Goal: Task Accomplishment & Management: Manage account settings

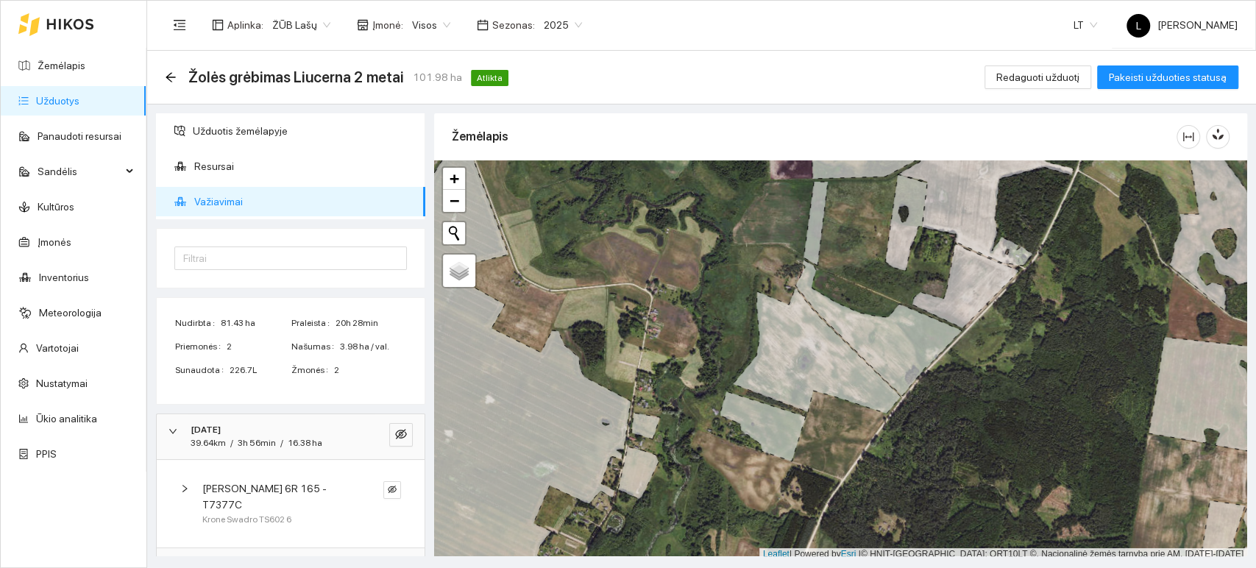
scroll to position [91, 0]
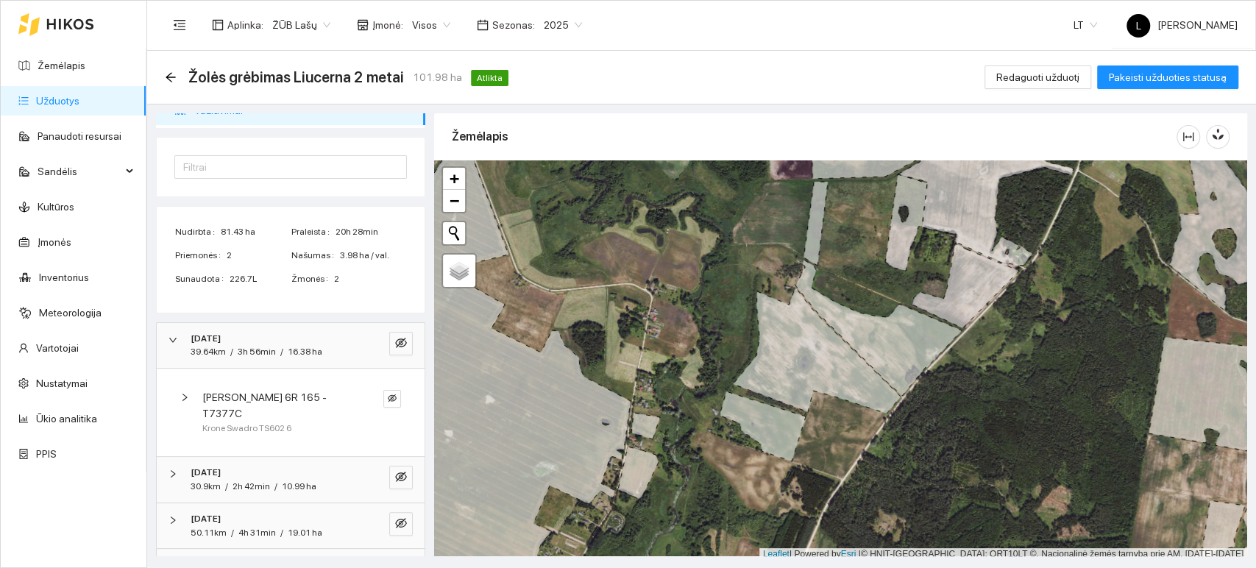
click at [247, 332] on div "[DATE]" at bounding box center [271, 339] width 160 height 14
click at [265, 387] on div "[DATE]" at bounding box center [271, 385] width 160 height 14
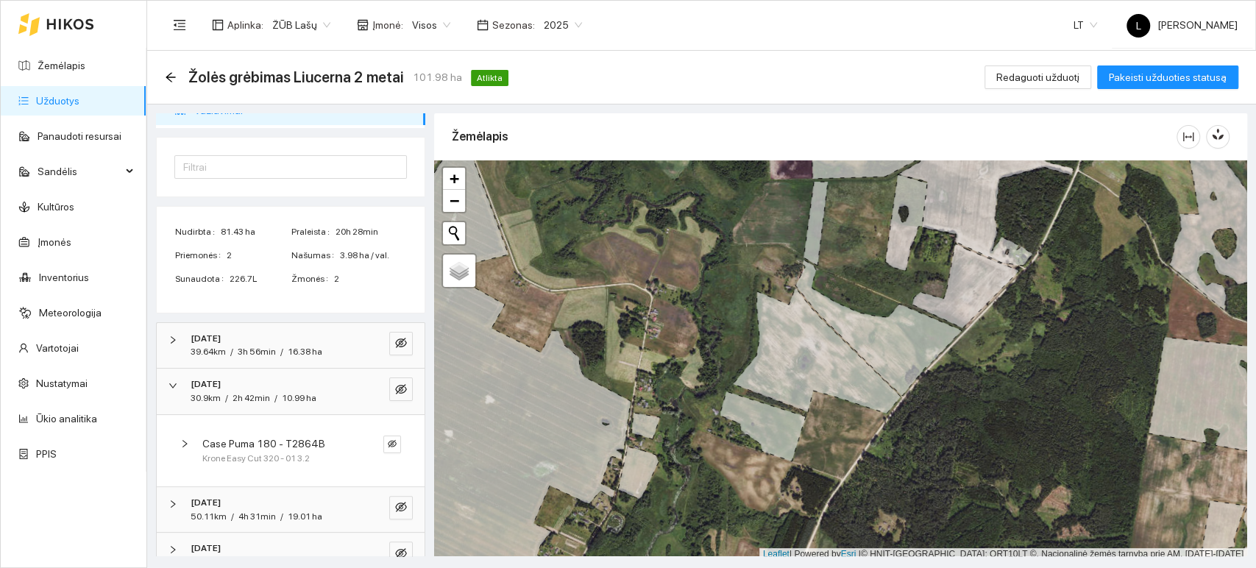
click at [277, 385] on div "[DATE]" at bounding box center [271, 385] width 160 height 14
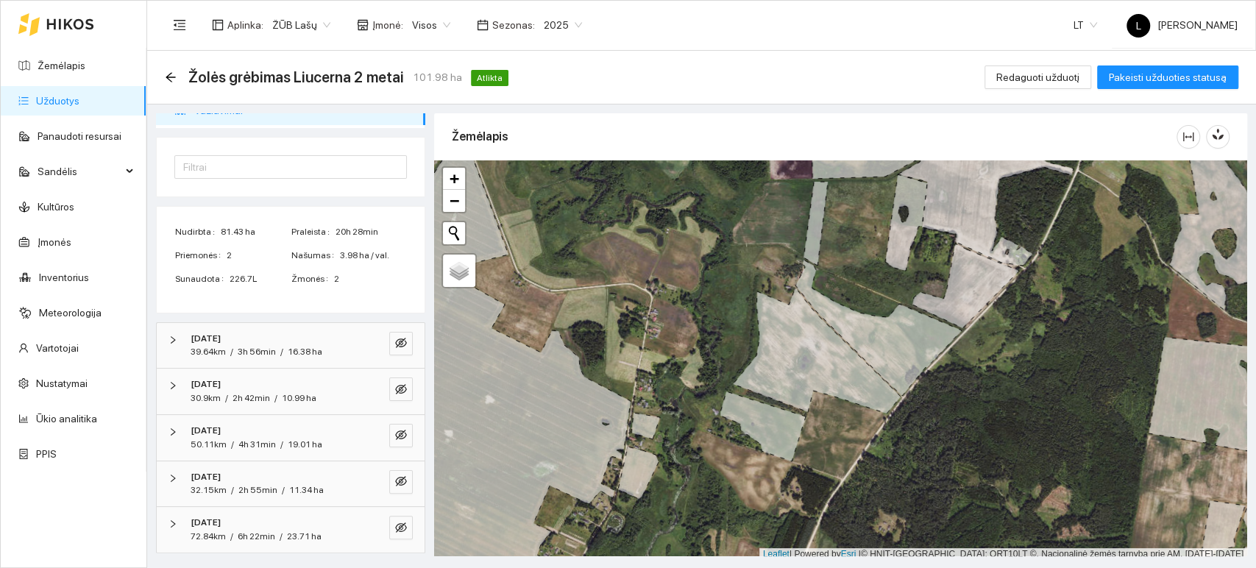
click at [266, 441] on span "4h 31min" at bounding box center [257, 444] width 38 height 10
click at [249, 472] on div "[DATE]" at bounding box center [271, 477] width 160 height 14
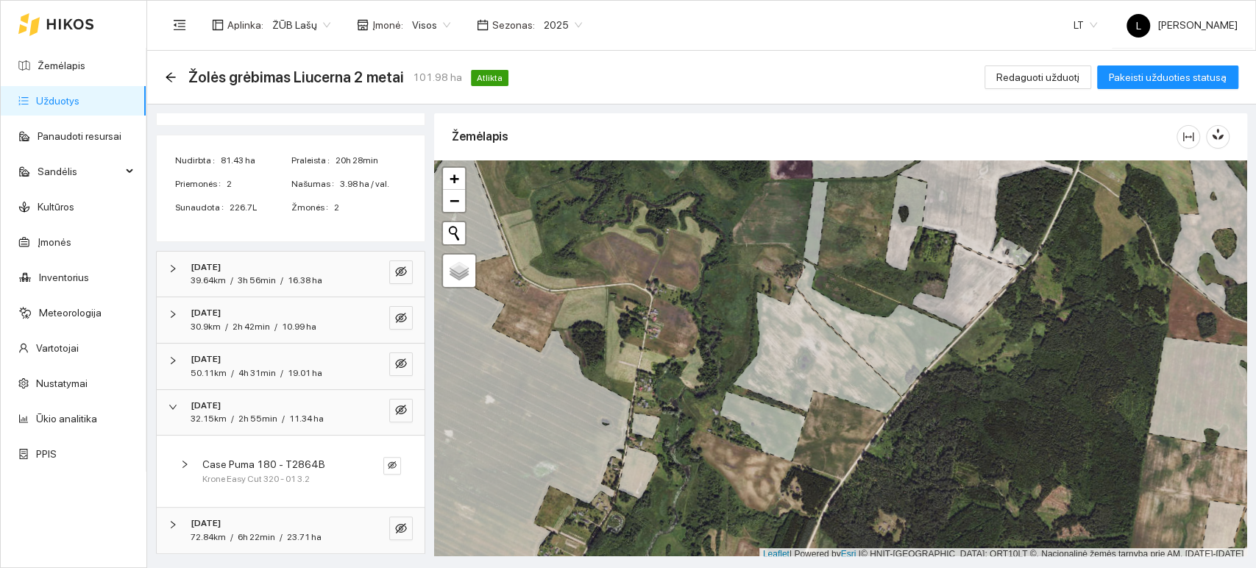
click at [249, 406] on div "[DATE]" at bounding box center [271, 406] width 160 height 14
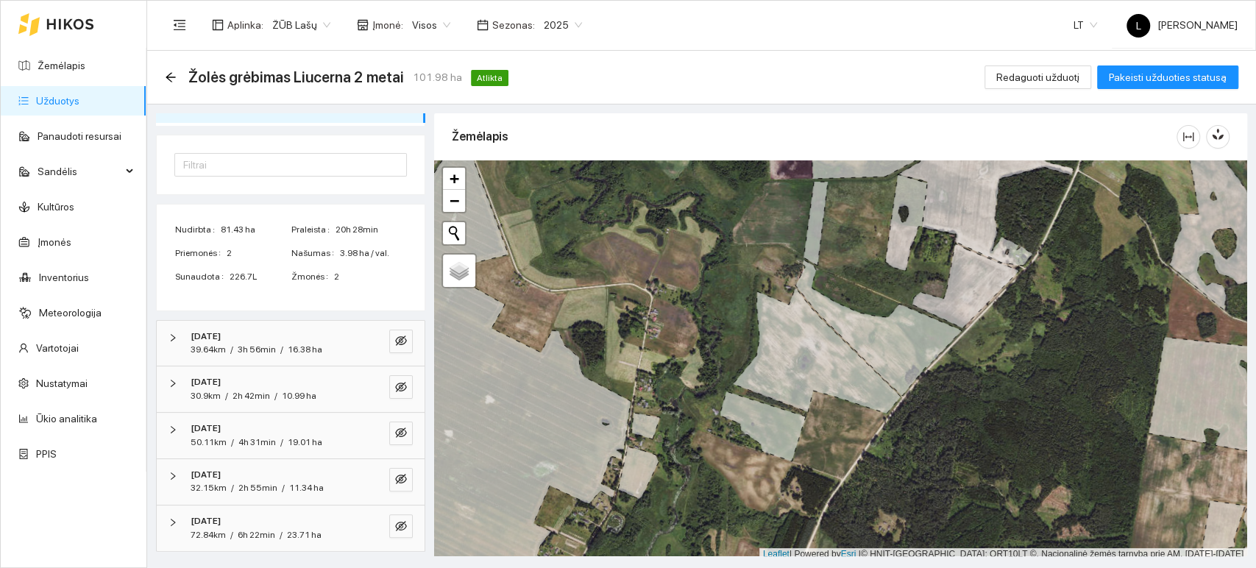
scroll to position [91, 0]
click at [221, 519] on strong "[DATE]" at bounding box center [206, 522] width 30 height 10
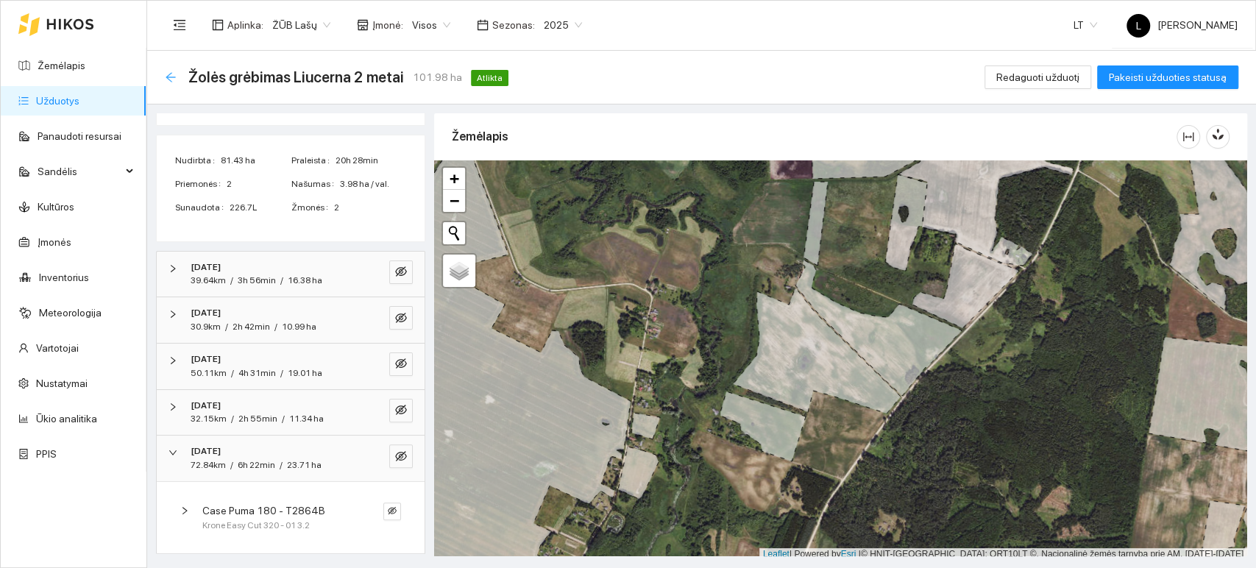
click at [170, 77] on icon "arrow-left" at bounding box center [171, 77] width 10 height 10
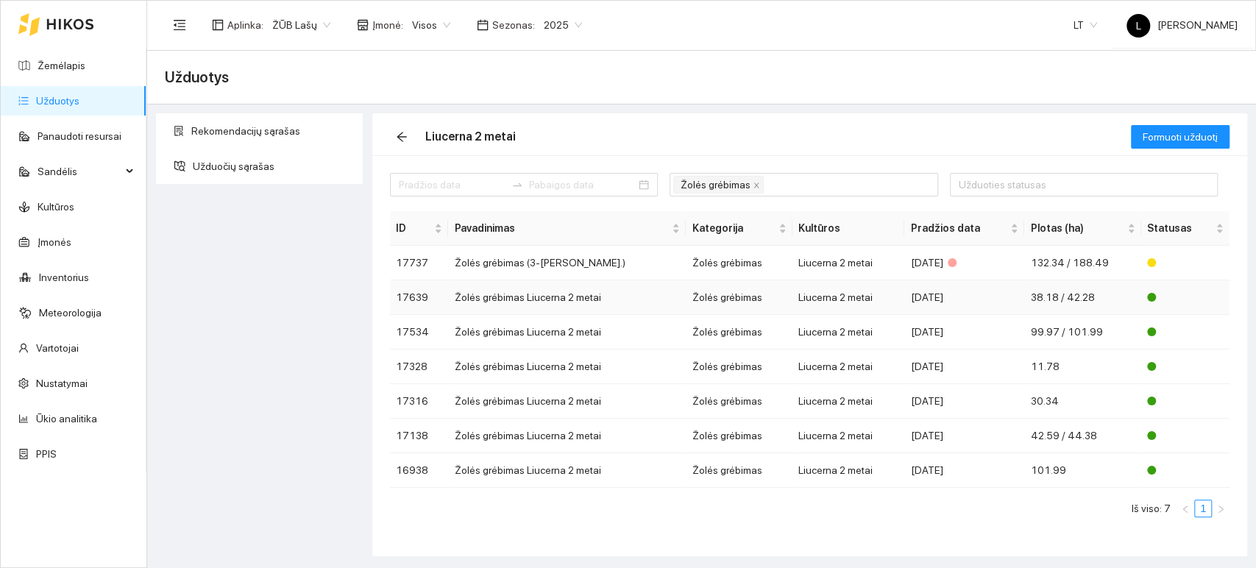
click at [793, 297] on td "Liucerna 2 metai" at bounding box center [849, 297] width 112 height 35
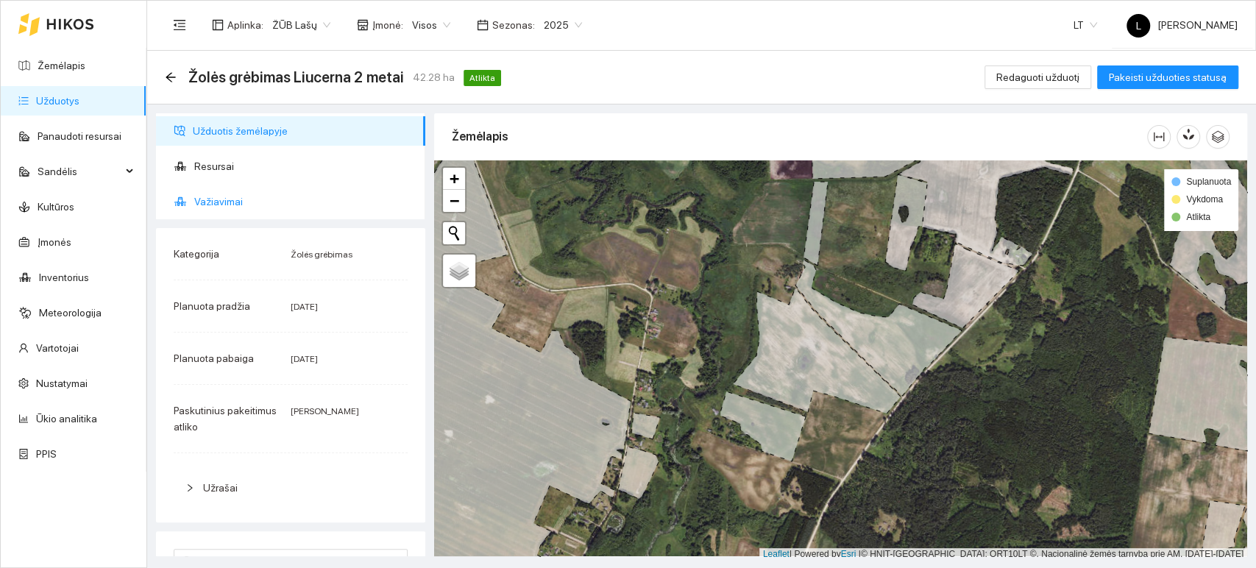
click at [218, 188] on span "Važiavimai" at bounding box center [303, 201] width 219 height 29
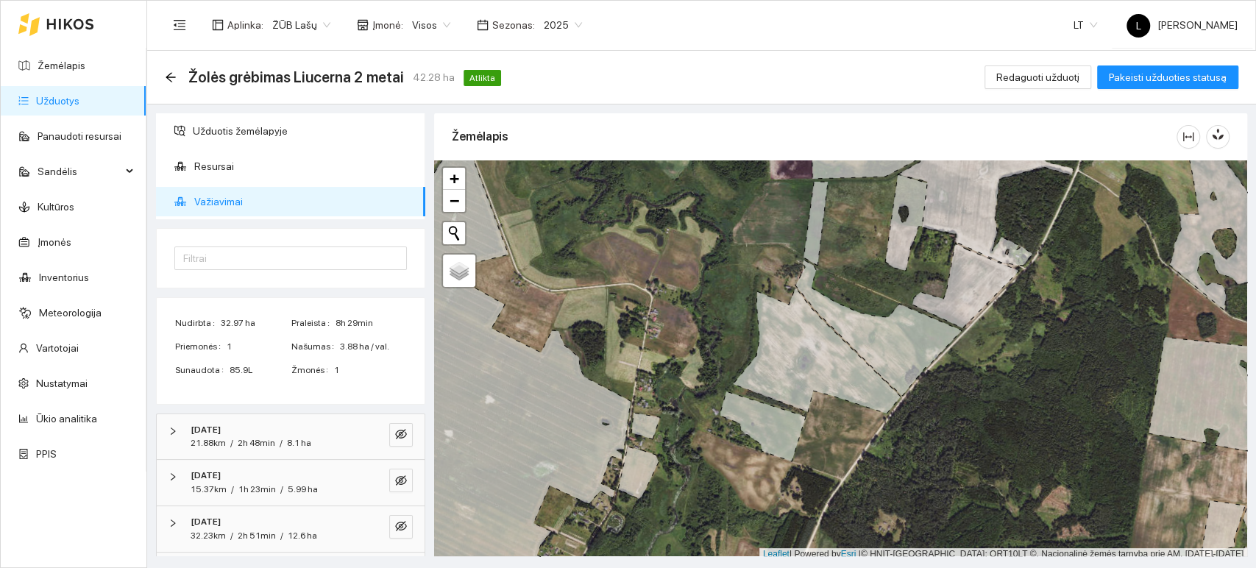
click at [284, 440] on div "21.88km / 2h 48min / 8.1 ha" at bounding box center [251, 443] width 121 height 14
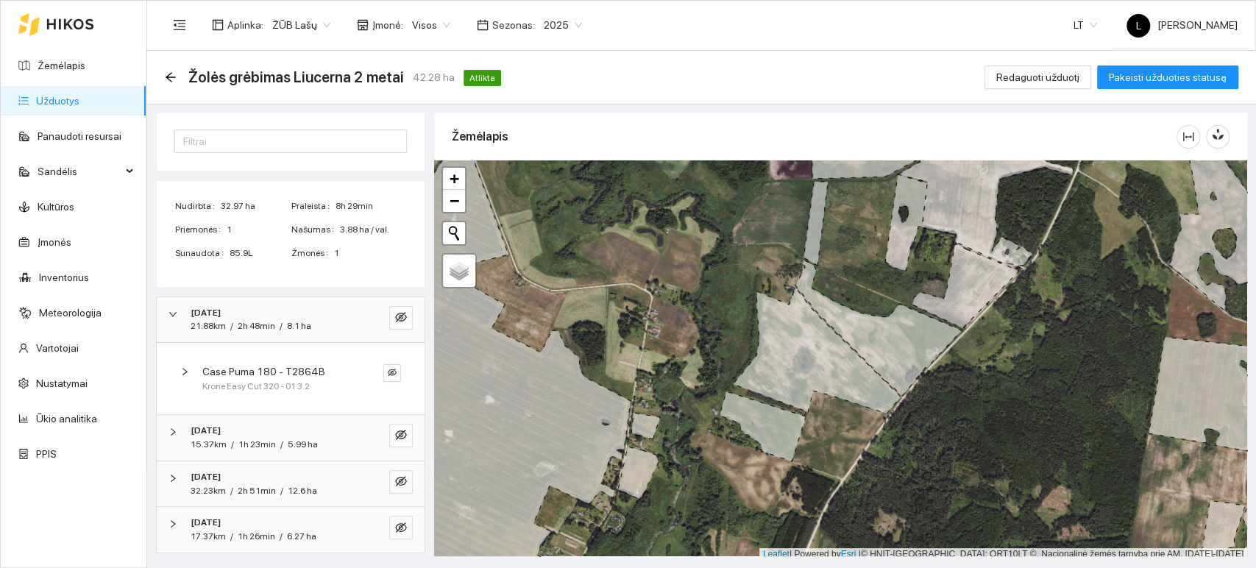
click at [257, 424] on div "[DATE]" at bounding box center [271, 431] width 160 height 14
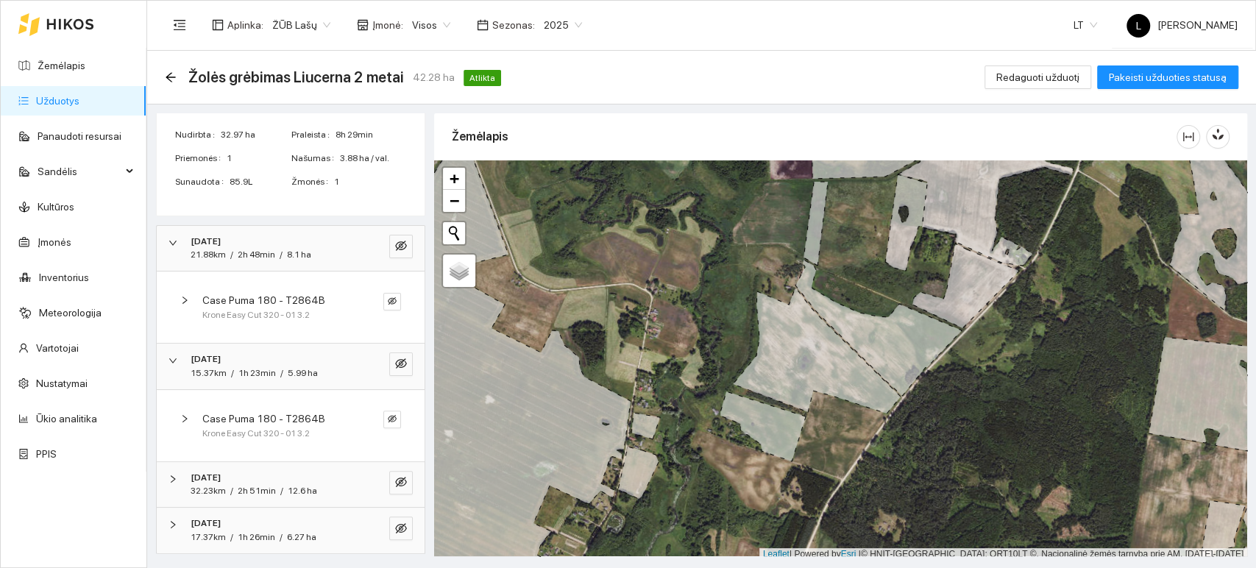
click at [253, 475] on div "[DATE]" at bounding box center [271, 478] width 160 height 14
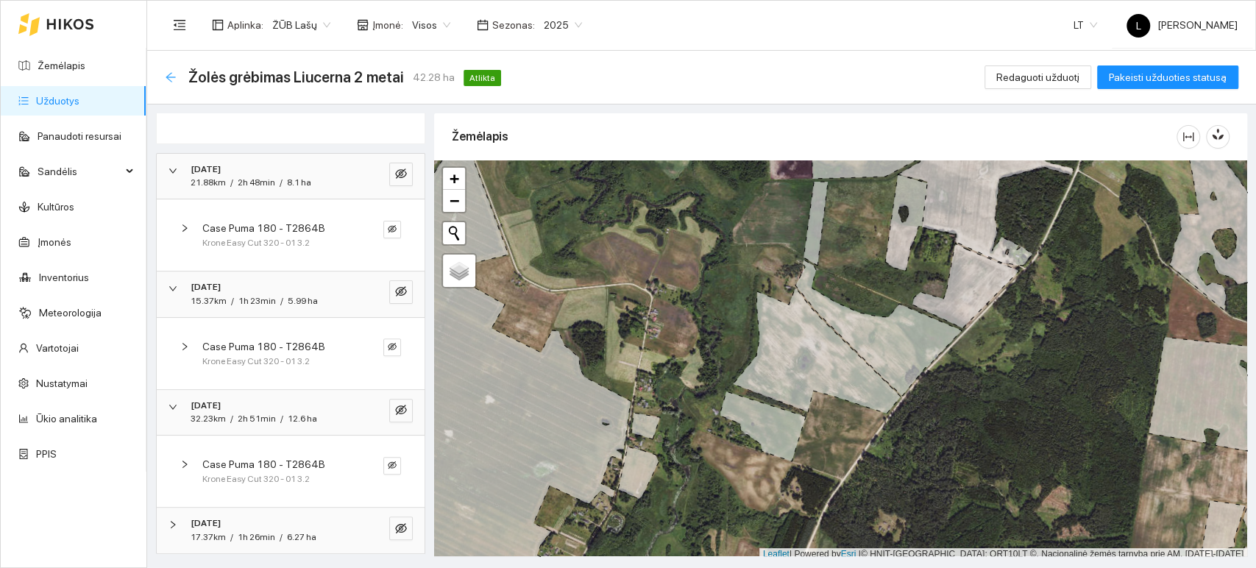
click at [168, 74] on icon "arrow-left" at bounding box center [171, 77] width 12 height 12
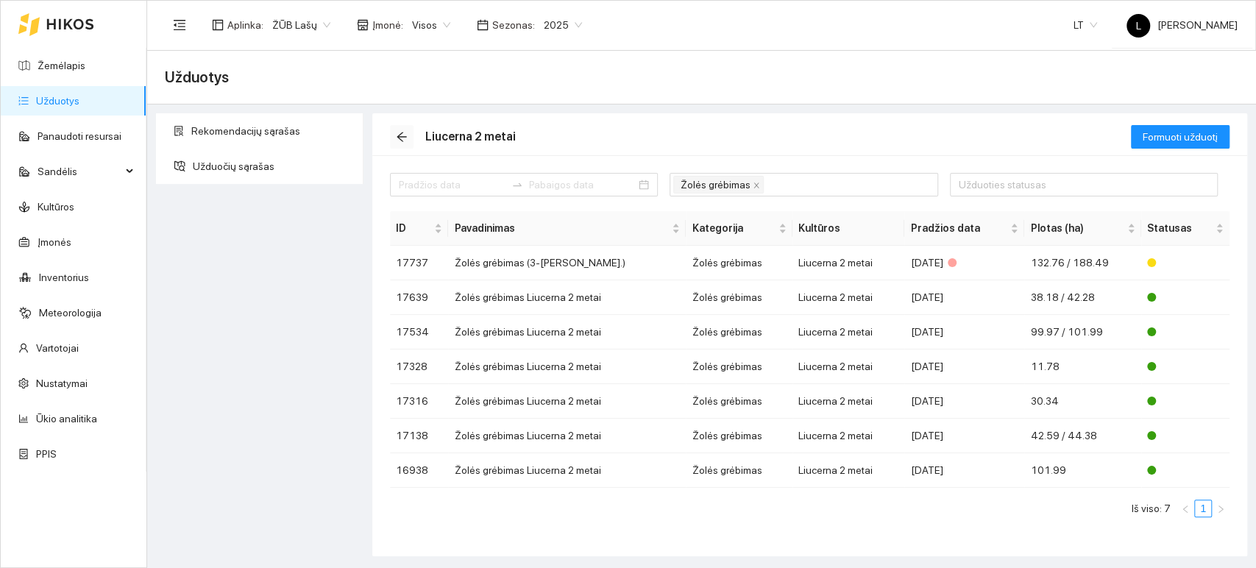
click at [403, 139] on icon "arrow-left" at bounding box center [402, 137] width 12 height 12
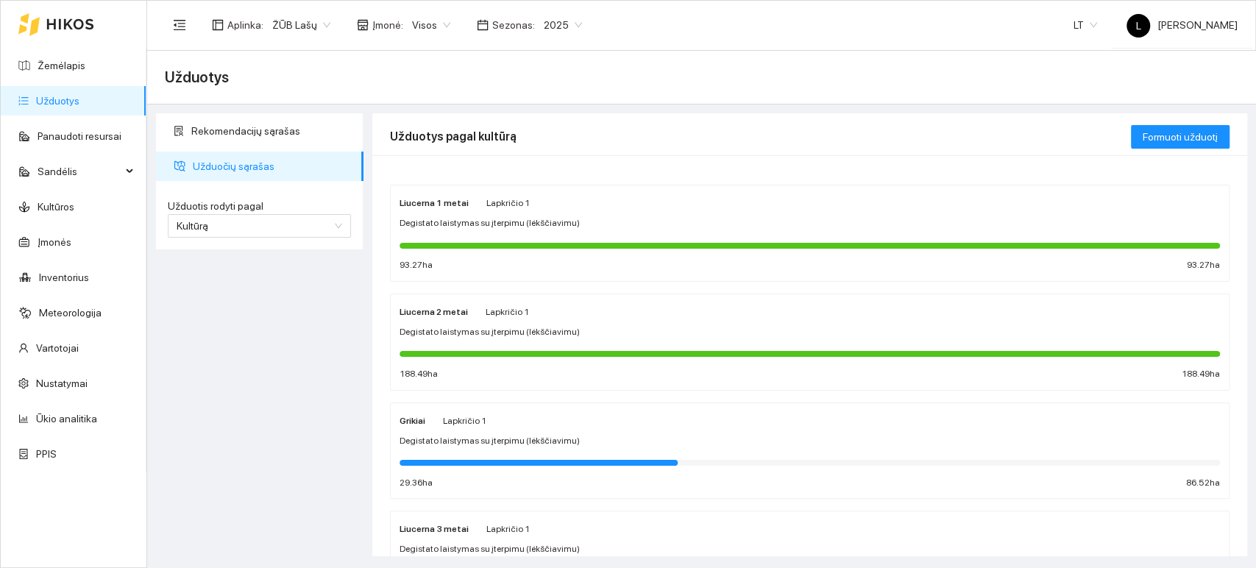
scroll to position [163, 0]
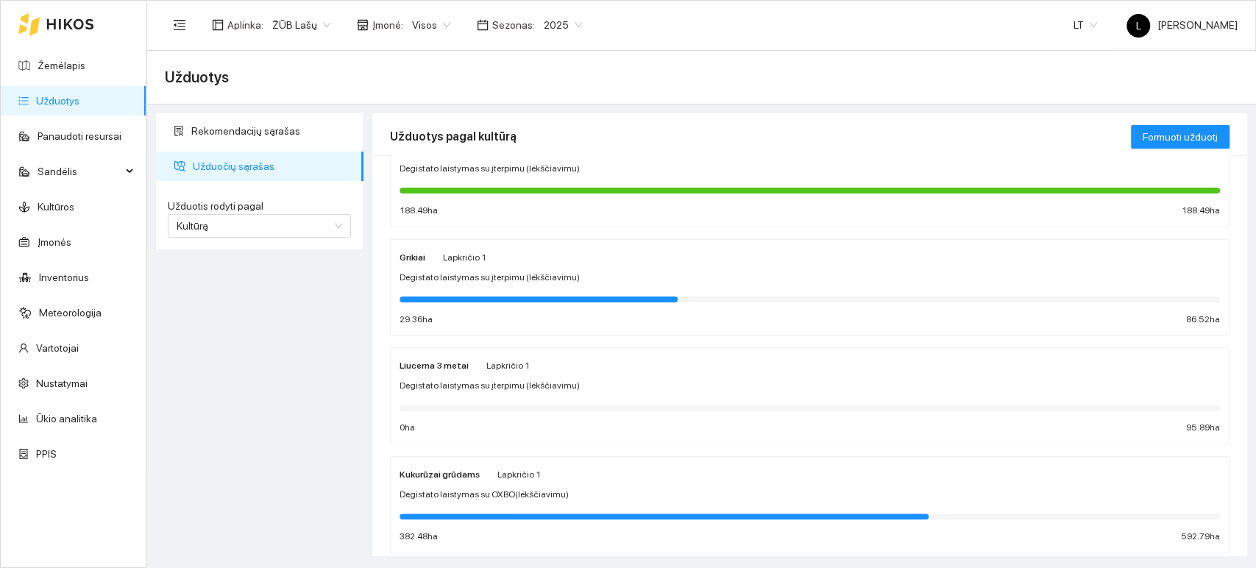
click at [483, 399] on div at bounding box center [810, 407] width 821 height 16
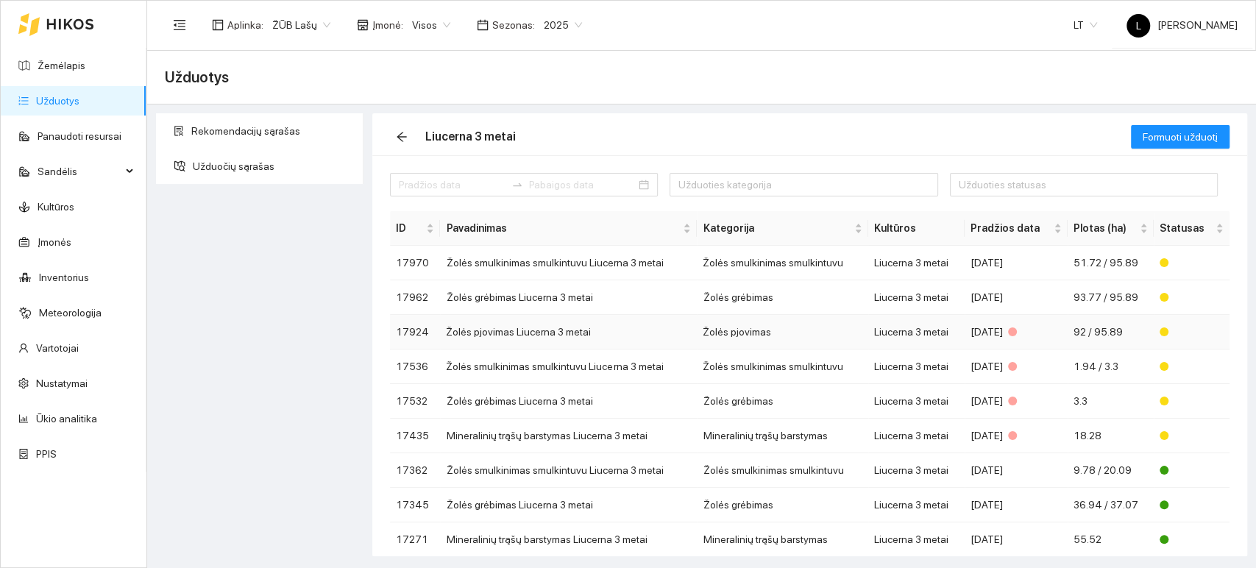
click at [759, 328] on td "Žolės pjovimas" at bounding box center [782, 332] width 171 height 35
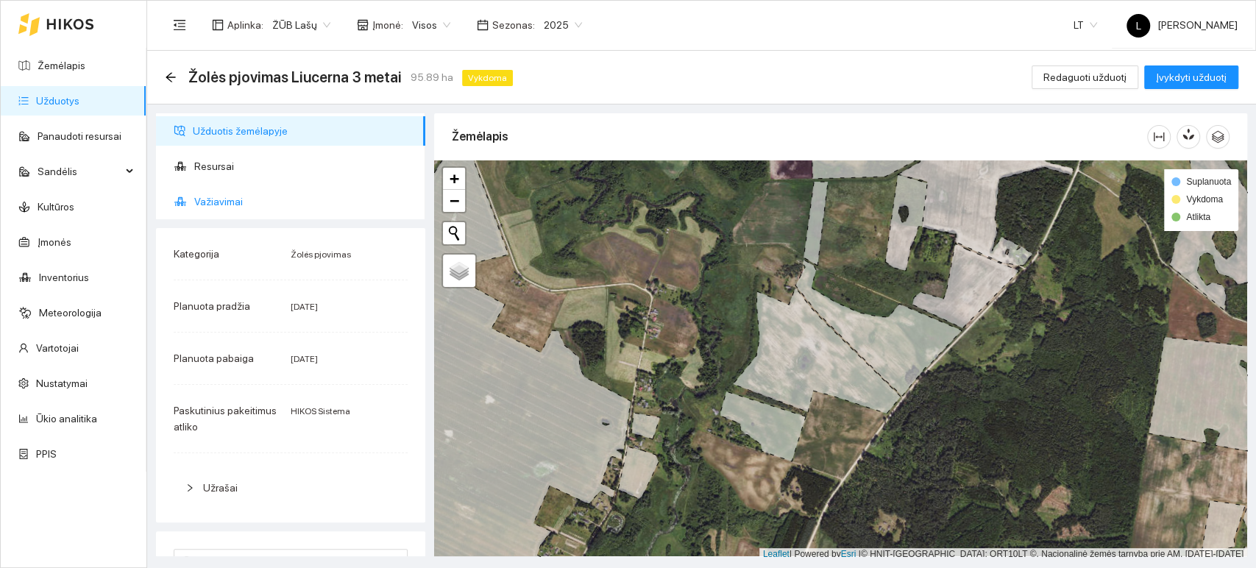
click at [282, 202] on span "Važiavimai" at bounding box center [303, 201] width 219 height 29
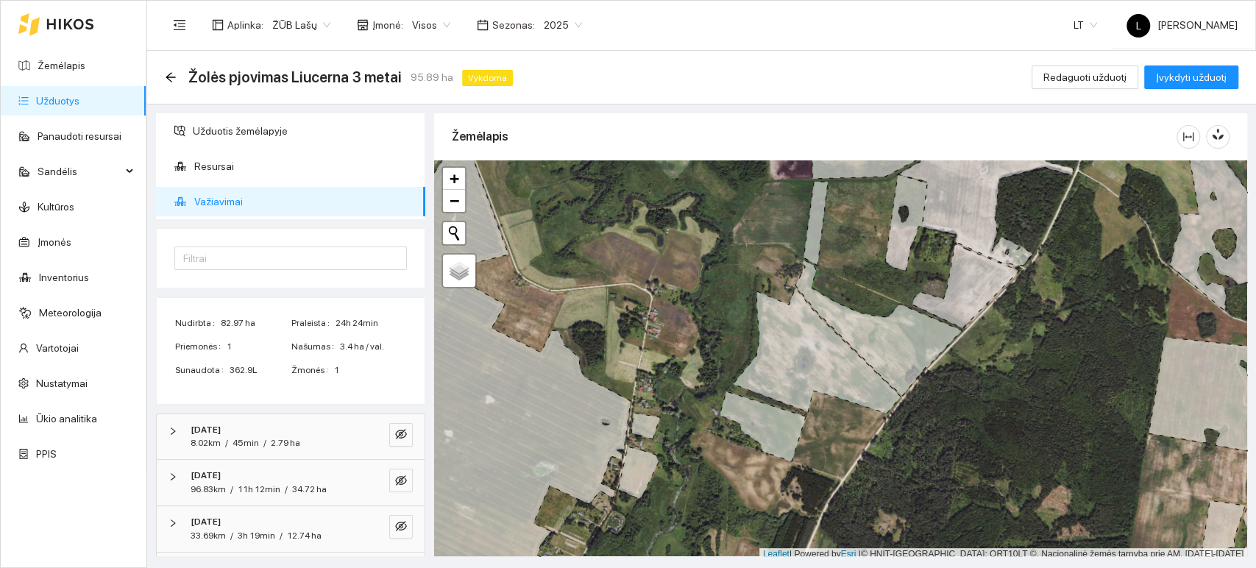
scroll to position [91, 0]
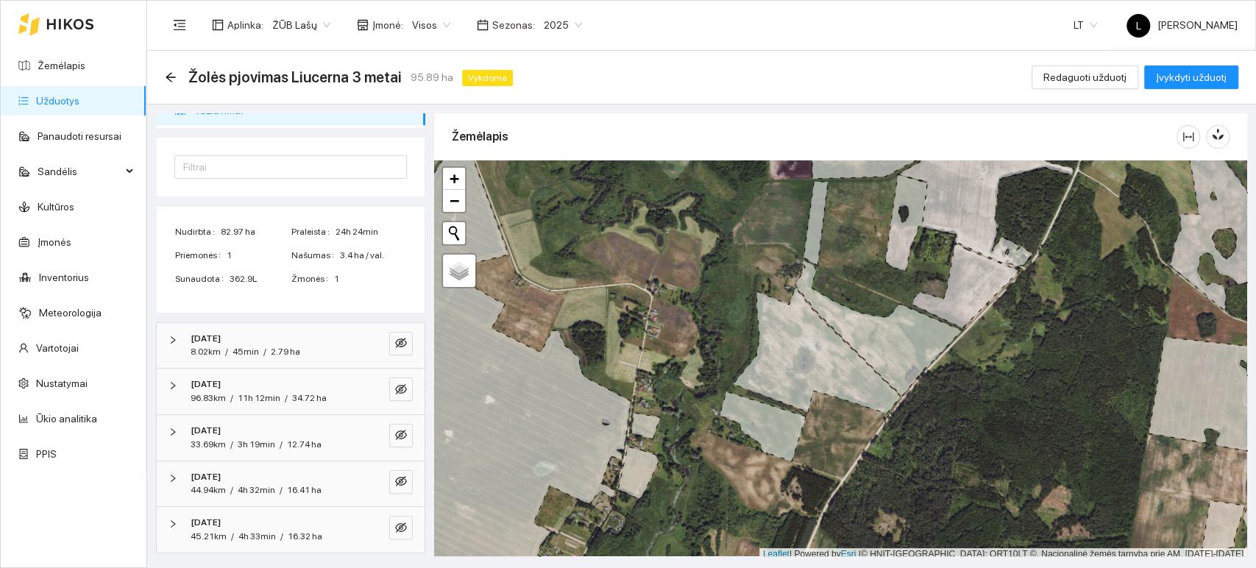
click at [247, 342] on div "[DATE]" at bounding box center [271, 339] width 160 height 14
click at [395, 338] on icon "eye-invisible" at bounding box center [401, 343] width 12 height 10
click at [366, 341] on icon "search" at bounding box center [372, 343] width 12 height 12
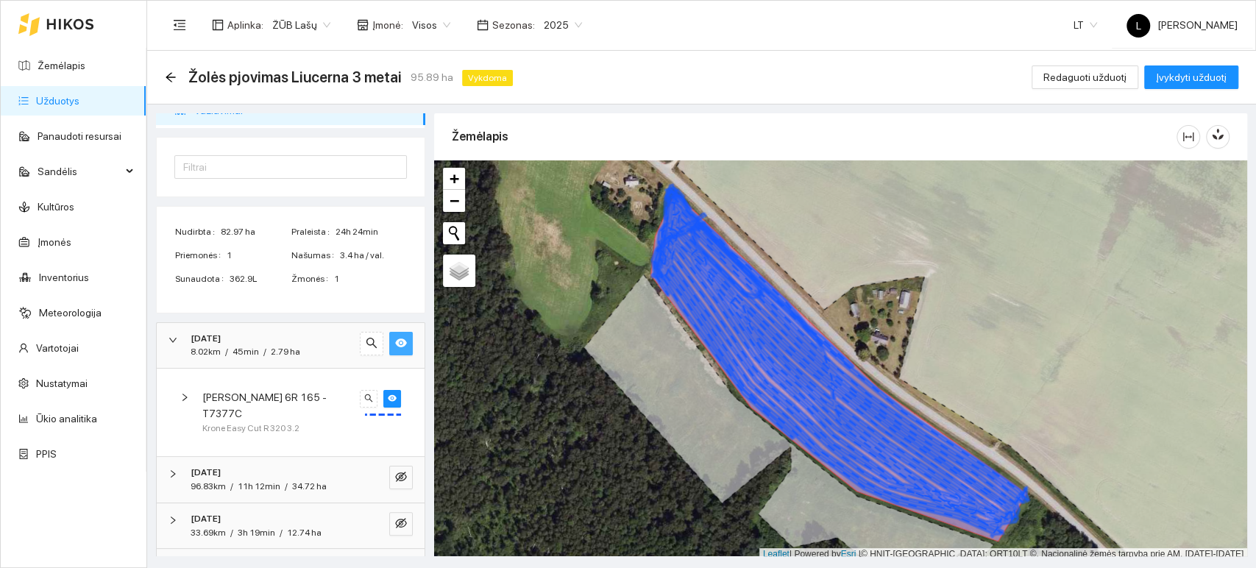
click at [280, 400] on span "[PERSON_NAME] 6R 165 -T7377C" at bounding box center [278, 405] width 152 height 32
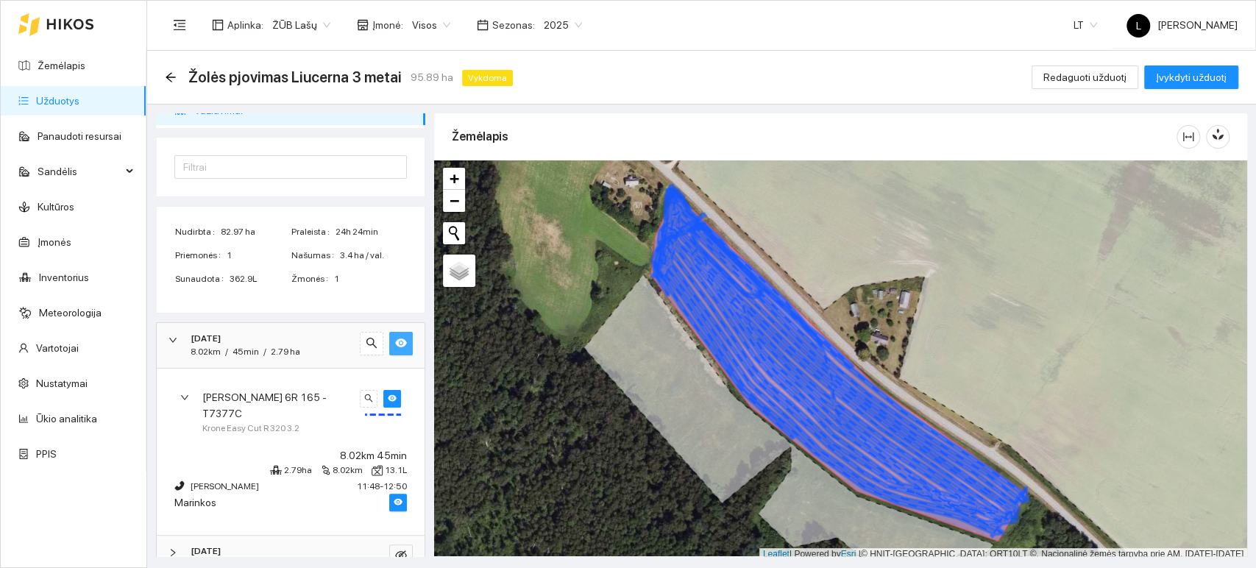
scroll to position [241, 0]
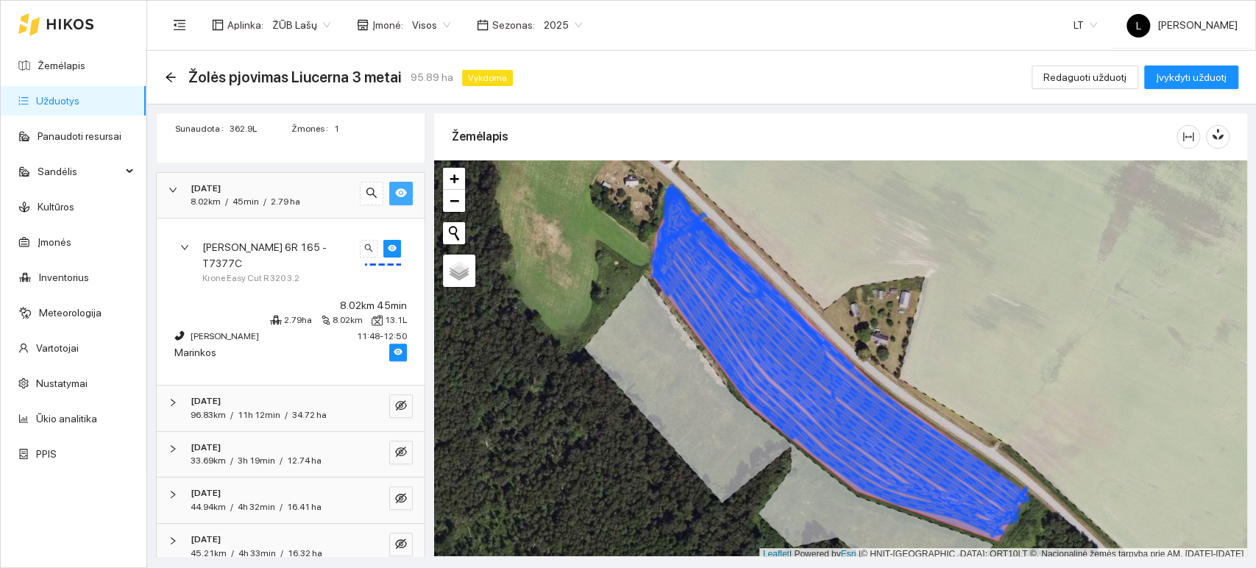
click at [241, 386] on div "[DATE] 96.83km / 11h 12min / 34.72 ha" at bounding box center [291, 409] width 268 height 46
click at [391, 444] on div "[PERSON_NAME] 6R 165 -T7377C Krone Easy Cut R 320 3.2" at bounding box center [291, 476] width 244 height 64
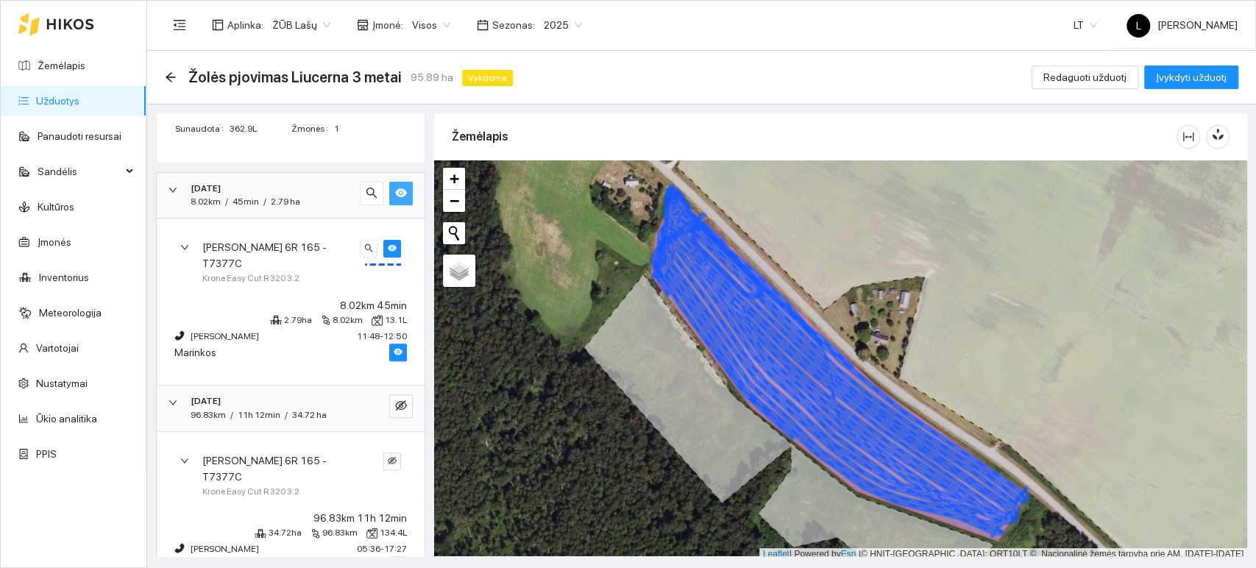
click at [365, 453] on div at bounding box center [380, 462] width 41 height 18
click at [383, 453] on button "button" at bounding box center [392, 462] width 18 height 18
click at [364, 456] on icon "search" at bounding box center [368, 460] width 9 height 9
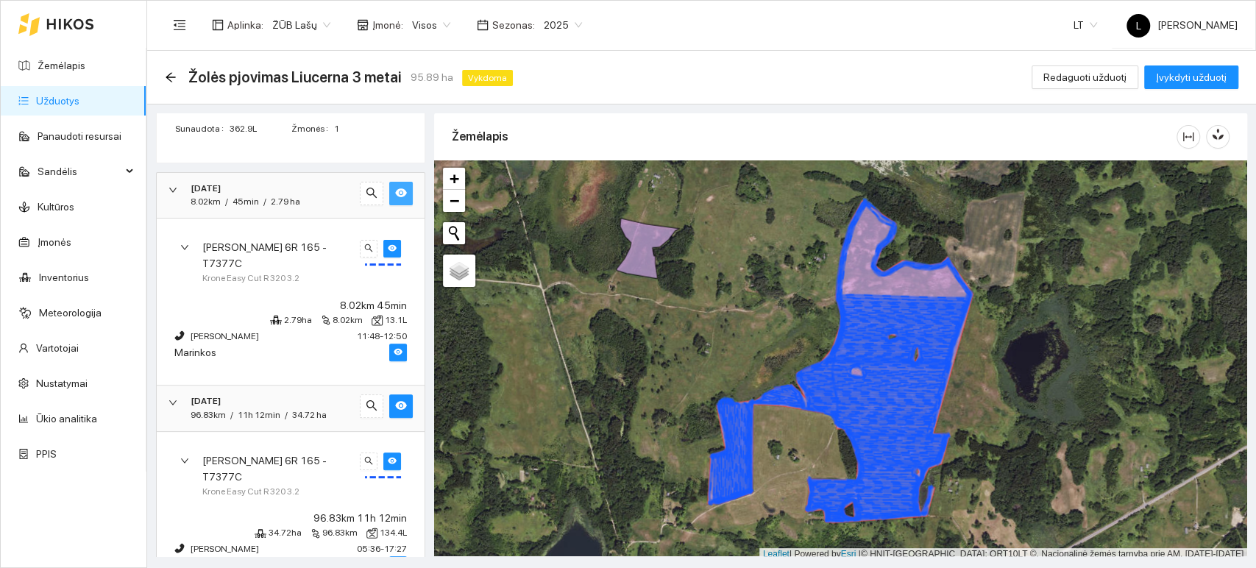
click at [395, 190] on icon "eye" at bounding box center [401, 192] width 12 height 9
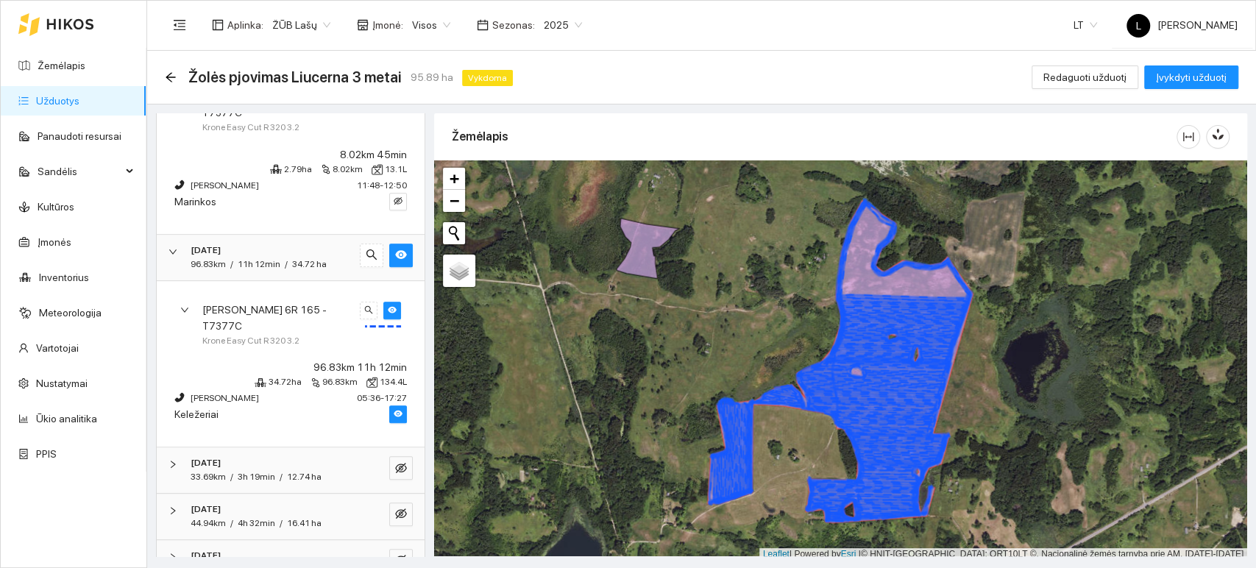
click at [268, 564] on span "4h 33min" at bounding box center [257, 569] width 38 height 10
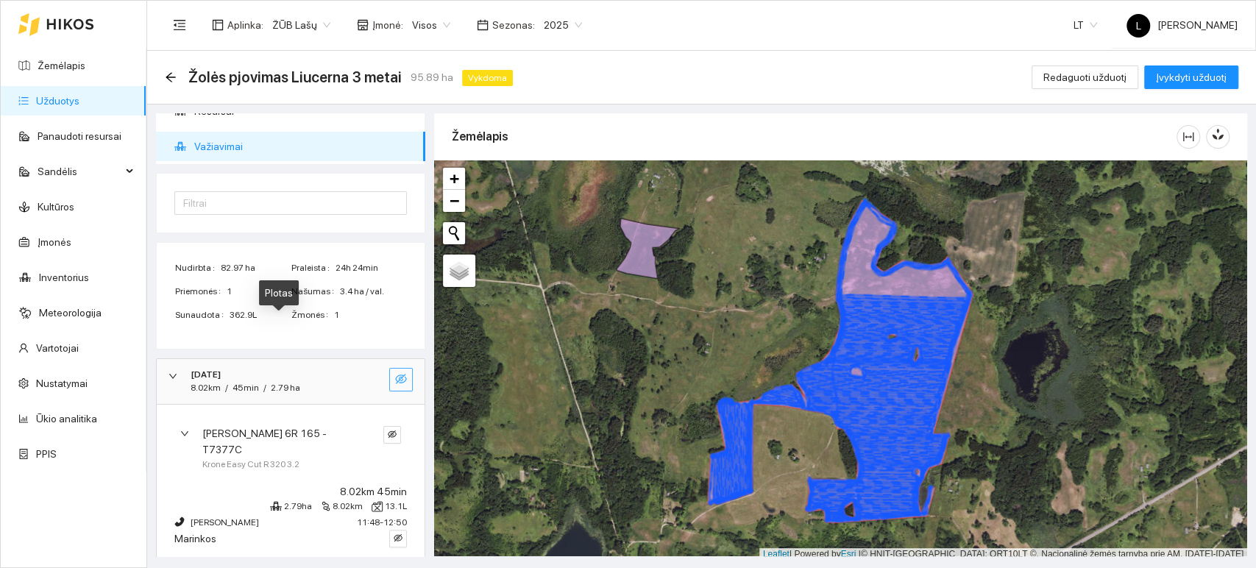
scroll to position [0, 0]
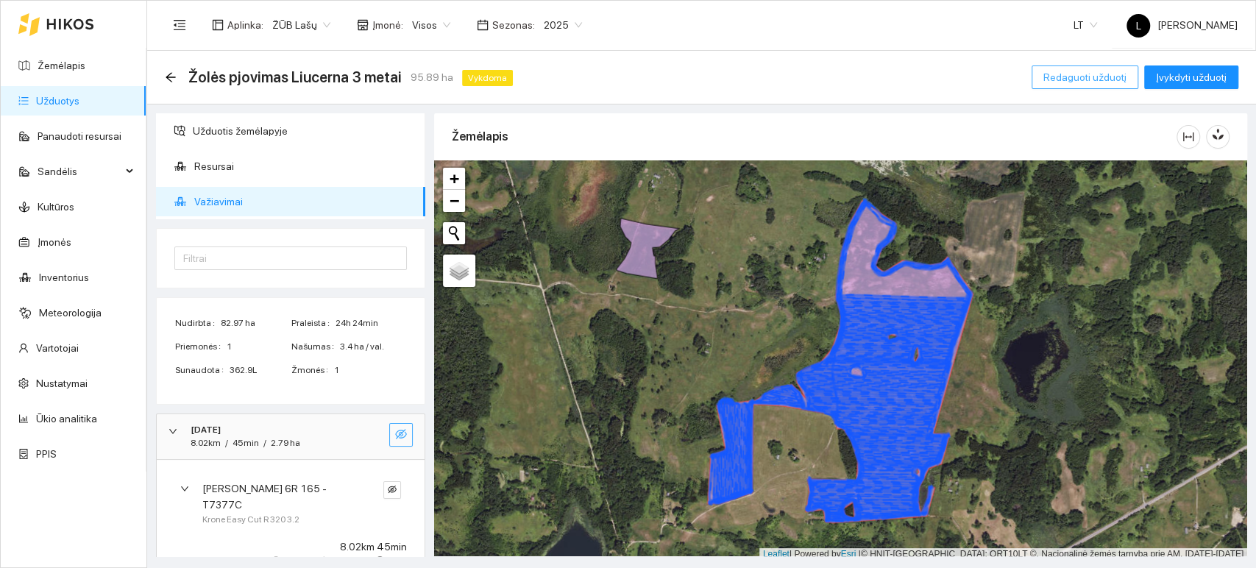
drag, startPoint x: 1080, startPoint y: 79, endPoint x: 795, endPoint y: 145, distance: 293.1
click at [1080, 79] on span "Redaguoti užduotį" at bounding box center [1085, 77] width 83 height 16
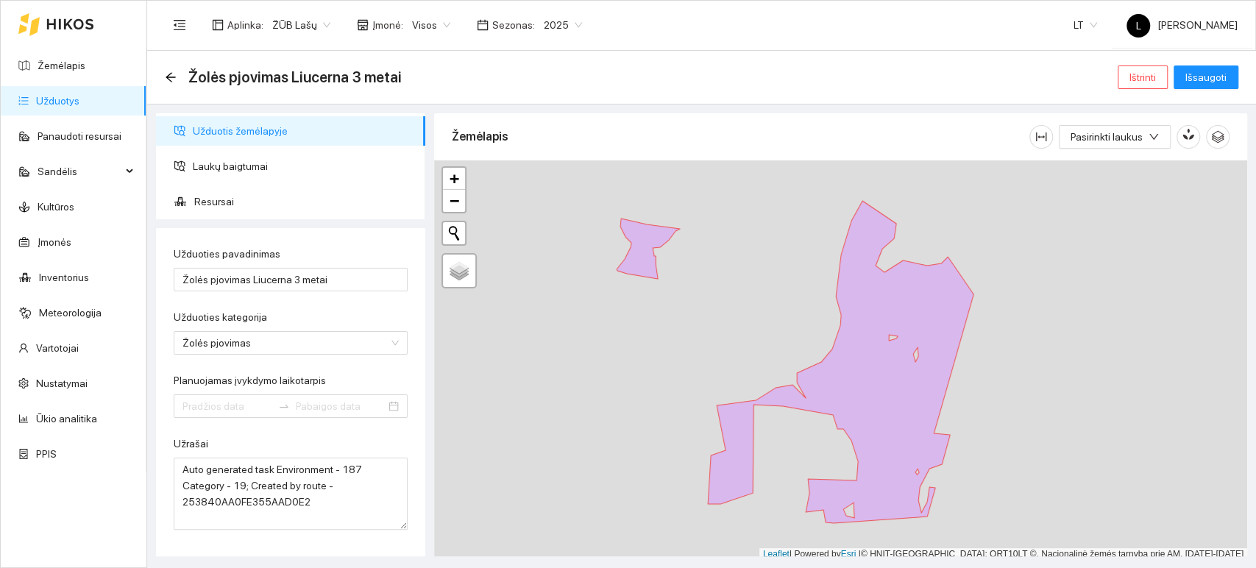
type input "[DATE]"
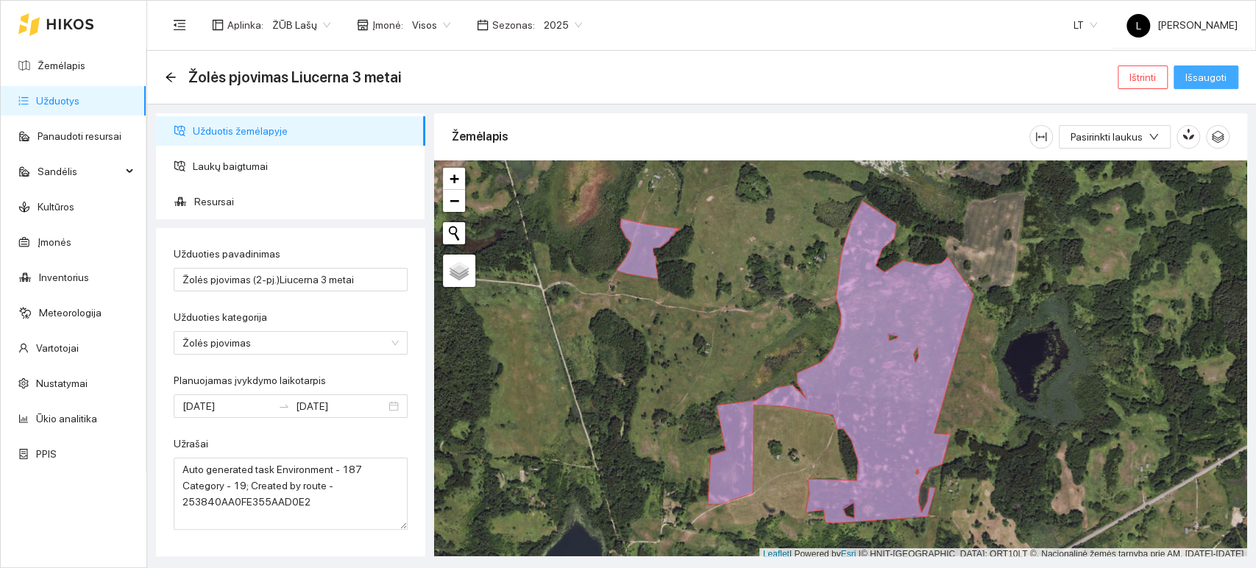
type input "Žolės pjovimas (2-pj.)Liucerna 3 metai"
click at [1195, 83] on span "Išsaugoti" at bounding box center [1206, 77] width 41 height 16
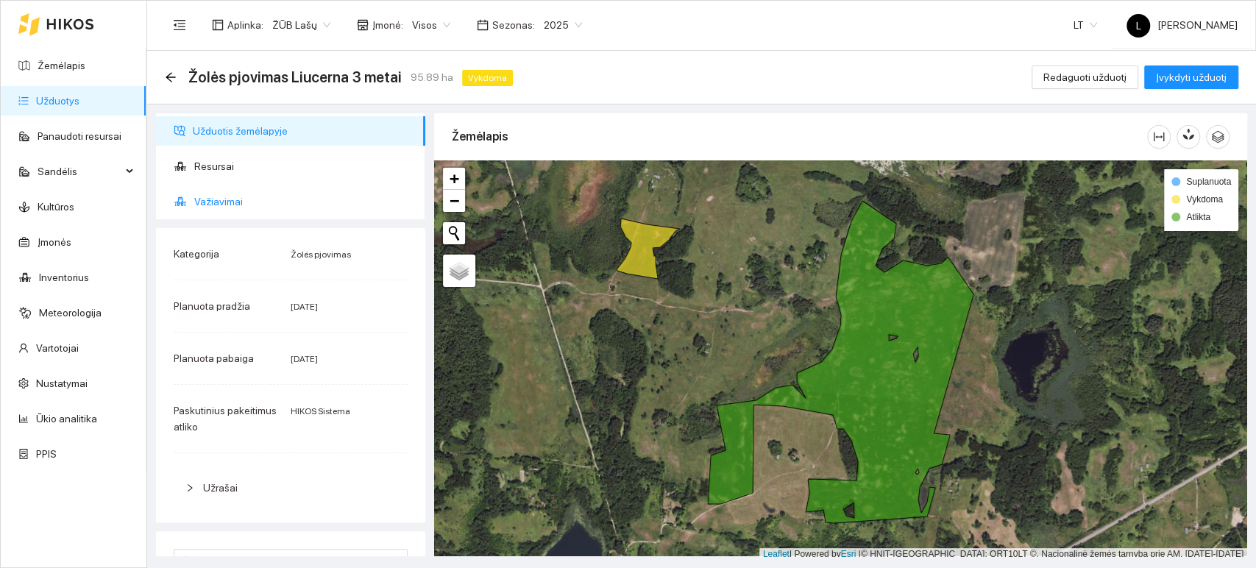
click at [218, 200] on span "Važiavimai" at bounding box center [303, 201] width 219 height 29
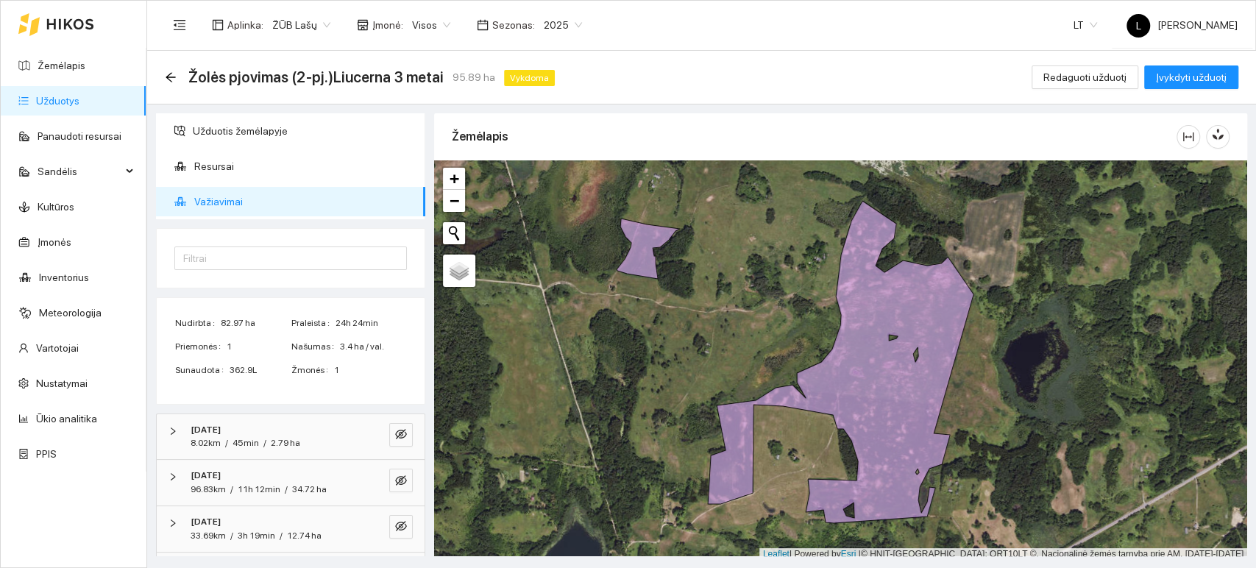
click at [228, 436] on div "8.02km / 45min / 2.79 ha" at bounding box center [246, 443] width 110 height 14
click at [383, 486] on button "button" at bounding box center [392, 490] width 18 height 18
click at [364, 486] on icon "search" at bounding box center [368, 489] width 9 height 9
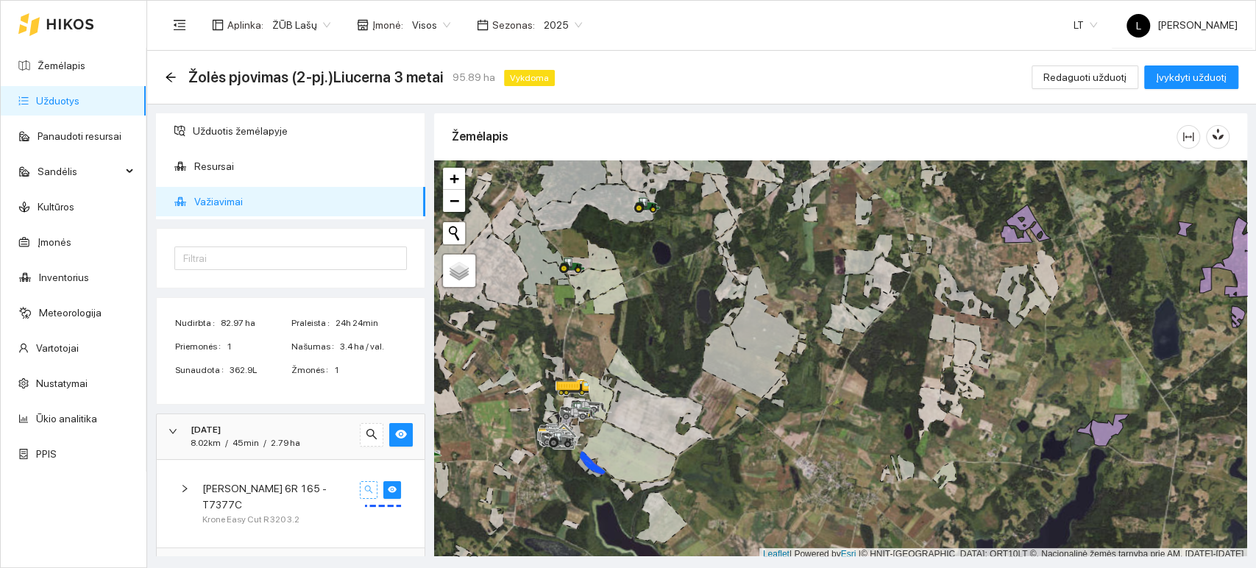
scroll to position [163, 0]
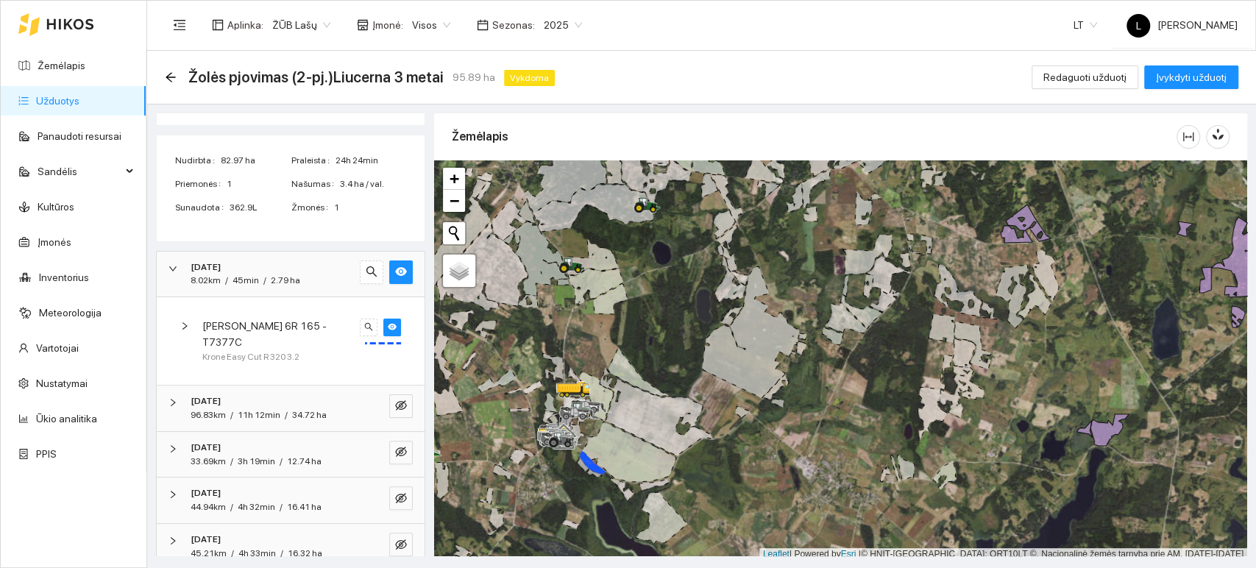
click at [297, 272] on div "[DATE]" at bounding box center [271, 268] width 160 height 14
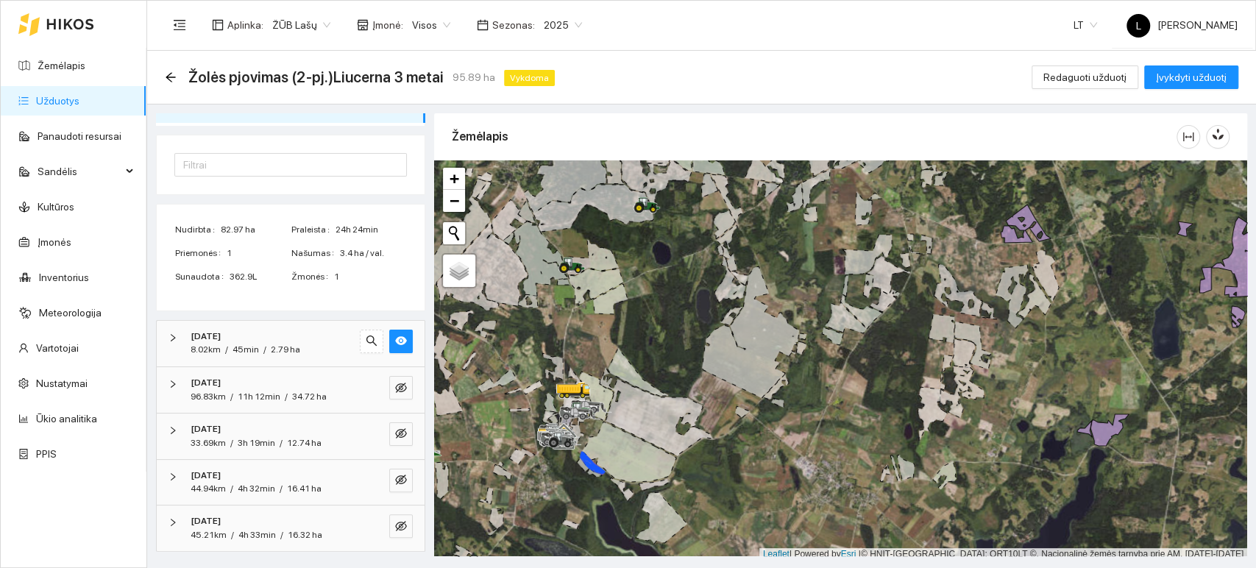
scroll to position [91, 0]
click at [395, 386] on icon "eye-invisible" at bounding box center [401, 389] width 12 height 12
click at [241, 393] on span "11h 12min" at bounding box center [259, 398] width 43 height 10
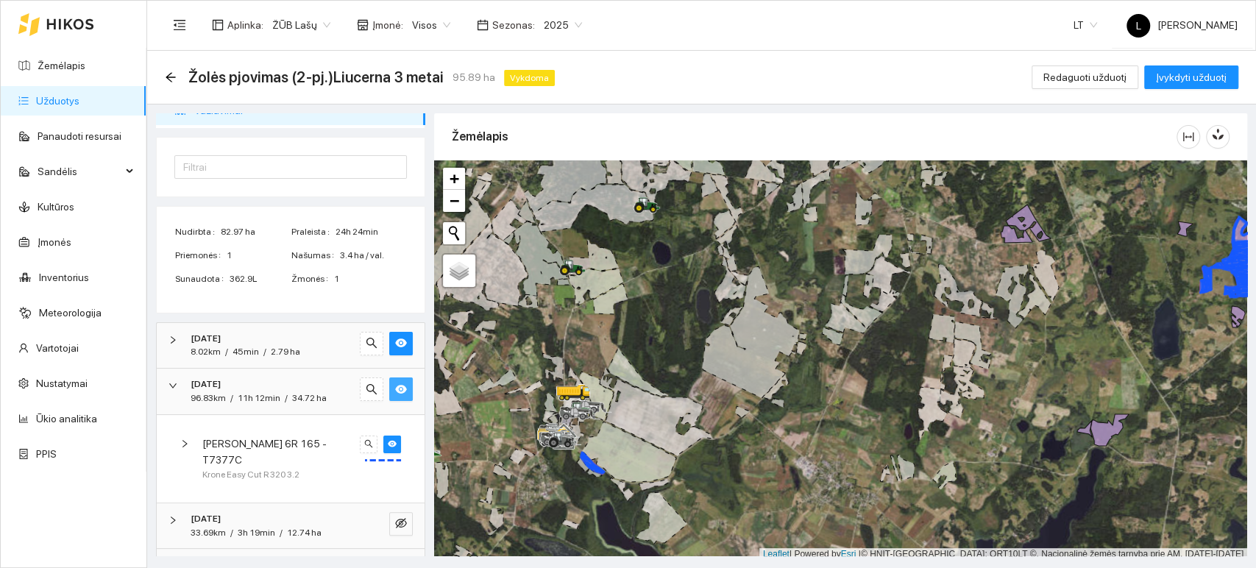
click at [275, 427] on div "[PERSON_NAME] 6R 165 -T7377C Krone Easy Cut R 320 3.2" at bounding box center [291, 459] width 244 height 64
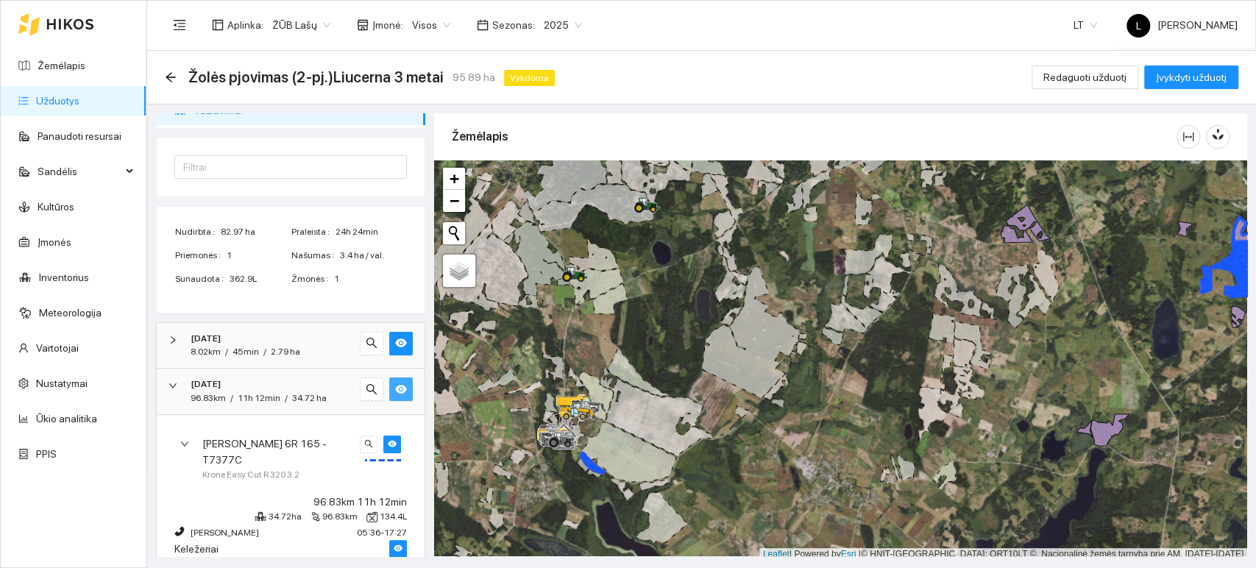
scroll to position [241, 0]
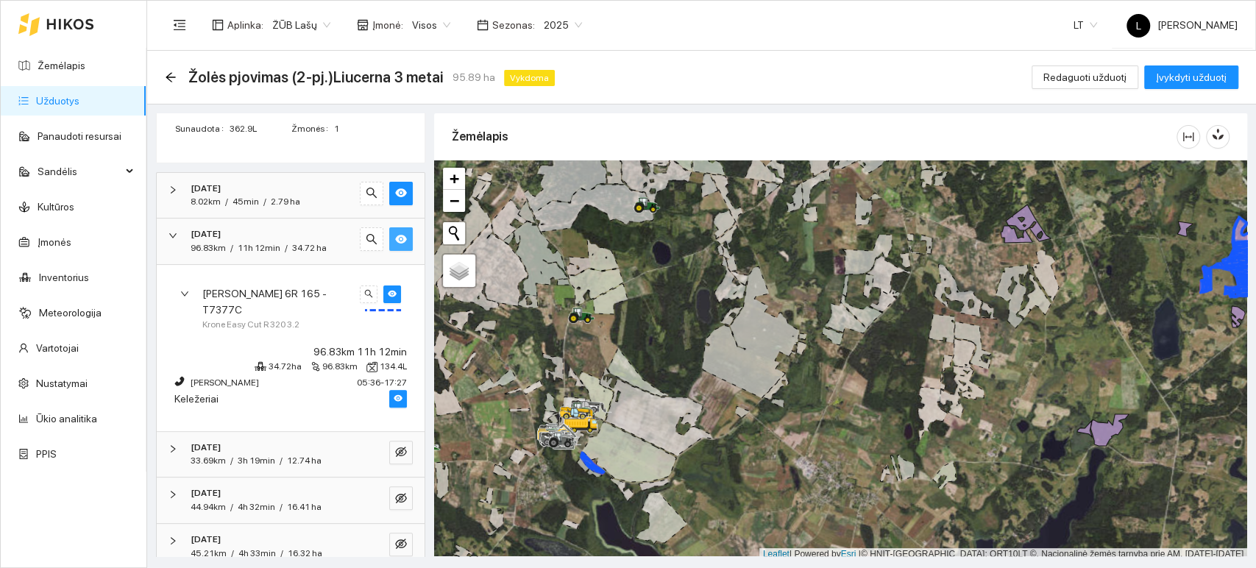
click at [221, 442] on strong "[DATE]" at bounding box center [206, 447] width 30 height 10
click at [296, 498] on span "[PERSON_NAME] 6R 165 -T7377C" at bounding box center [278, 514] width 152 height 32
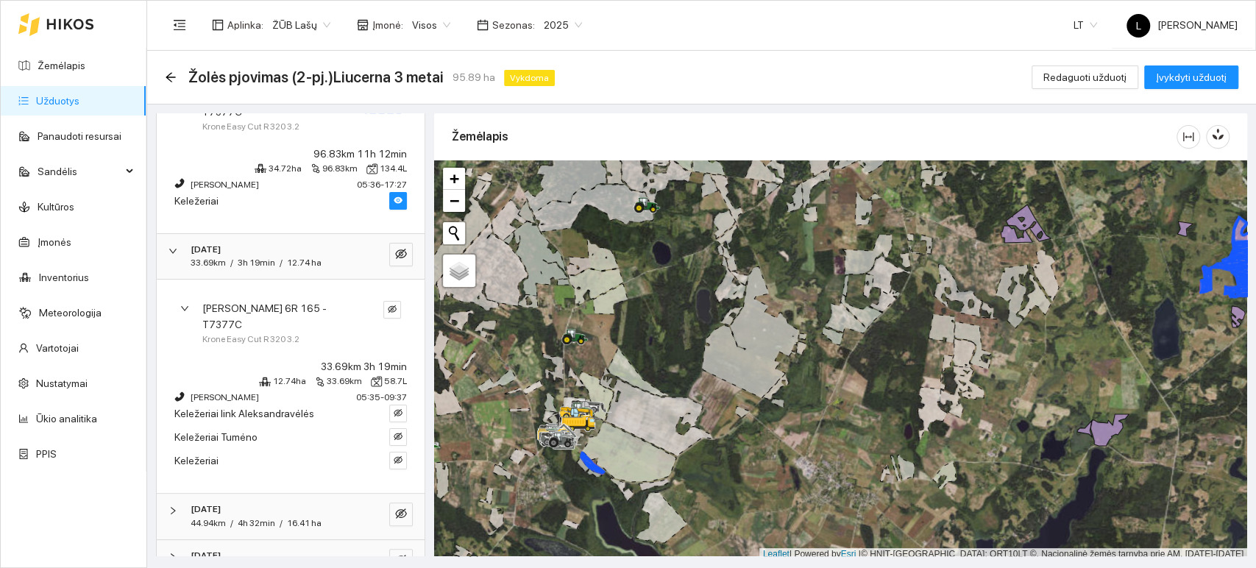
click at [299, 503] on div "[DATE]" at bounding box center [271, 510] width 160 height 14
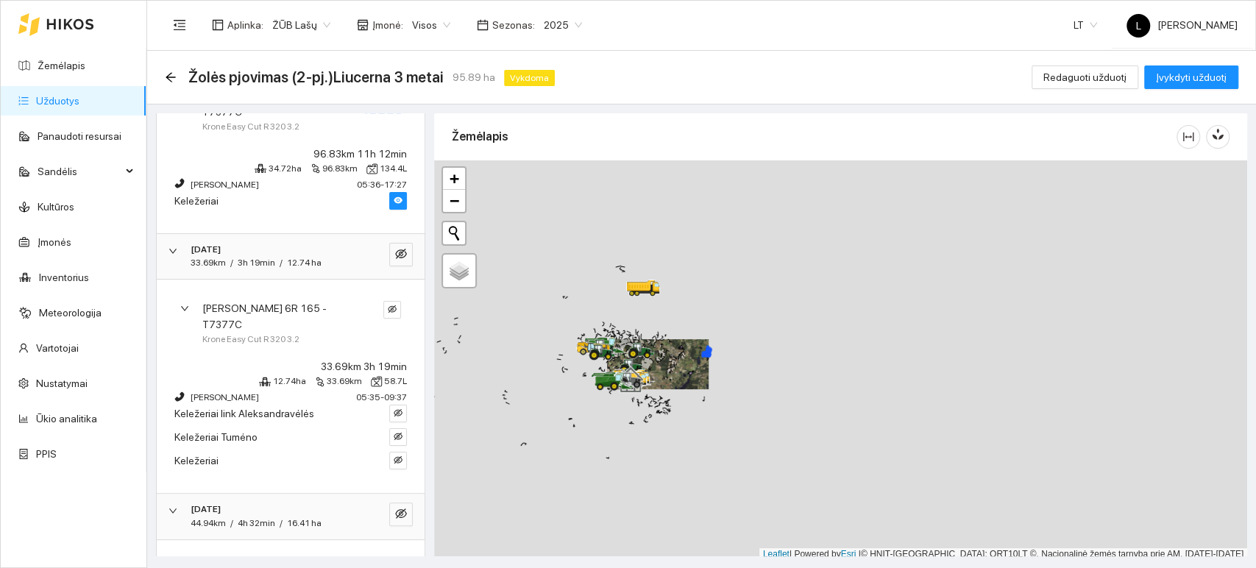
scroll to position [511, 0]
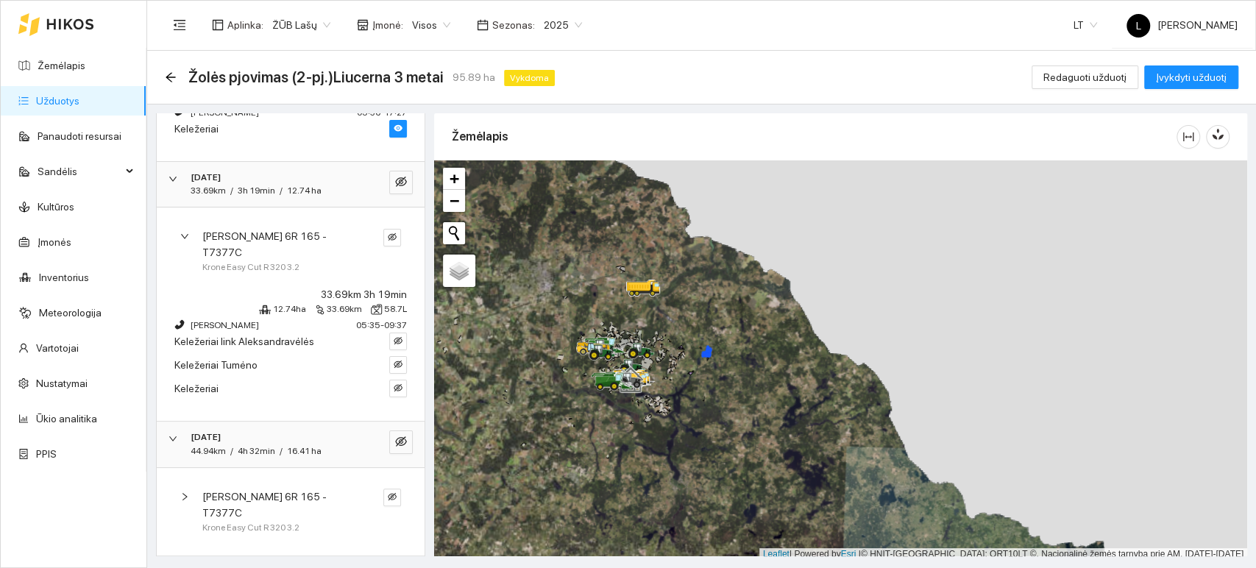
click at [255, 489] on span "[PERSON_NAME] 6R 165 -T7377C" at bounding box center [278, 505] width 152 height 32
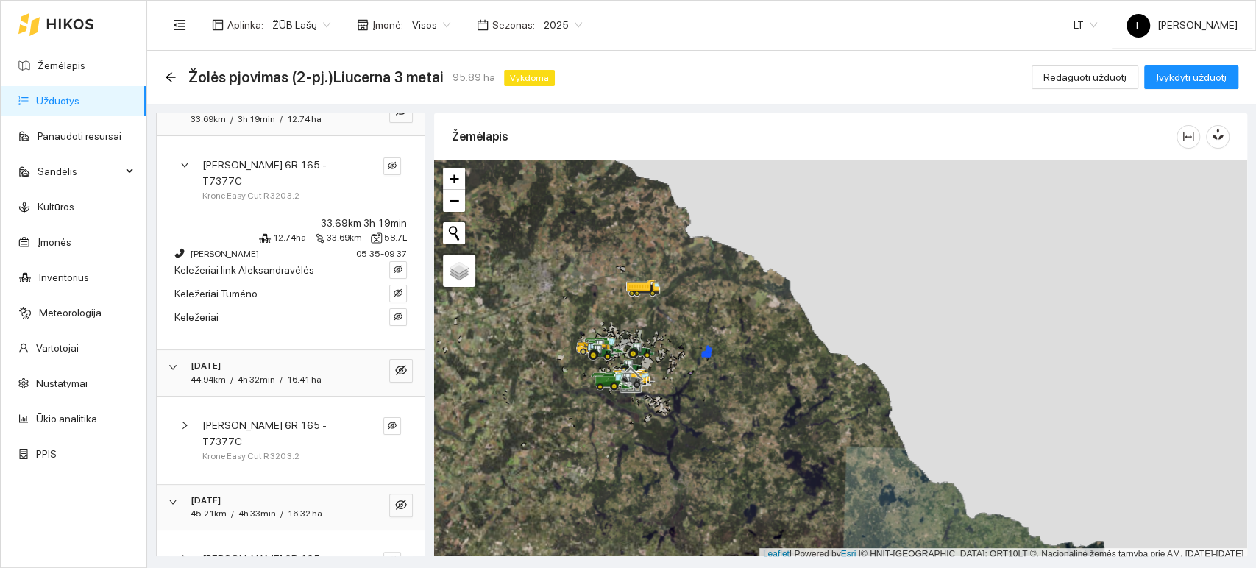
click at [259, 551] on span "[PERSON_NAME] 6R 165 -T7377C" at bounding box center [278, 567] width 152 height 32
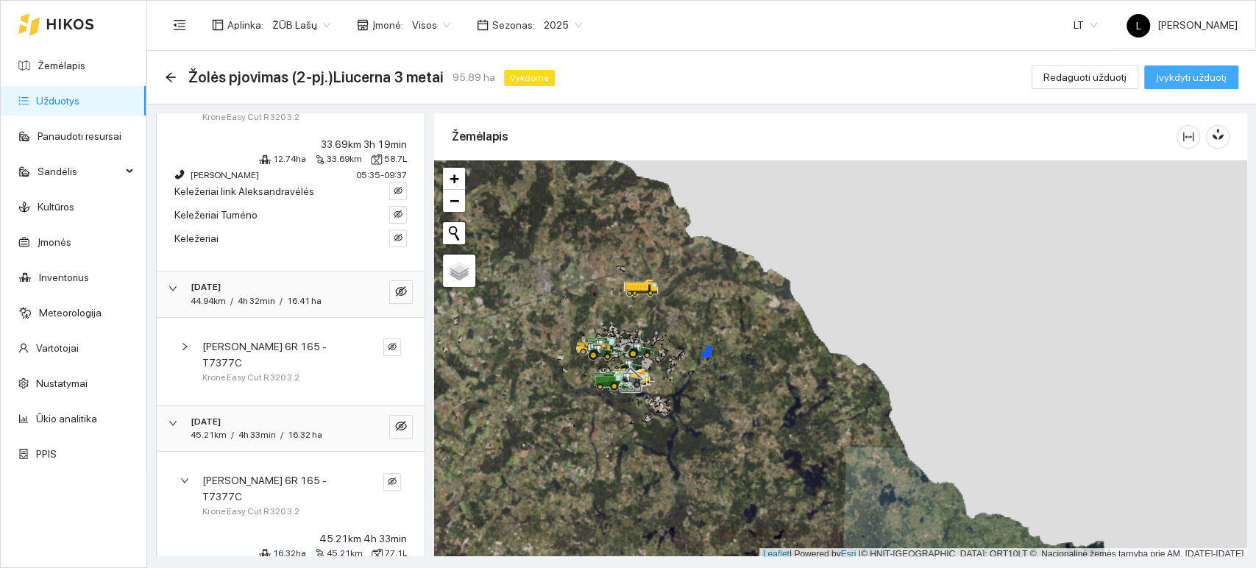
click at [1173, 81] on span "Įvykdyti užduotį" at bounding box center [1191, 77] width 71 height 16
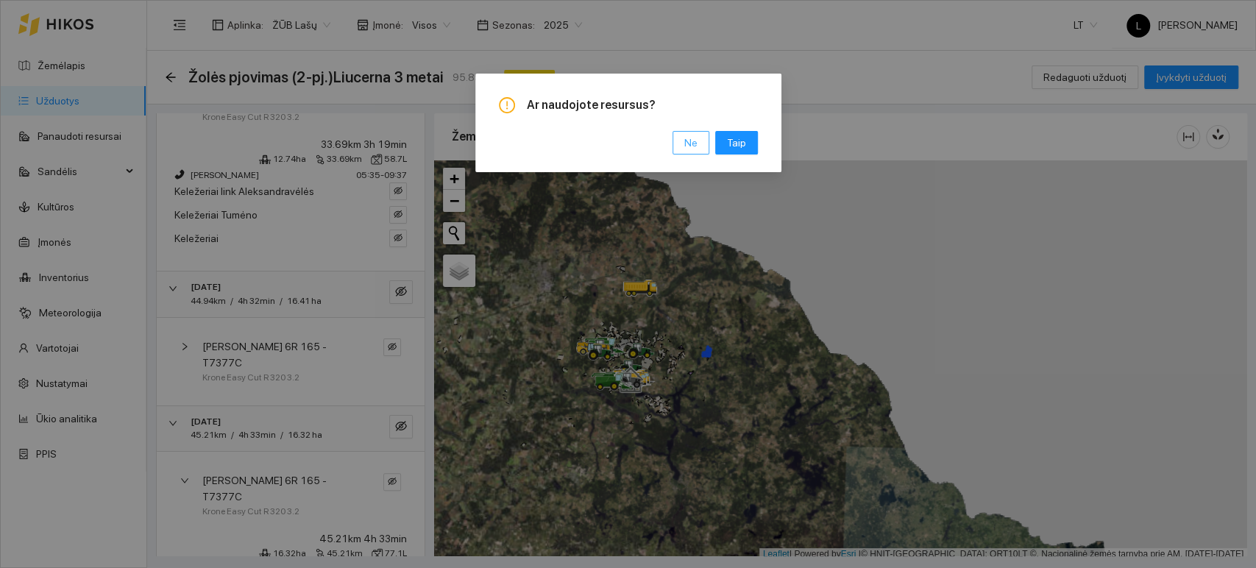
click at [693, 140] on span "Ne" at bounding box center [690, 143] width 13 height 16
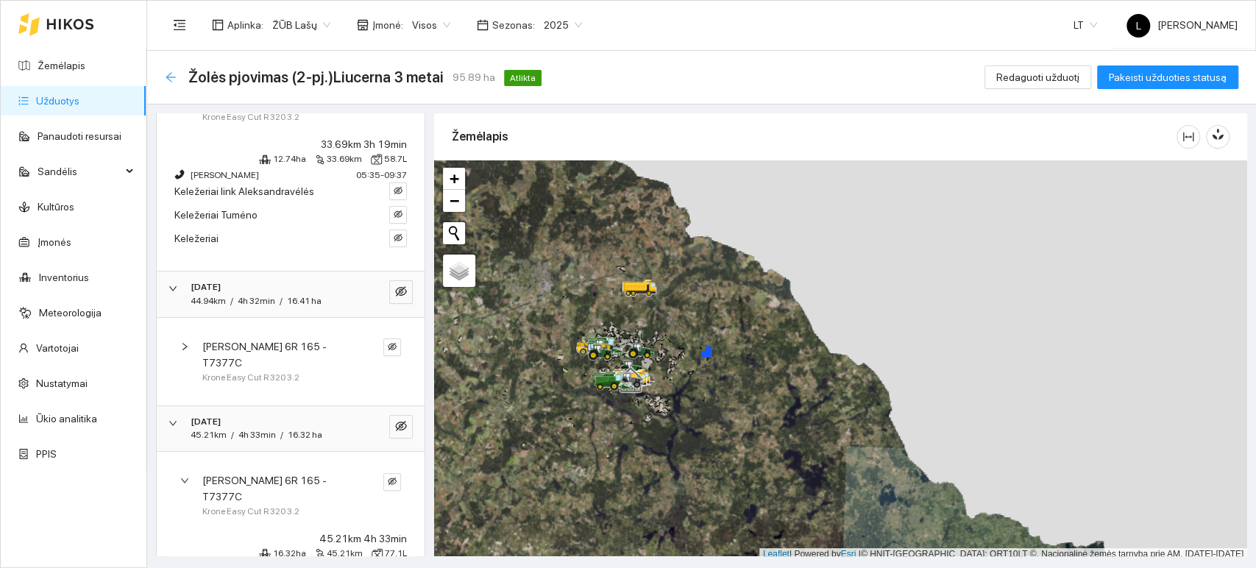
click at [171, 75] on icon "arrow-left" at bounding box center [171, 77] width 12 height 12
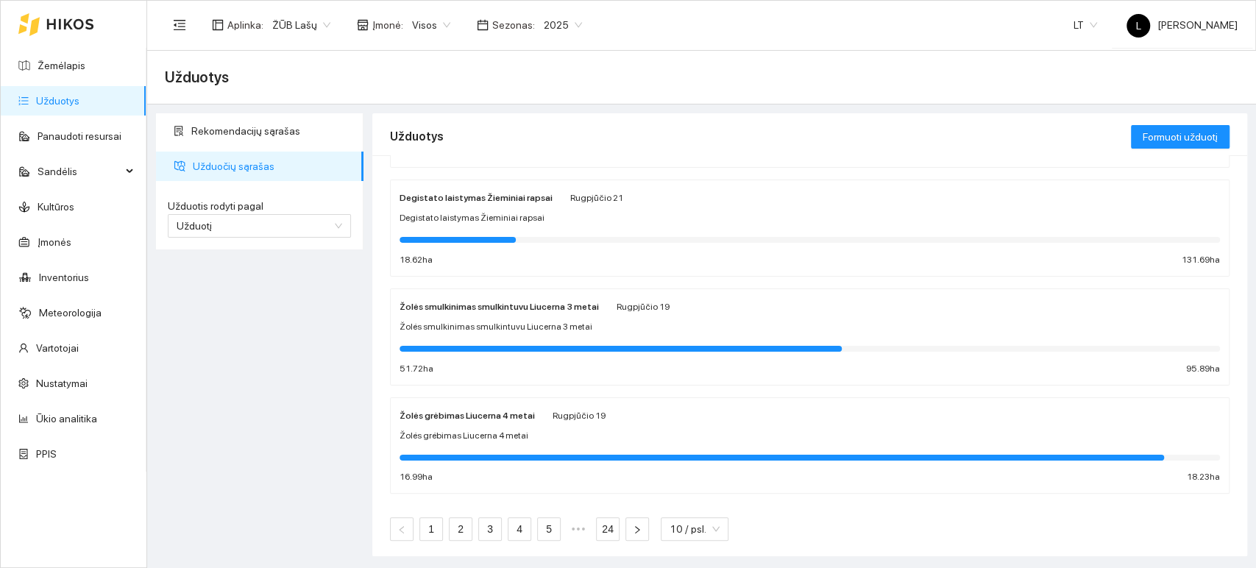
scroll to position [684, 0]
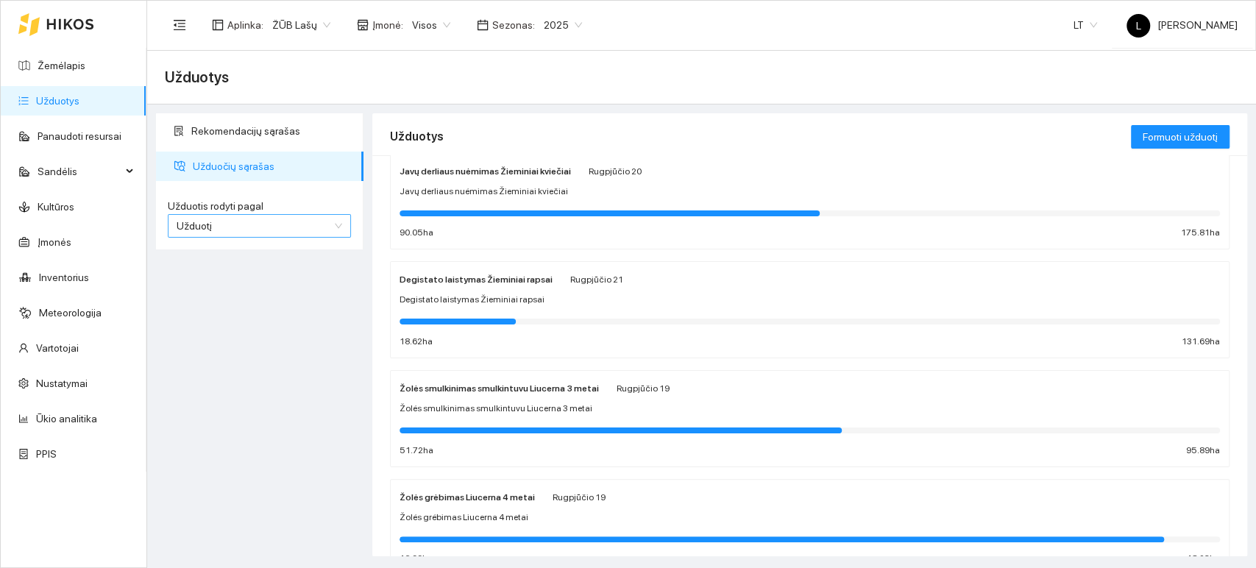
click at [259, 227] on span "Užduotį" at bounding box center [260, 226] width 166 height 22
click at [237, 281] on div "Kultūrą" at bounding box center [260, 278] width 166 height 16
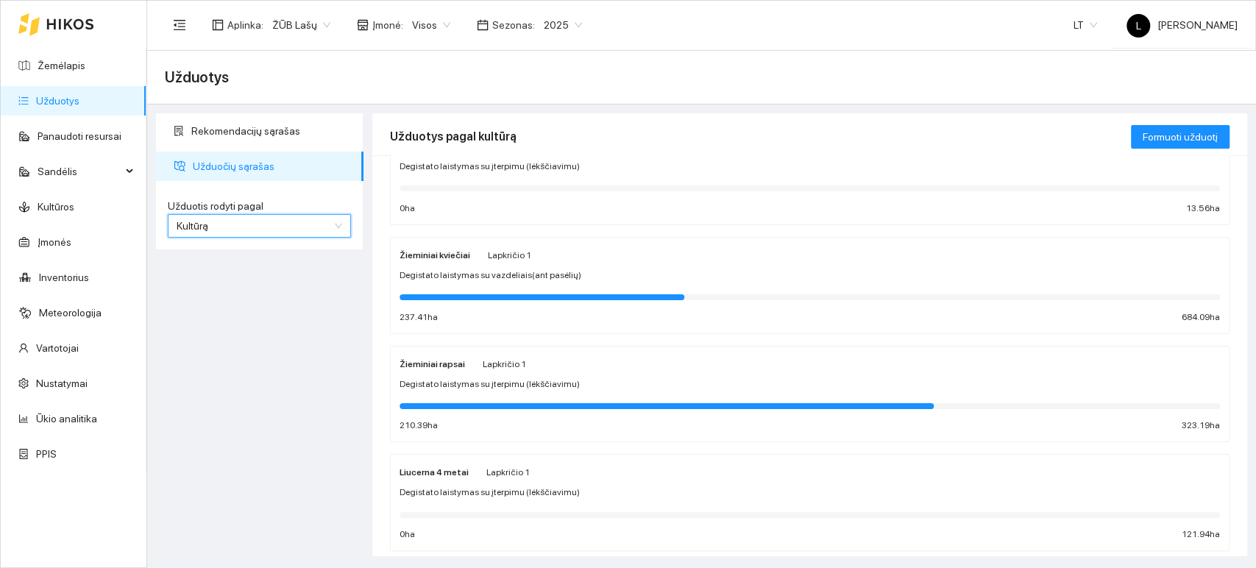
scroll to position [981, 0]
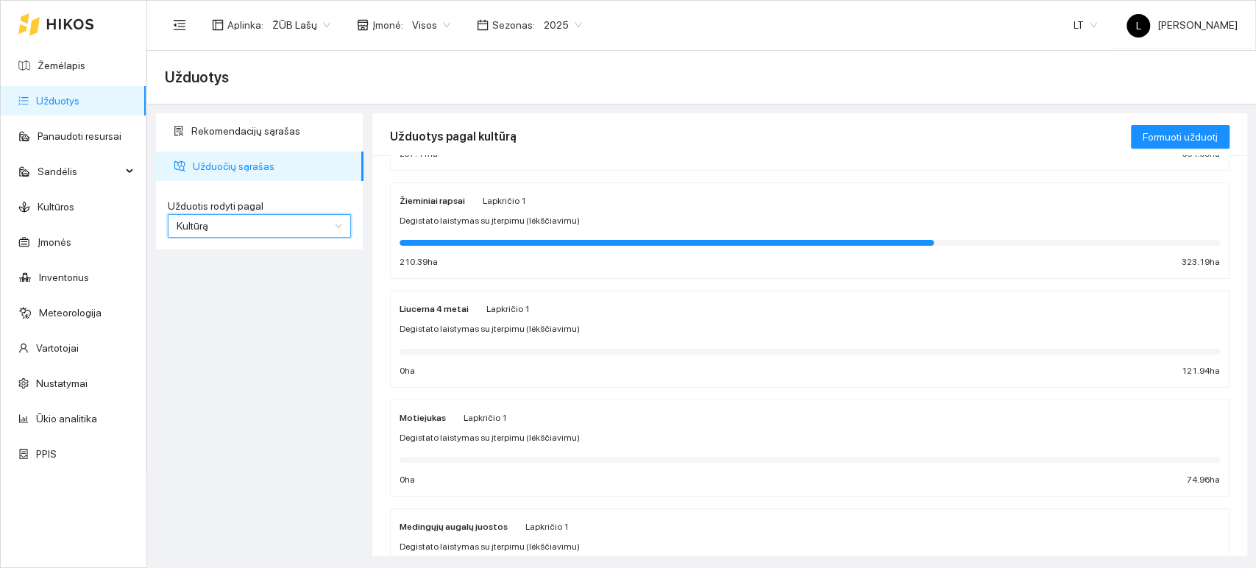
click at [481, 427] on div "[PERSON_NAME] 1 Degistato laistymas su įterpimu (lėkščiavimu) 0 ha 74.96 ha" at bounding box center [810, 448] width 821 height 78
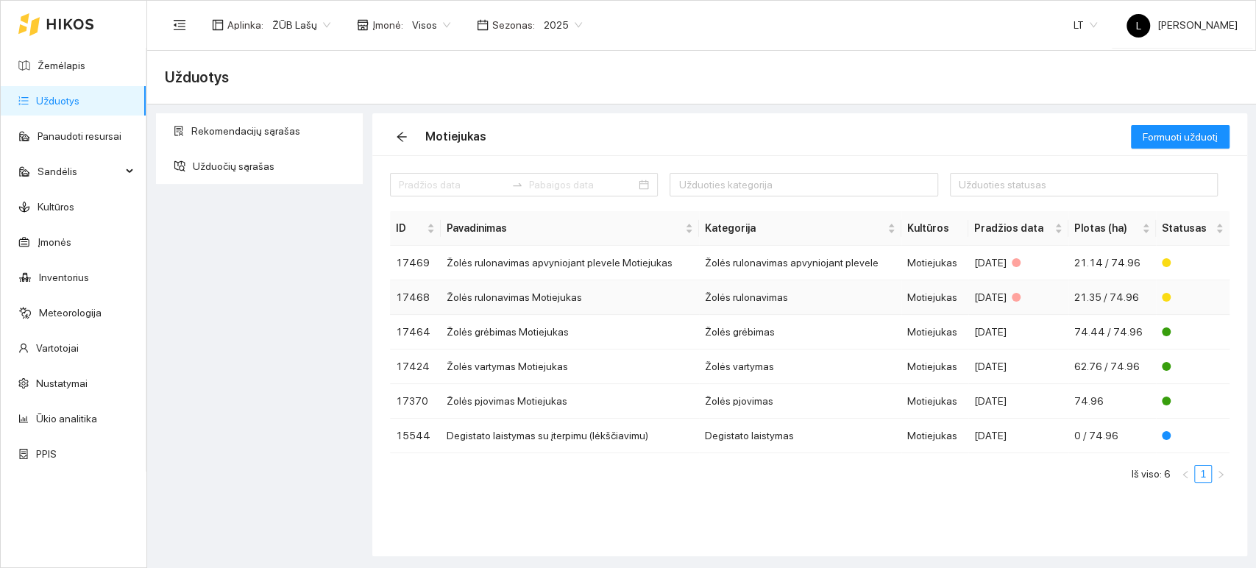
click at [623, 302] on td "Žolės rulonavimas Motiejukas" at bounding box center [570, 297] width 259 height 35
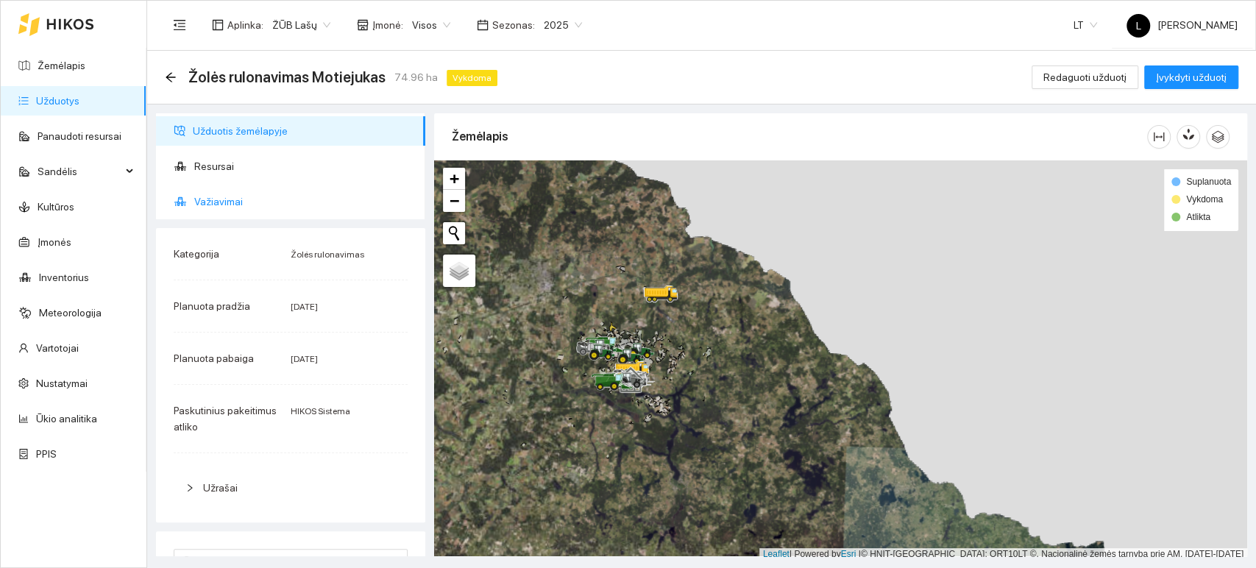
click at [278, 210] on span "Važiavimai" at bounding box center [303, 201] width 219 height 29
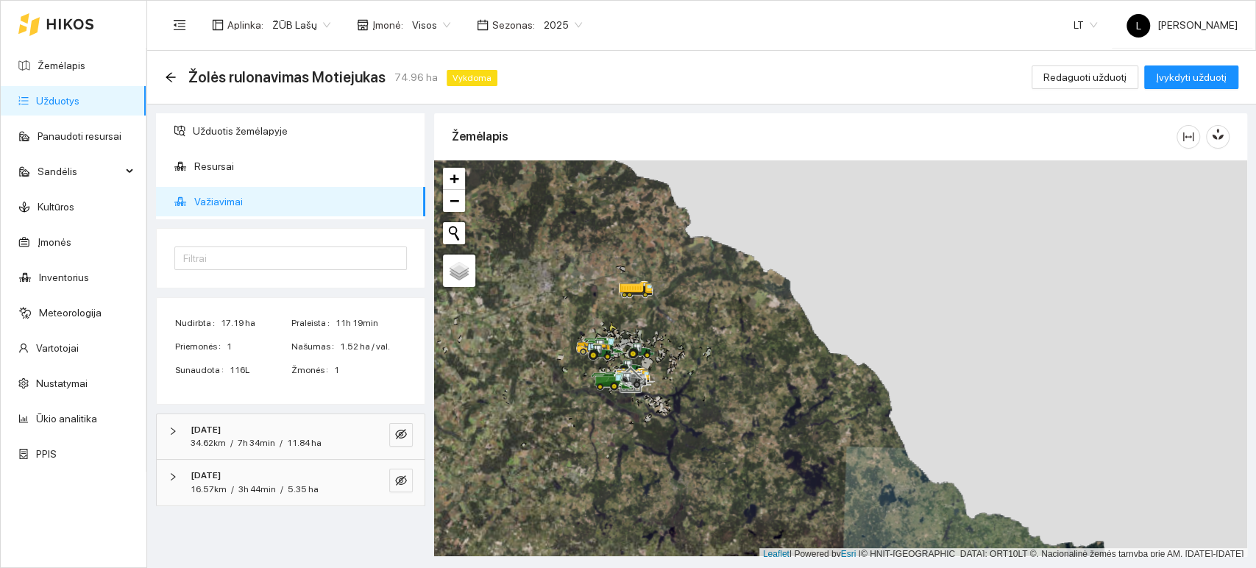
click at [267, 426] on div "[DATE]" at bounding box center [271, 430] width 160 height 14
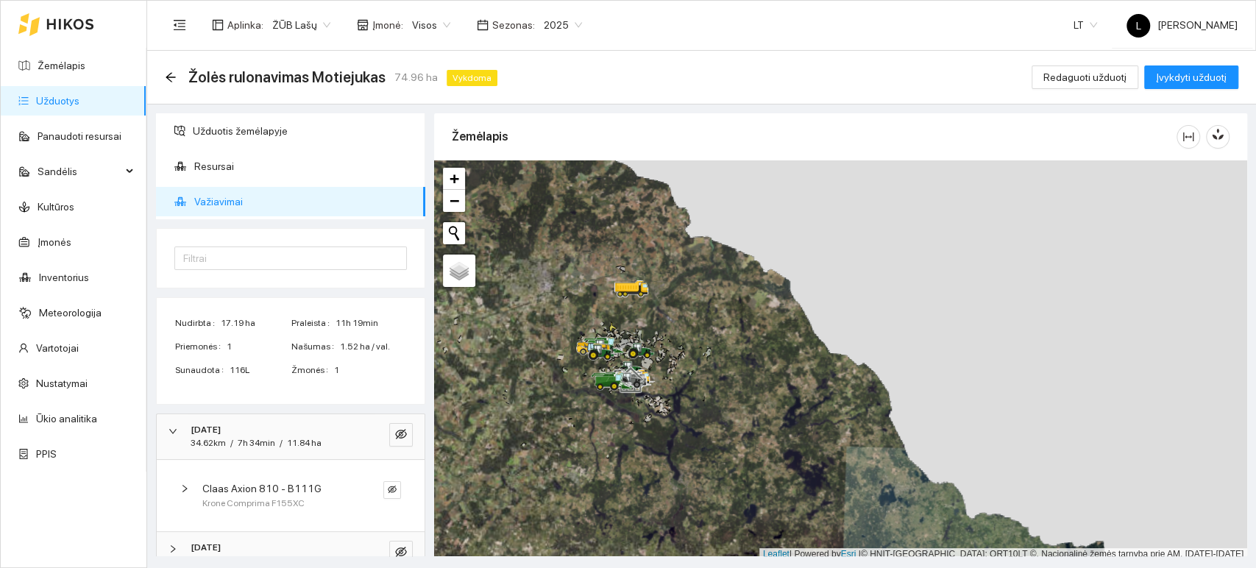
click at [277, 486] on span "Claas Axion 810 - B111G" at bounding box center [261, 489] width 119 height 16
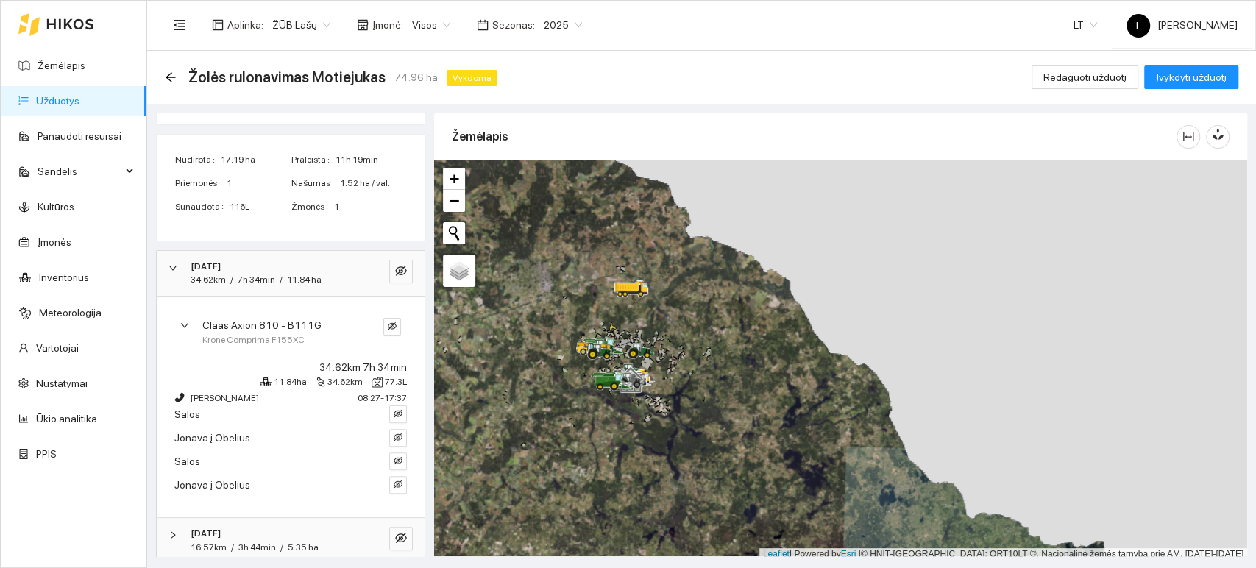
click at [245, 322] on span "Claas Axion 810 - B111G" at bounding box center [261, 325] width 119 height 16
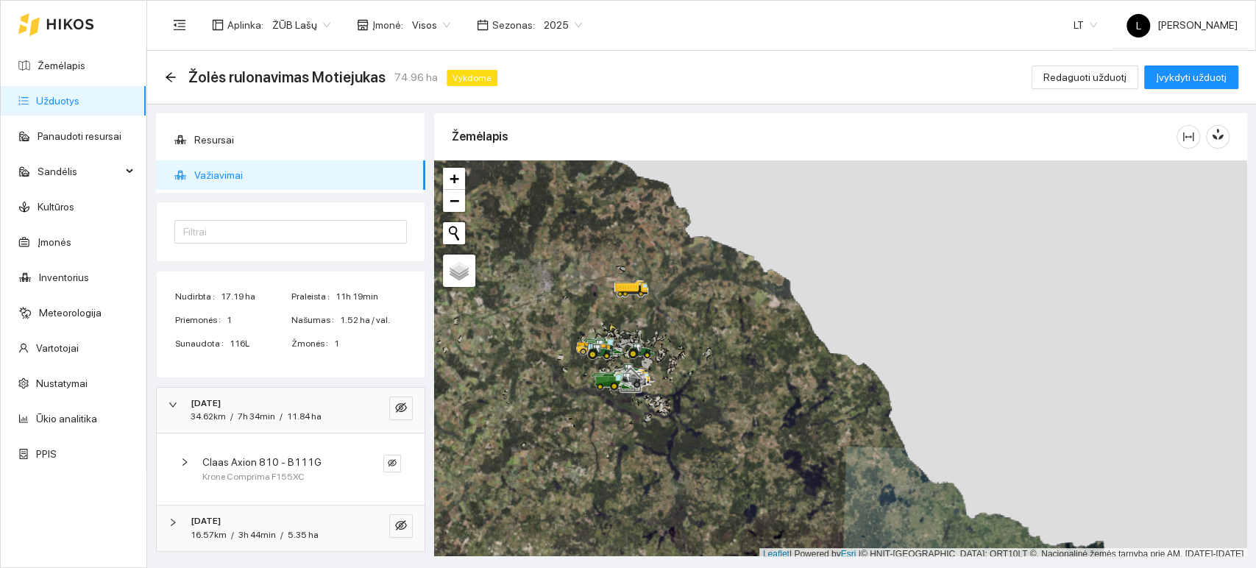
scroll to position [24, 0]
drag, startPoint x: 241, startPoint y: 516, endPoint x: 249, endPoint y: 490, distance: 27.0
click at [221, 518] on strong "[DATE]" at bounding box center [206, 523] width 30 height 10
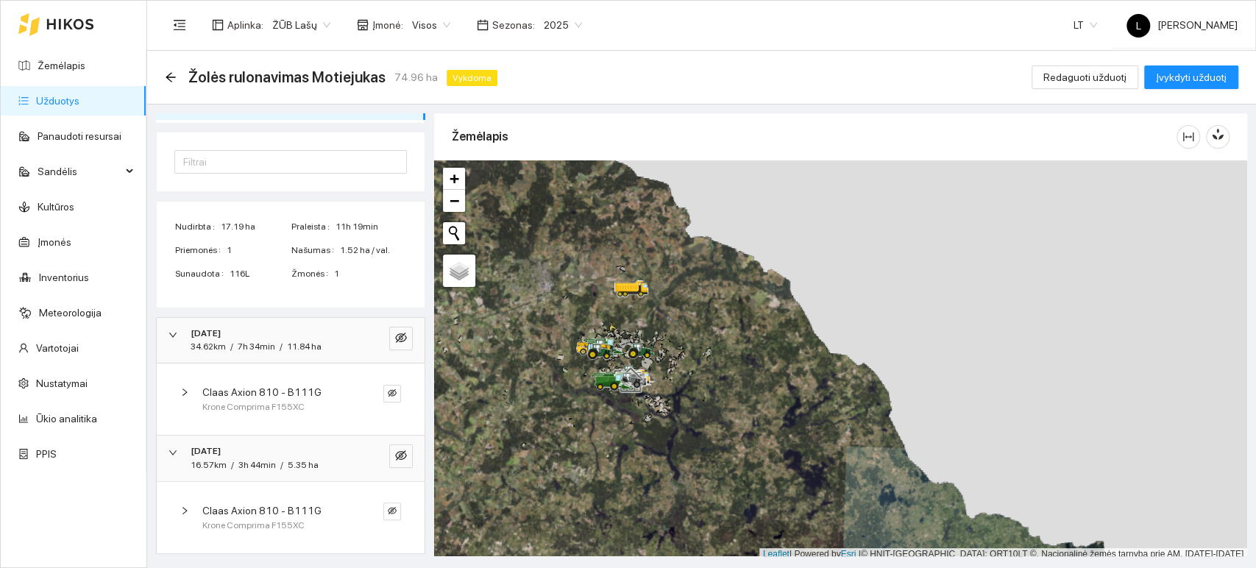
click at [233, 458] on div "16.57km / 3h 44min / 5.35 ha" at bounding box center [255, 465] width 128 height 14
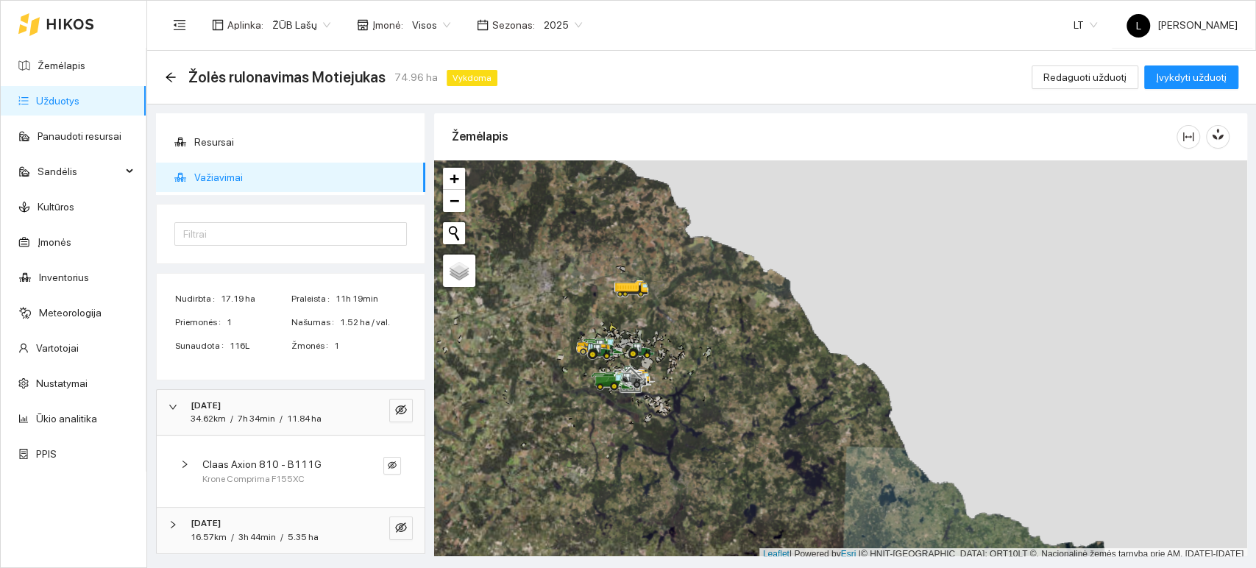
click at [221, 521] on strong "[DATE]" at bounding box center [206, 523] width 30 height 10
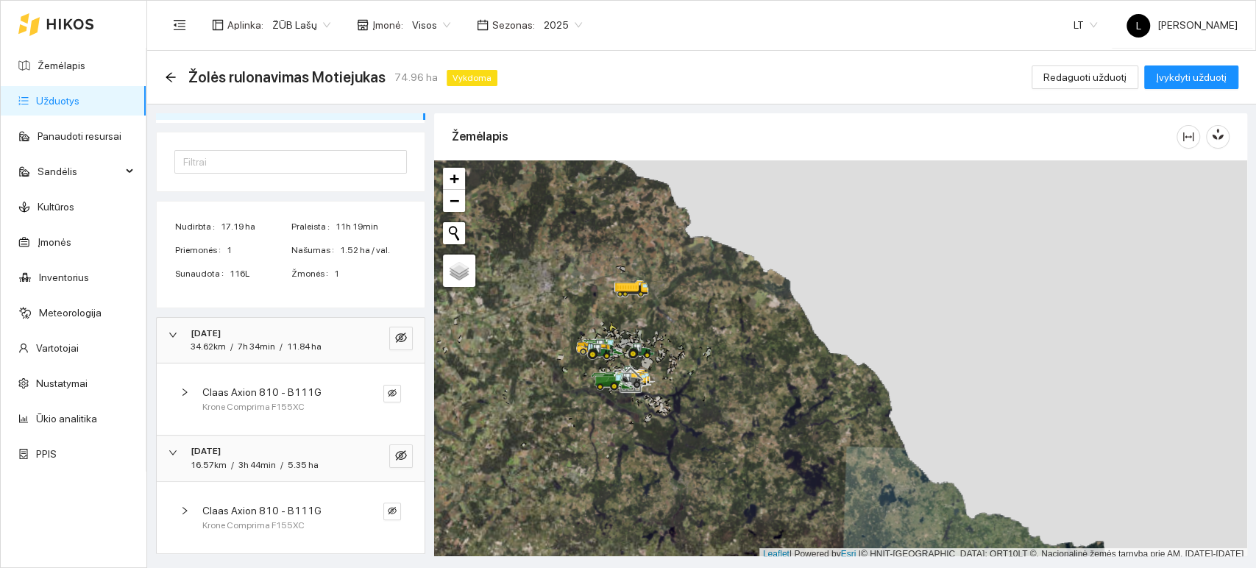
click at [253, 510] on span "Claas Axion 810 - B111G" at bounding box center [261, 511] width 119 height 16
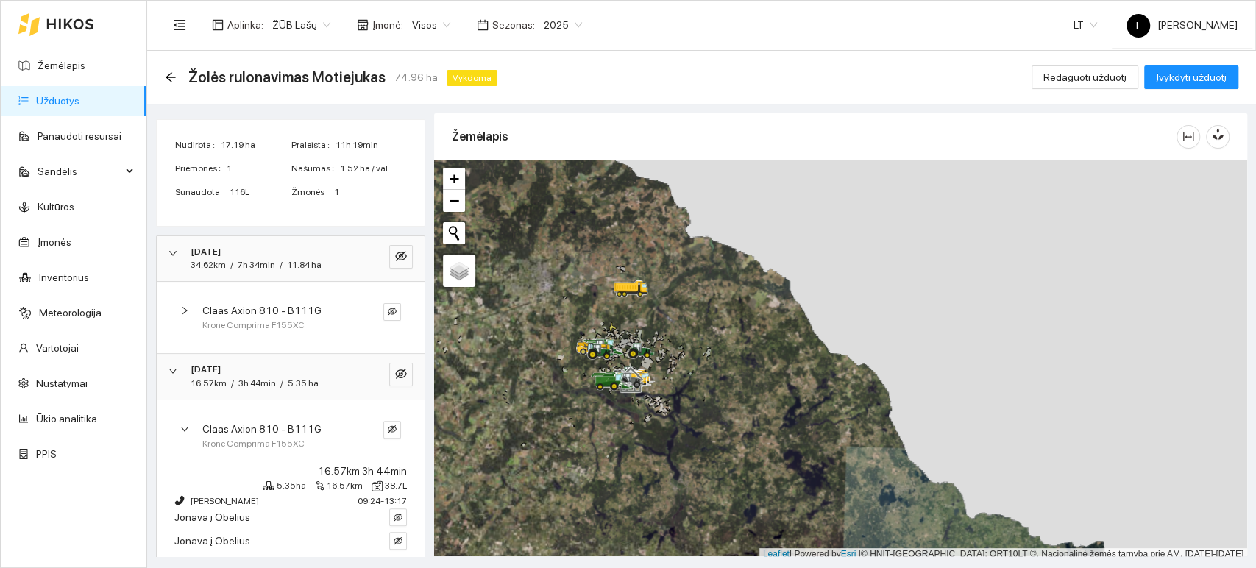
scroll to position [199, 0]
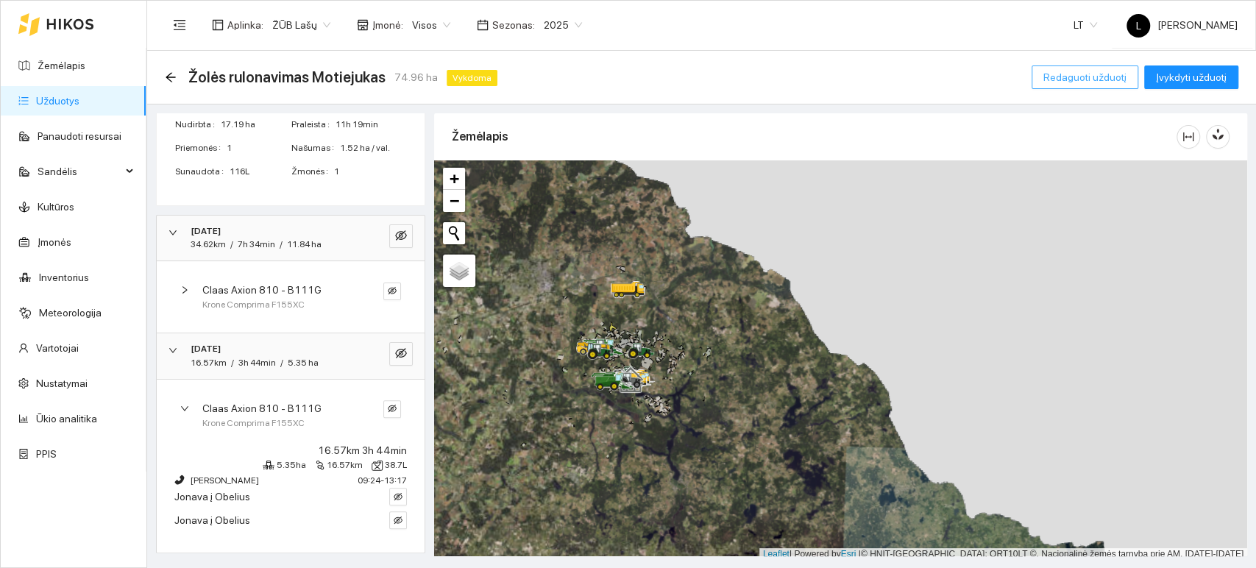
click at [1098, 73] on span "Redaguoti užduotį" at bounding box center [1085, 77] width 83 height 16
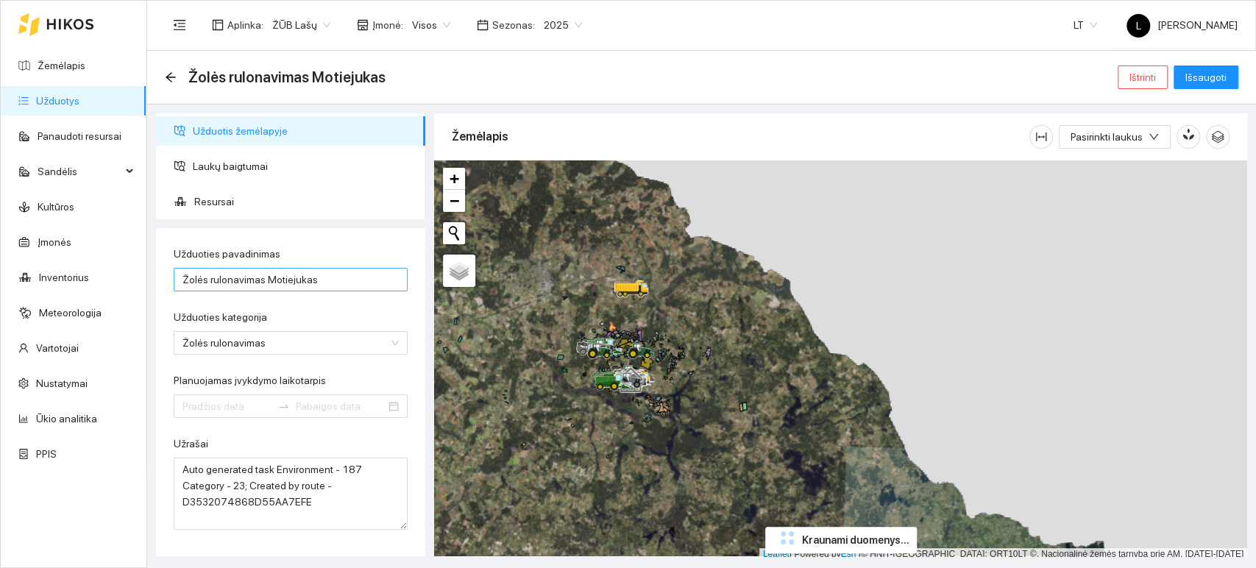
type input "[DATE]"
click at [193, 205] on li "Resursai" at bounding box center [290, 201] width 269 height 29
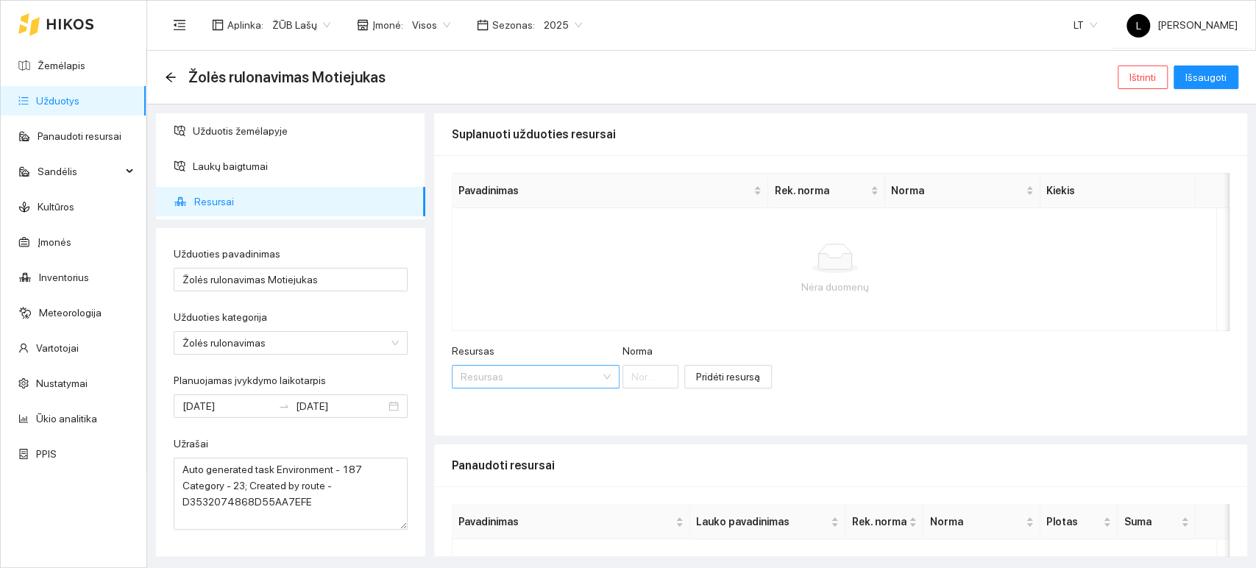
click at [583, 379] on input "Resursas" at bounding box center [531, 377] width 140 height 22
click at [547, 286] on div "Nėra duomenų" at bounding box center [835, 287] width 742 height 16
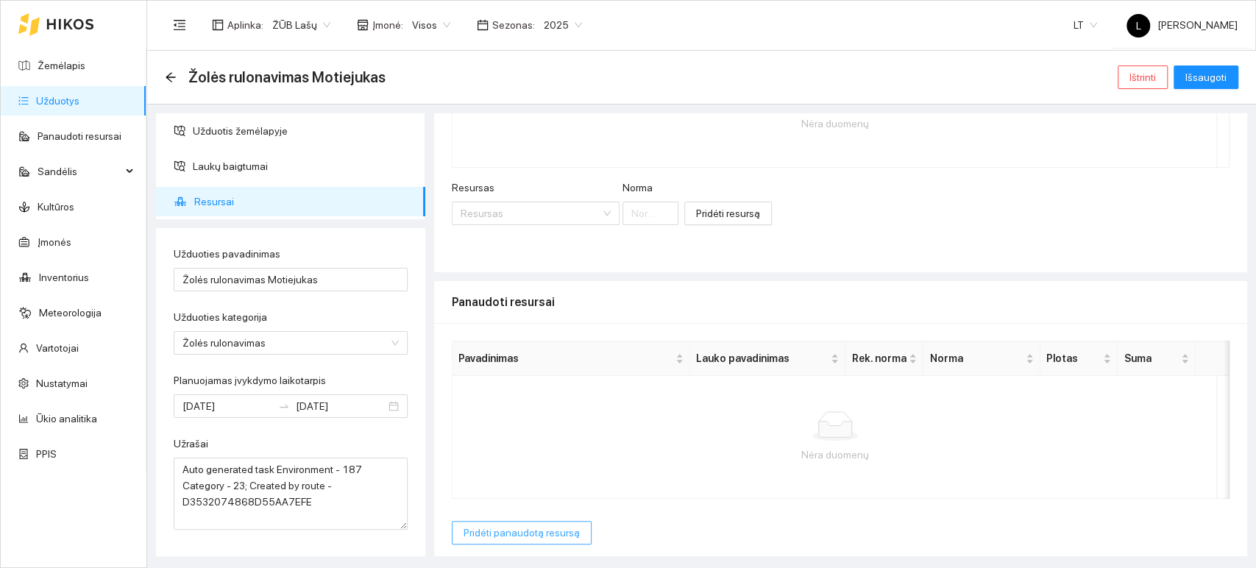
click at [548, 528] on span "Pridėti panaudotą resursą" at bounding box center [522, 533] width 116 height 16
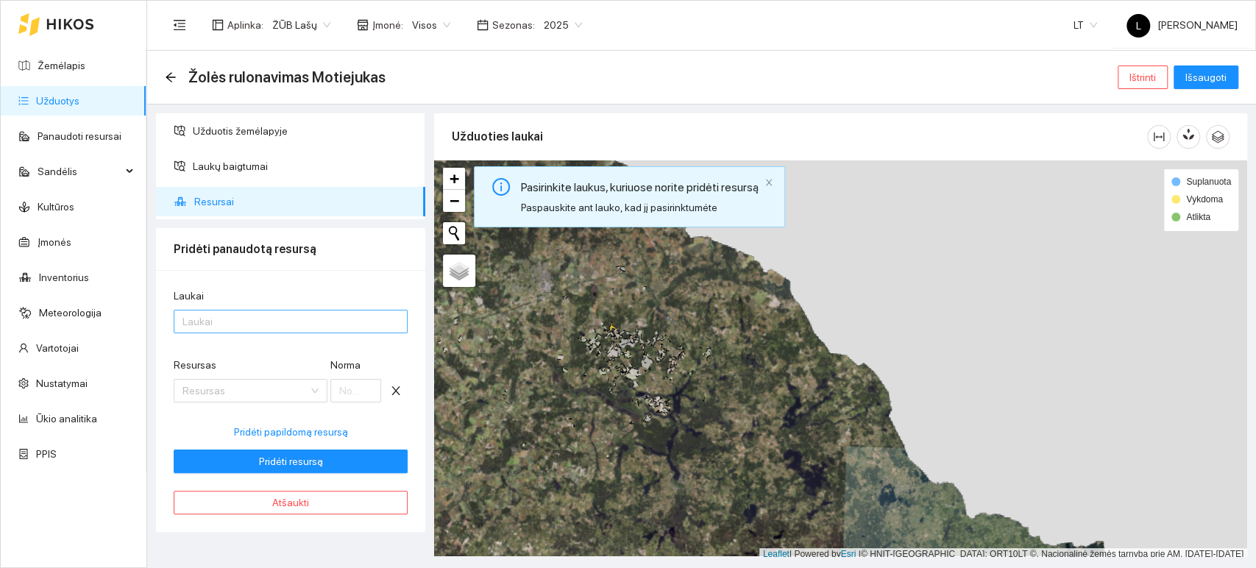
click at [244, 324] on div at bounding box center [283, 322] width 212 height 18
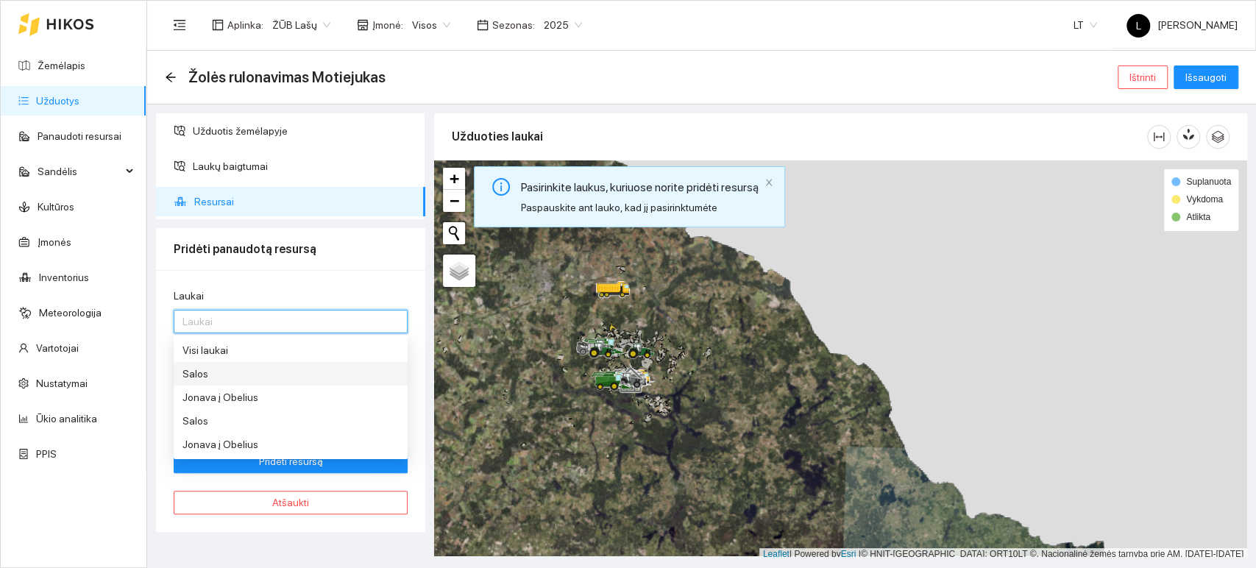
click at [217, 377] on div "Salos" at bounding box center [291, 374] width 216 height 16
click at [213, 421] on div "Salos" at bounding box center [291, 421] width 216 height 16
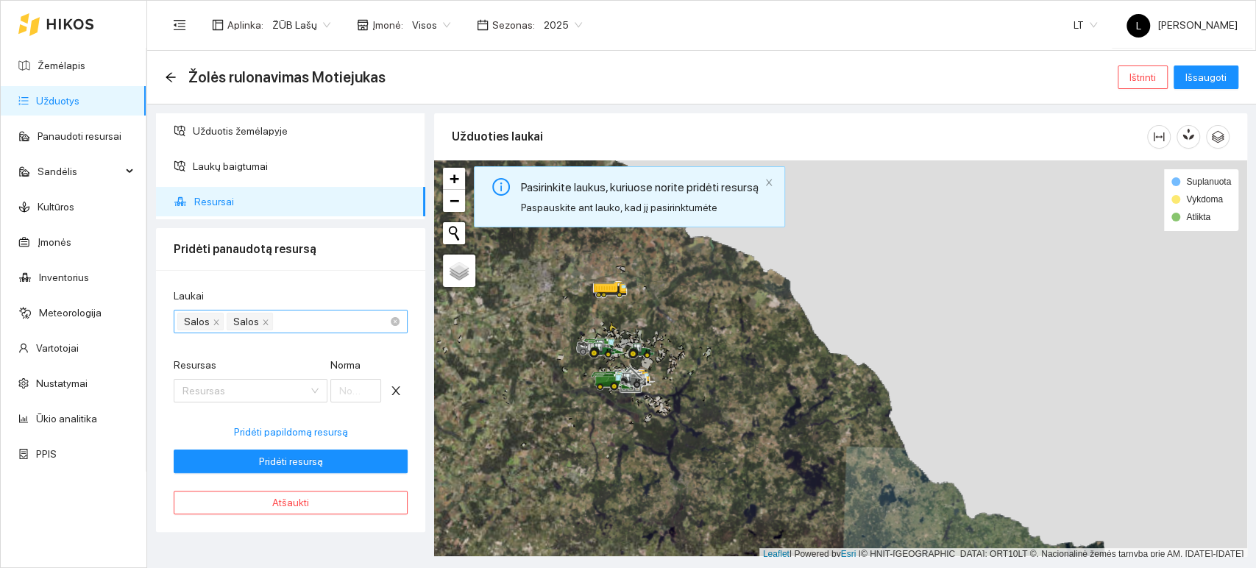
click at [300, 319] on div "Salos Salos" at bounding box center [283, 321] width 212 height 21
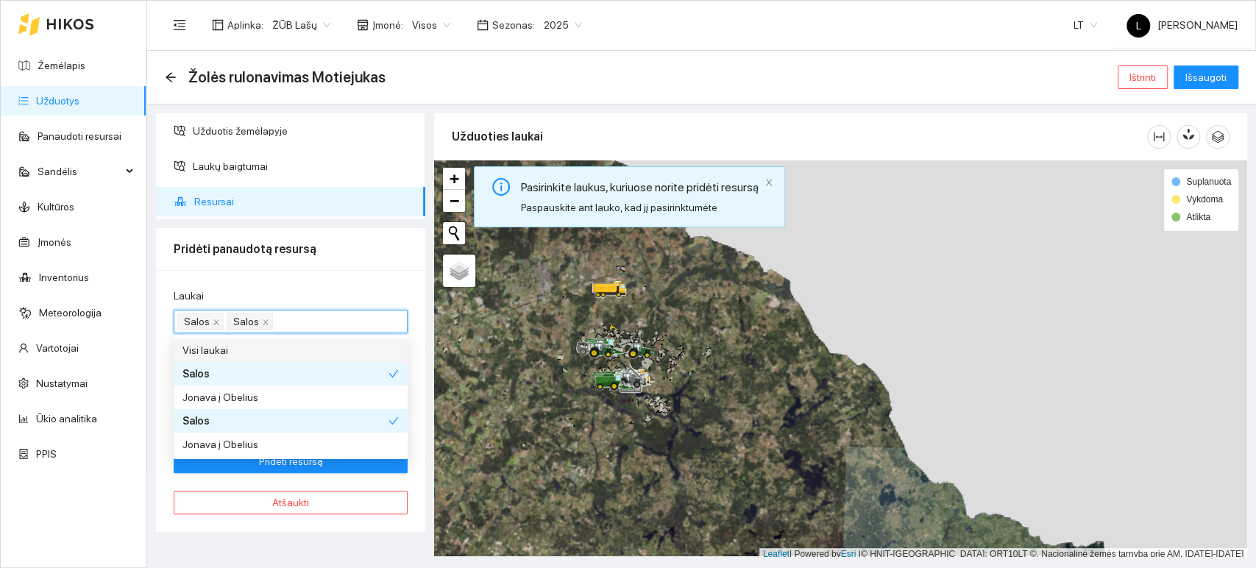
click at [236, 347] on div "Visi laukai" at bounding box center [291, 350] width 216 height 16
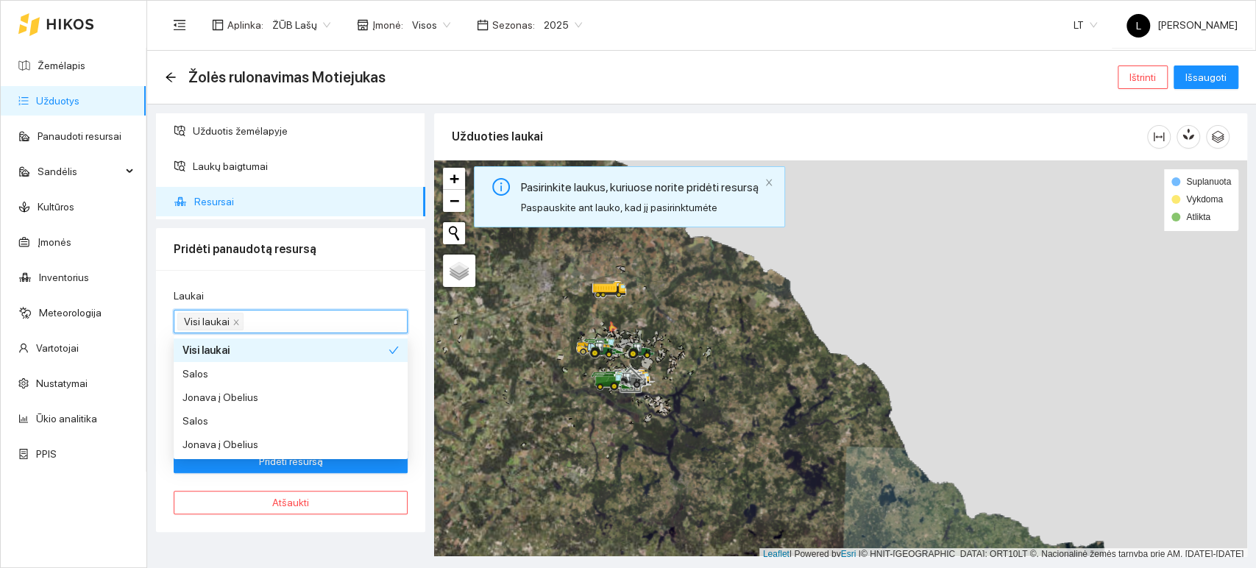
click at [277, 288] on div "Laukai" at bounding box center [291, 299] width 234 height 22
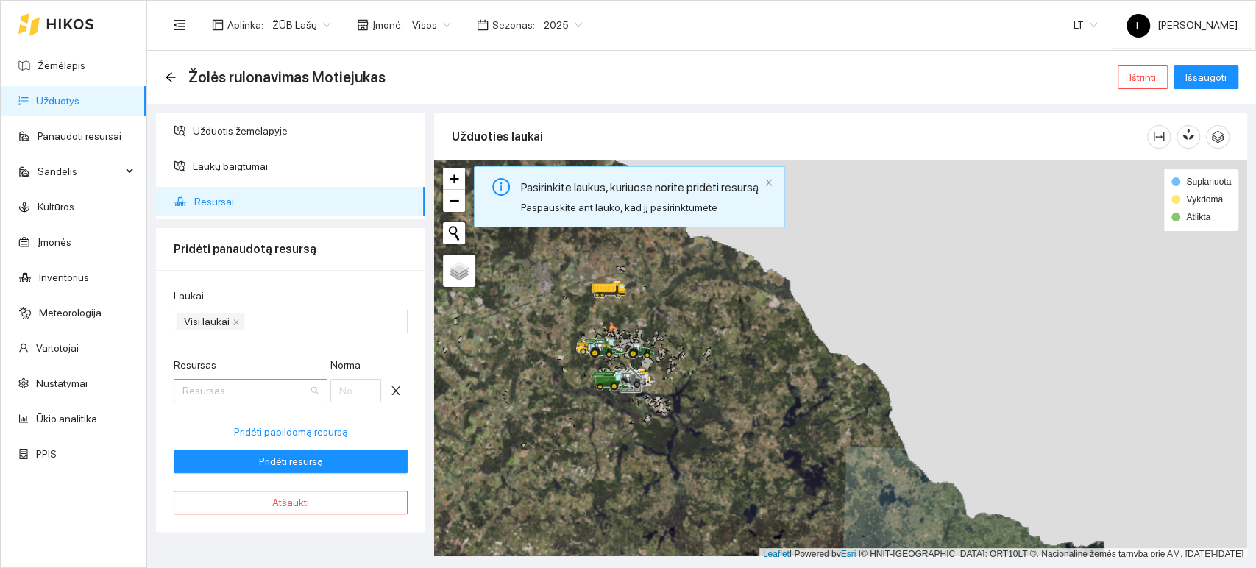
click at [224, 401] on input "Resursas" at bounding box center [246, 391] width 126 height 22
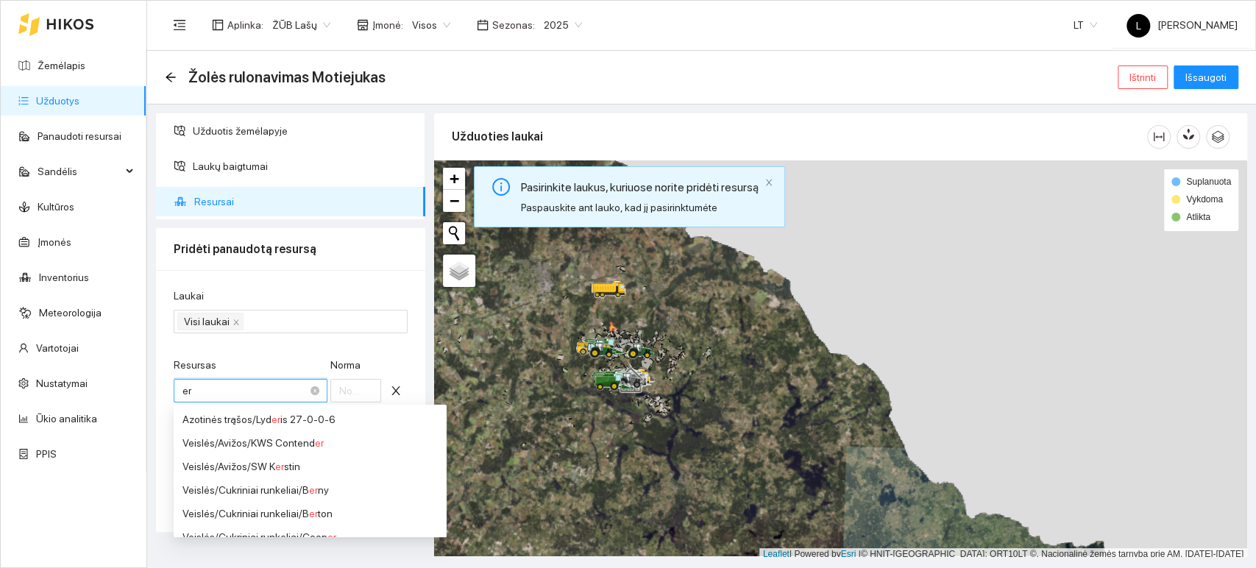
type input "e"
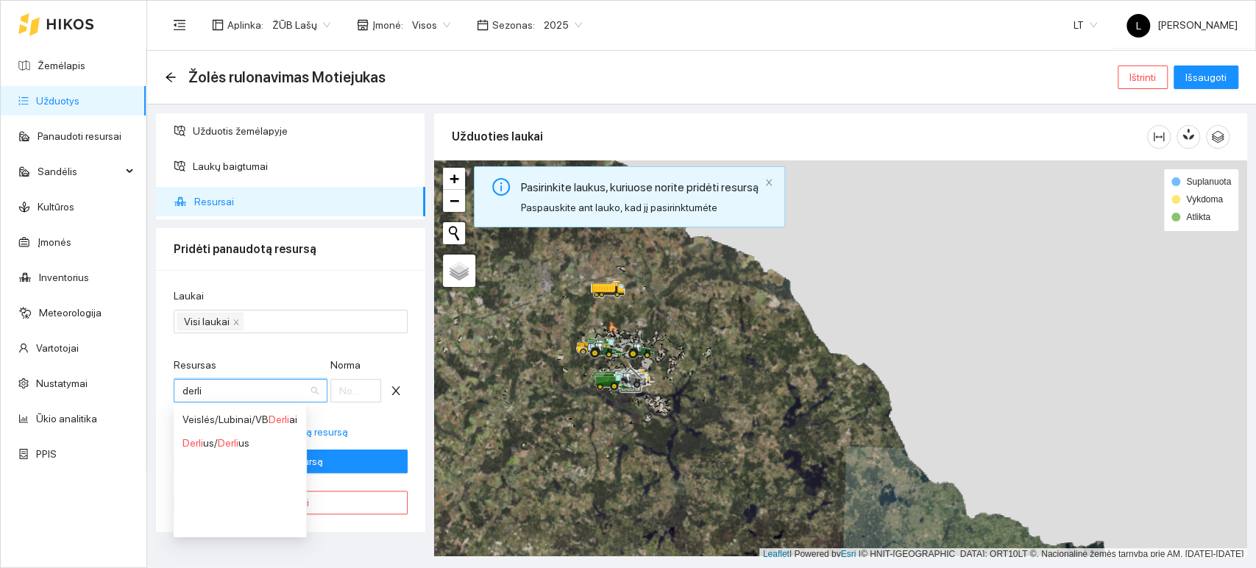
type input "derli"
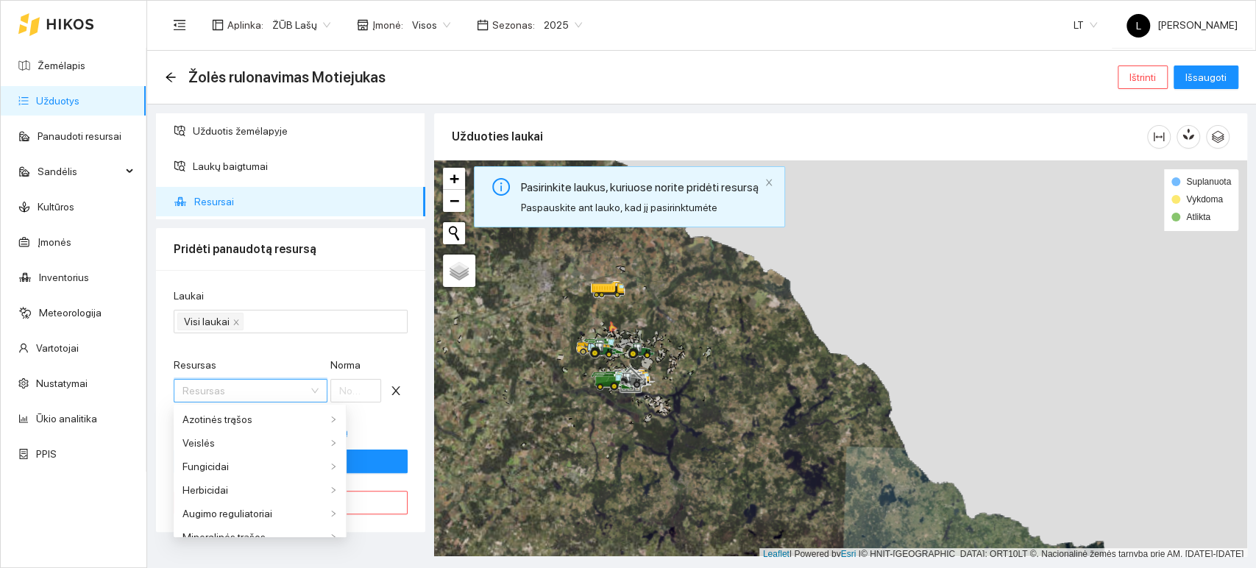
click at [274, 351] on form "Laukai Visi laukai Resursas Resursas [PERSON_NAME] Pridėti papildomą resursą Pr…" at bounding box center [291, 380] width 234 height 185
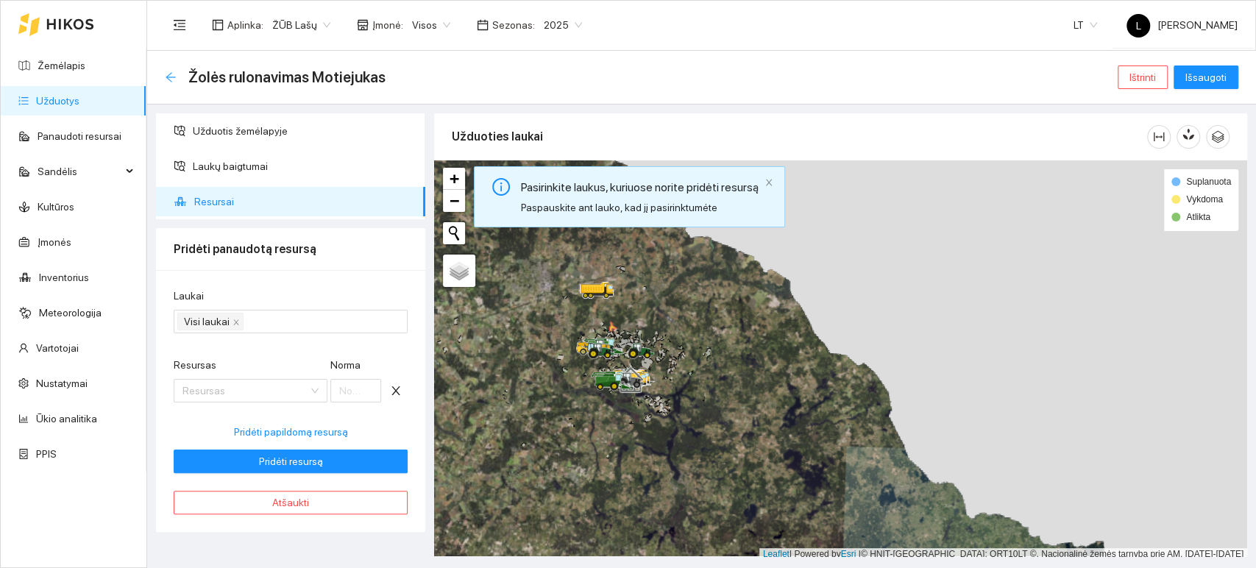
click at [168, 82] on div "Atgal" at bounding box center [171, 77] width 12 height 13
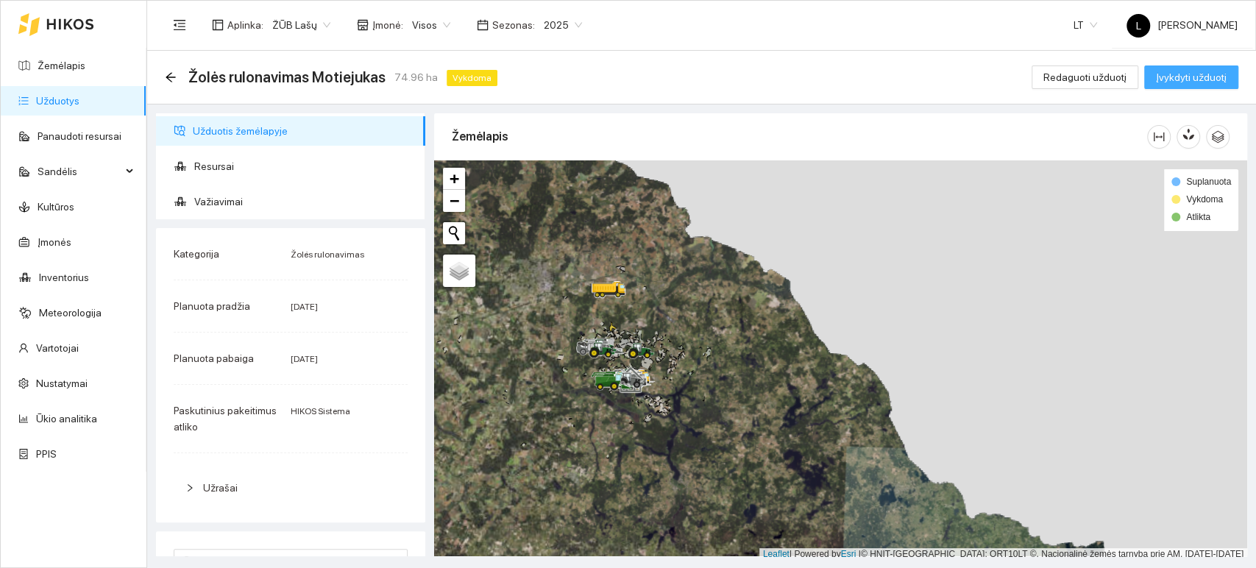
click at [1169, 79] on span "Įvykdyti užduotį" at bounding box center [1191, 77] width 71 height 16
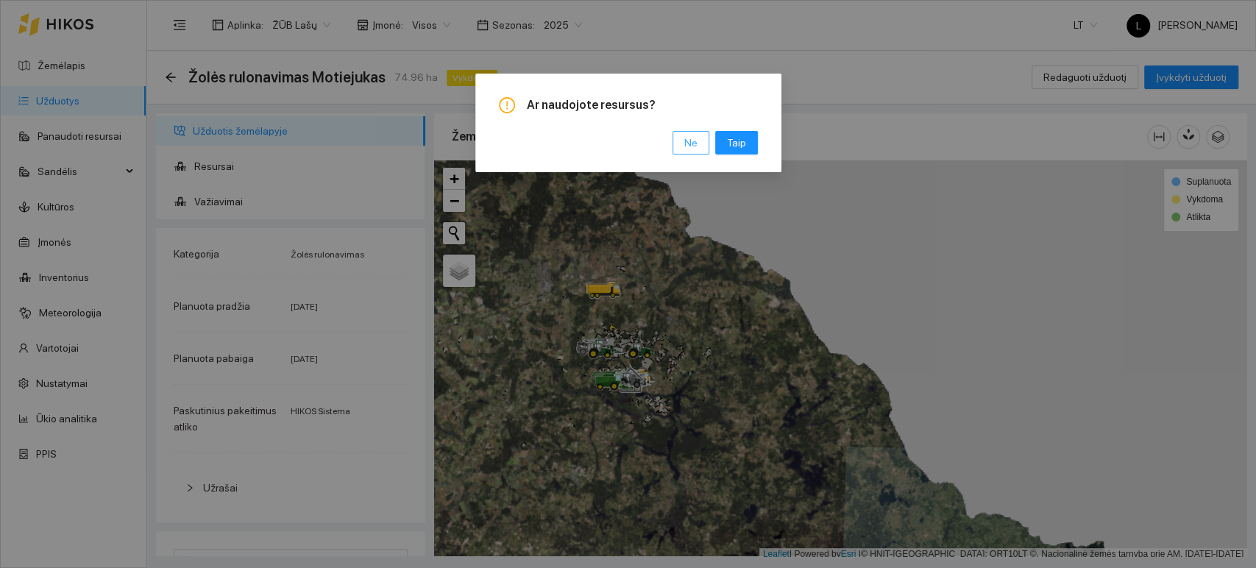
click at [685, 143] on button "Ne" at bounding box center [691, 143] width 37 height 24
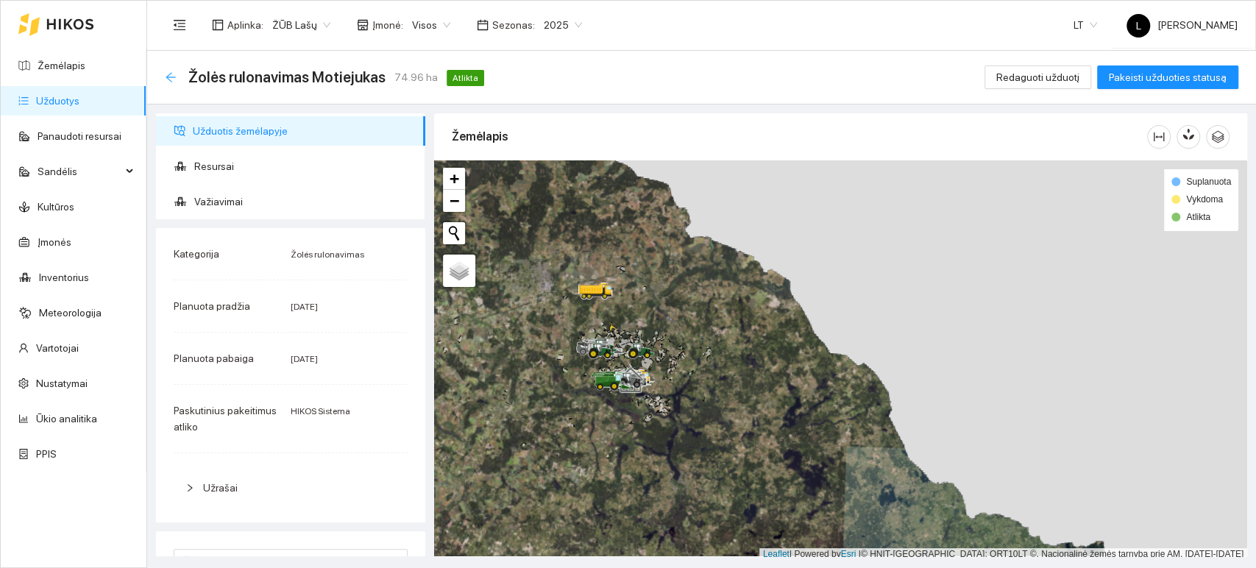
click at [171, 78] on icon "arrow-left" at bounding box center [171, 77] width 12 height 12
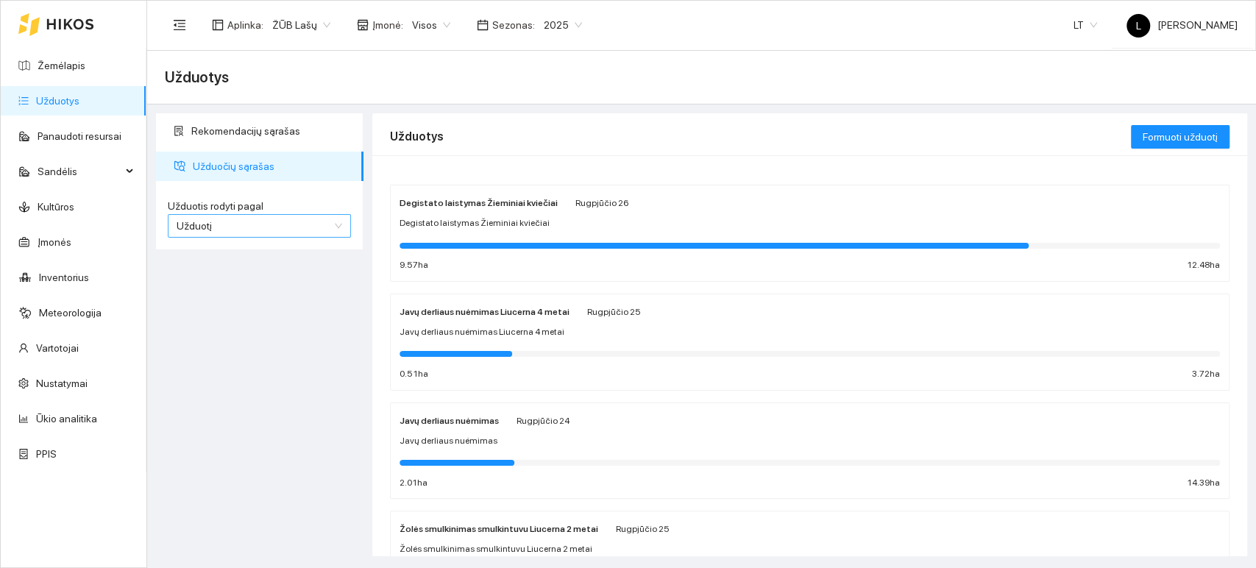
click at [281, 228] on span "Užduotį" at bounding box center [260, 226] width 166 height 22
click at [227, 280] on div "Kultūrą" at bounding box center [260, 278] width 166 height 16
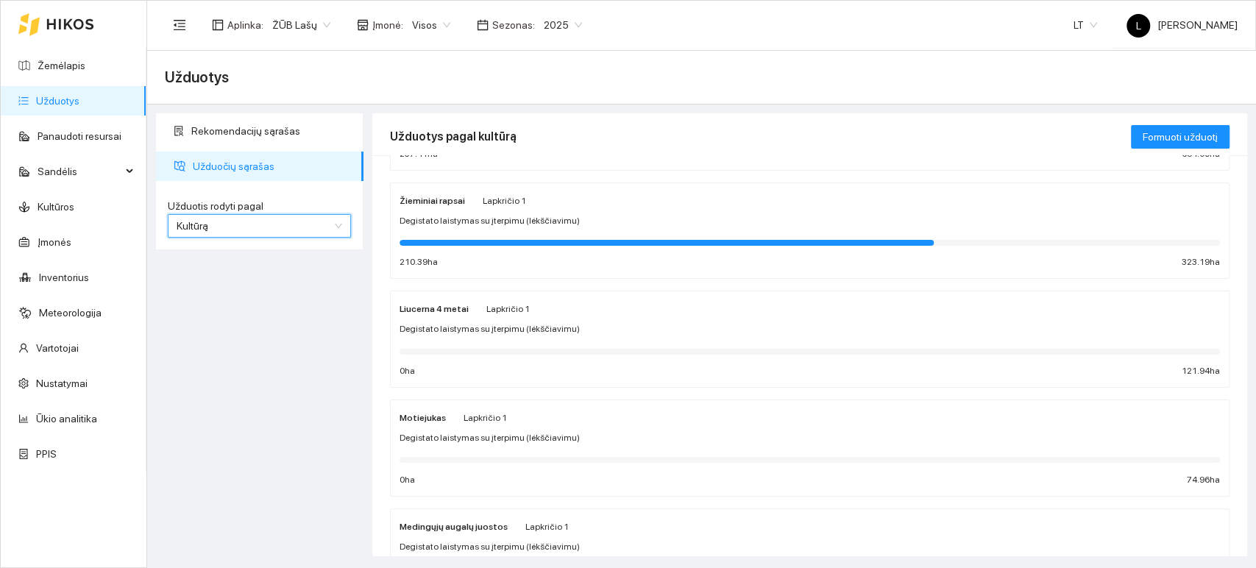
scroll to position [1144, 0]
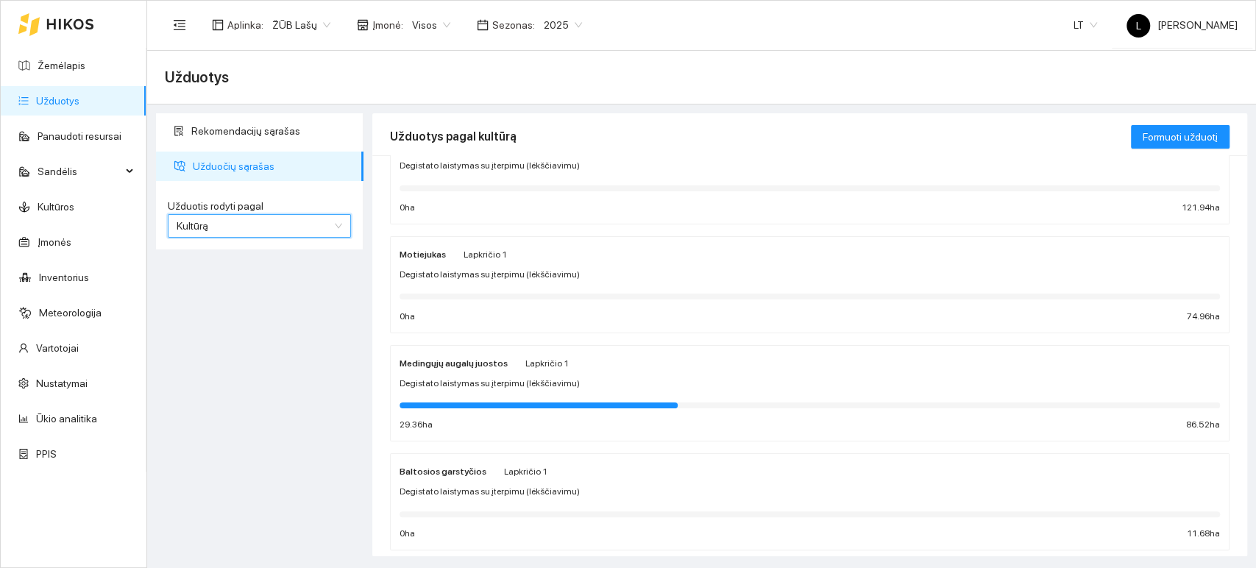
click at [486, 261] on div "[PERSON_NAME] 1 Degistato laistymas su įterpimu (lėkščiavimu) 0 ha 74.96 ha" at bounding box center [810, 285] width 821 height 78
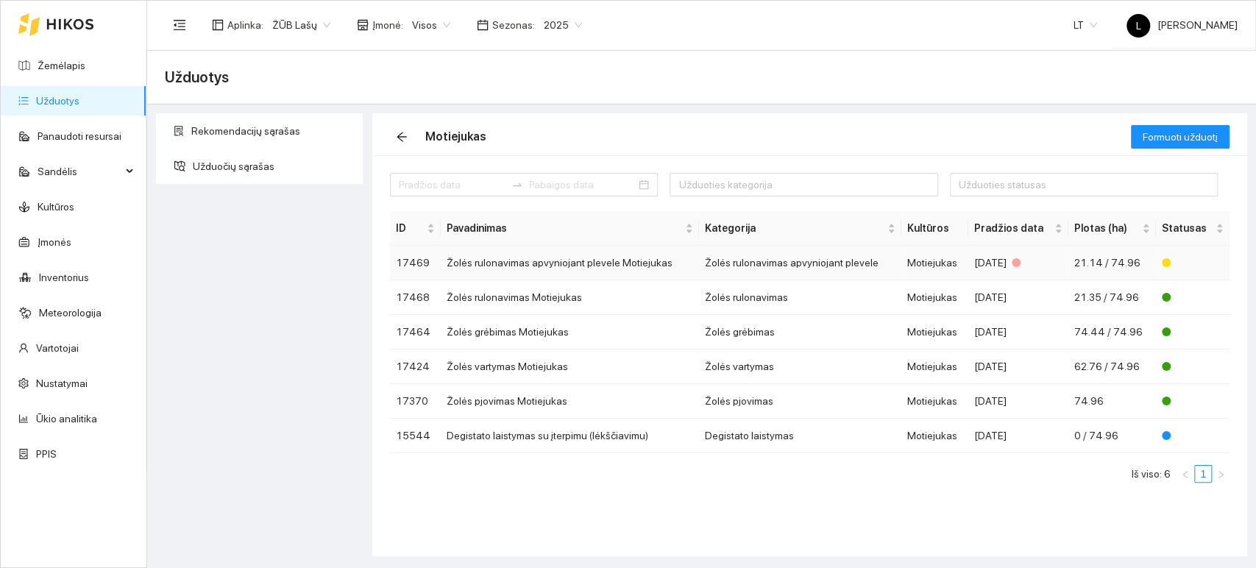
click at [781, 263] on td "Žolės rulonavimas apvyniojant plevele" at bounding box center [800, 263] width 202 height 35
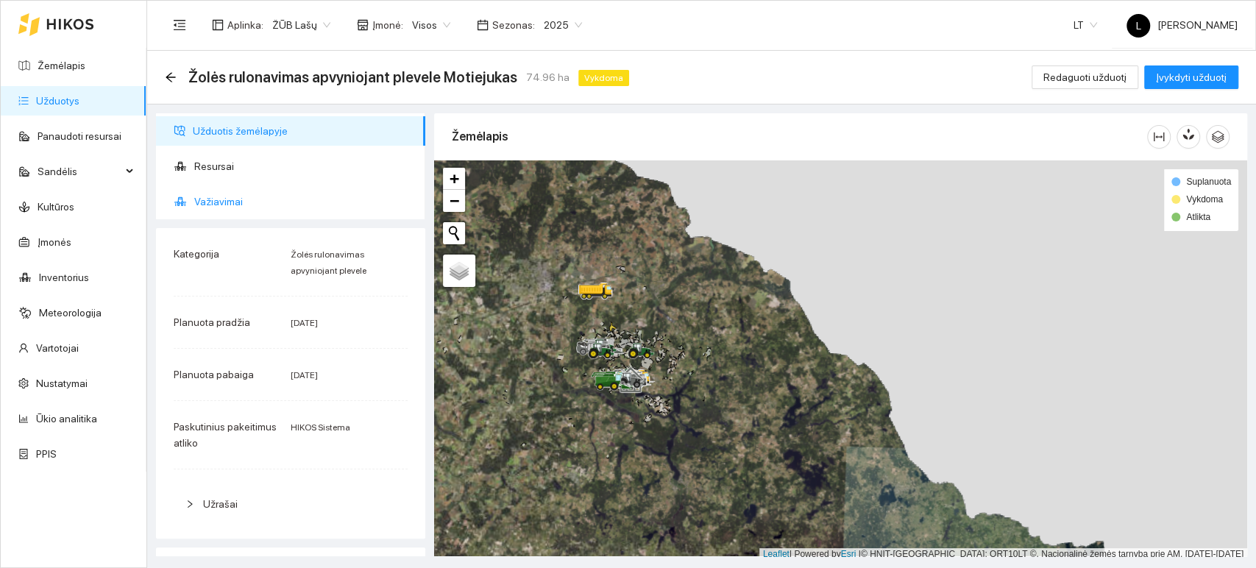
click at [244, 204] on span "Važiavimai" at bounding box center [303, 201] width 219 height 29
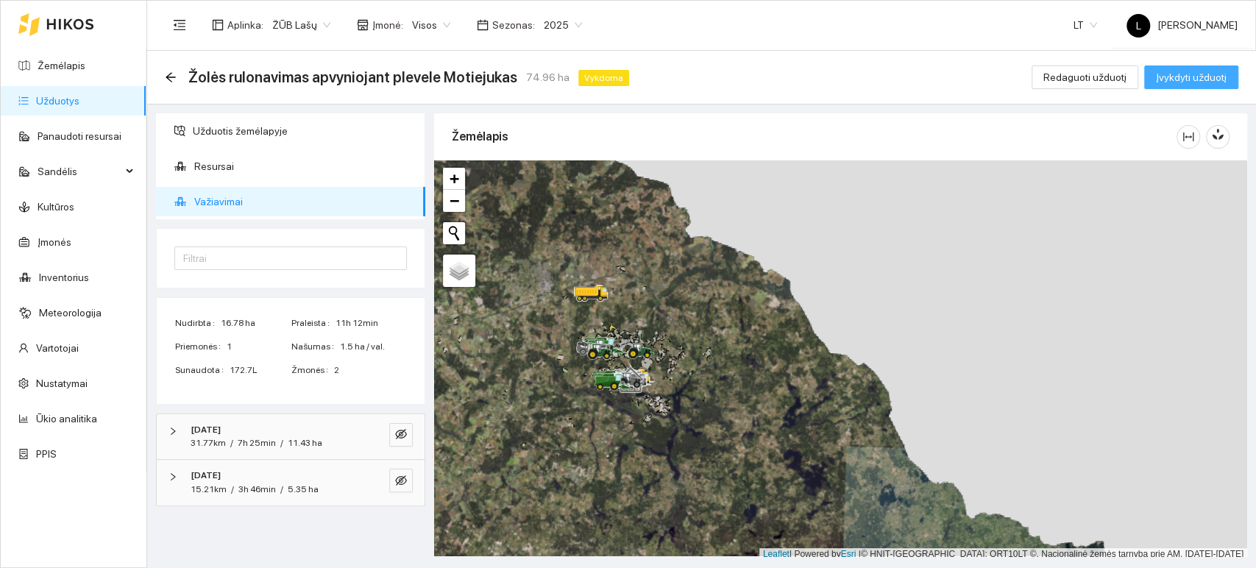
click at [1177, 82] on span "Įvykdyti užduotį" at bounding box center [1191, 77] width 71 height 16
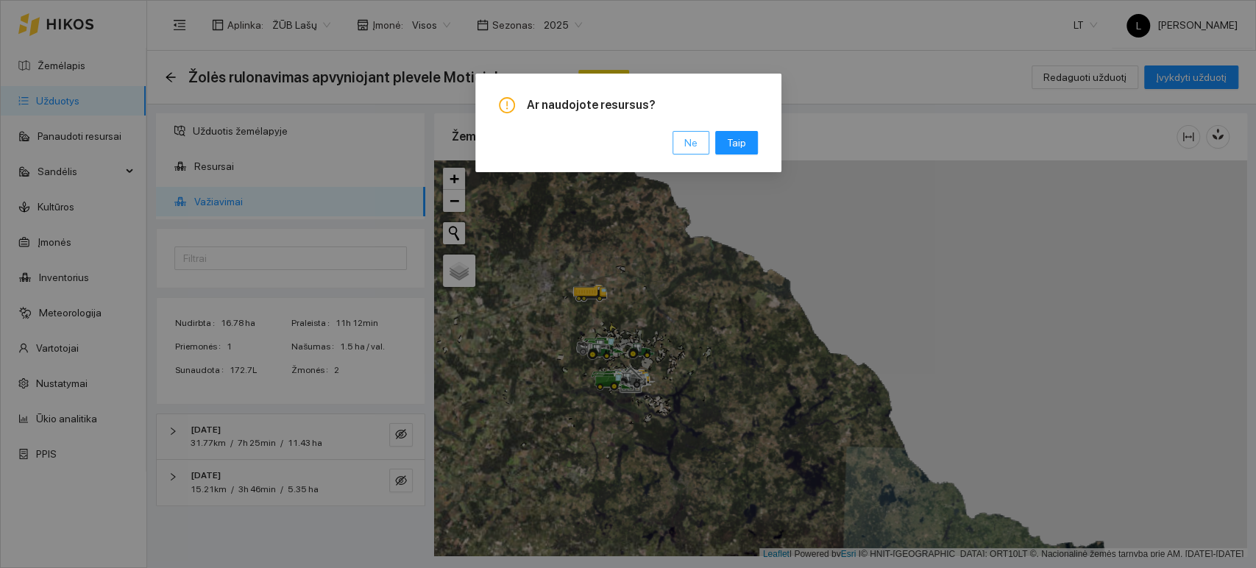
click at [692, 140] on span "Ne" at bounding box center [690, 143] width 13 height 16
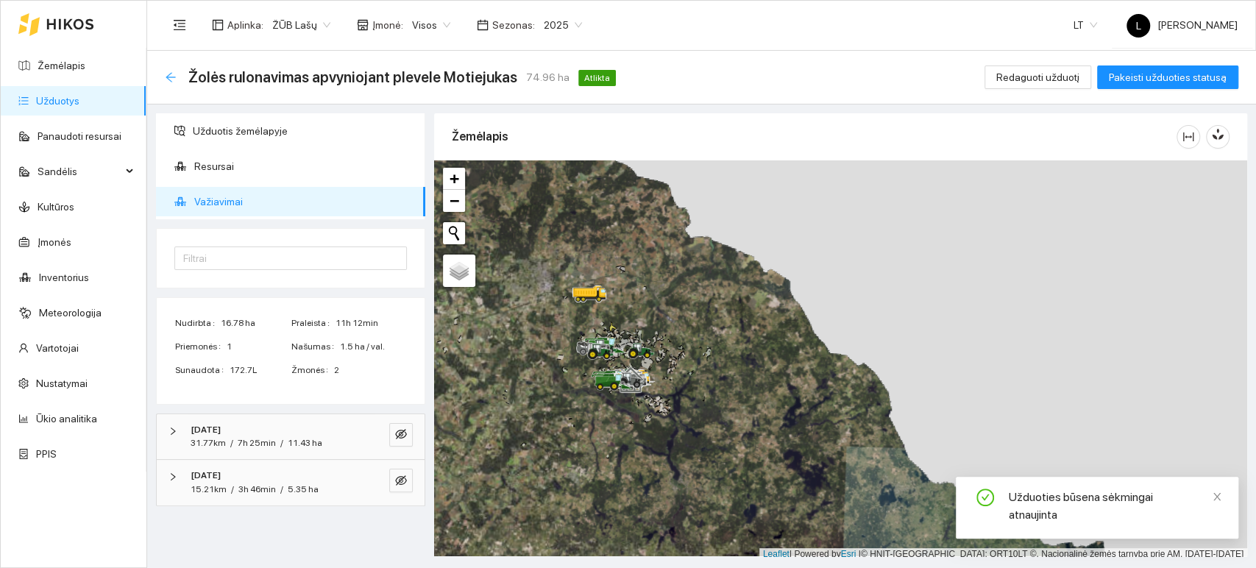
click at [171, 78] on icon "arrow-left" at bounding box center [171, 77] width 12 height 12
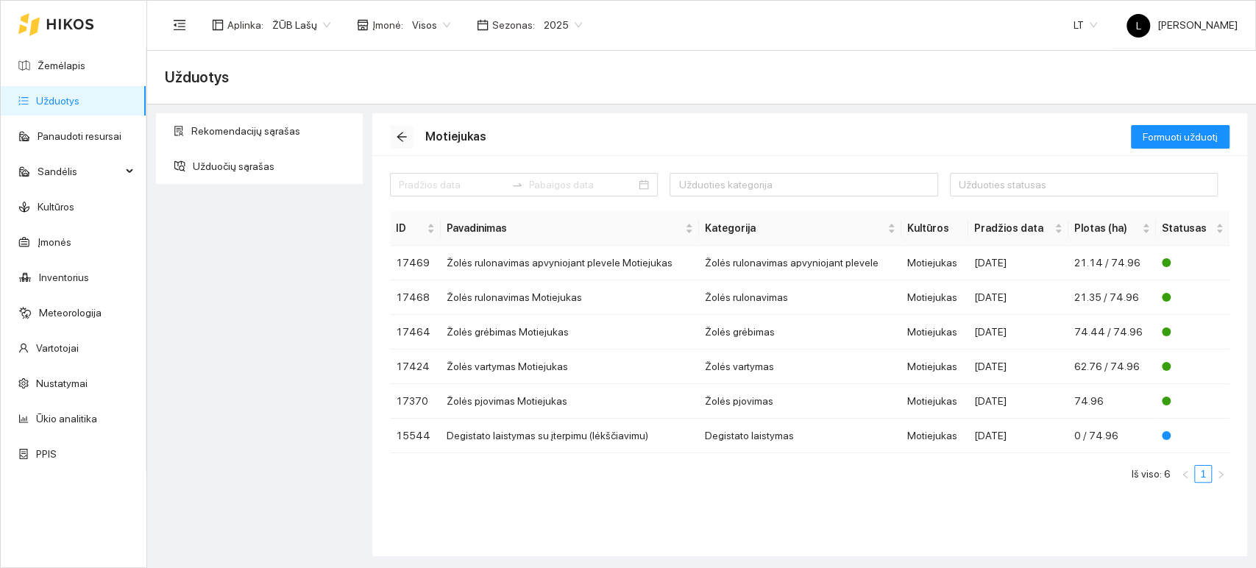
click at [405, 135] on icon "arrow-left" at bounding box center [402, 137] width 12 height 12
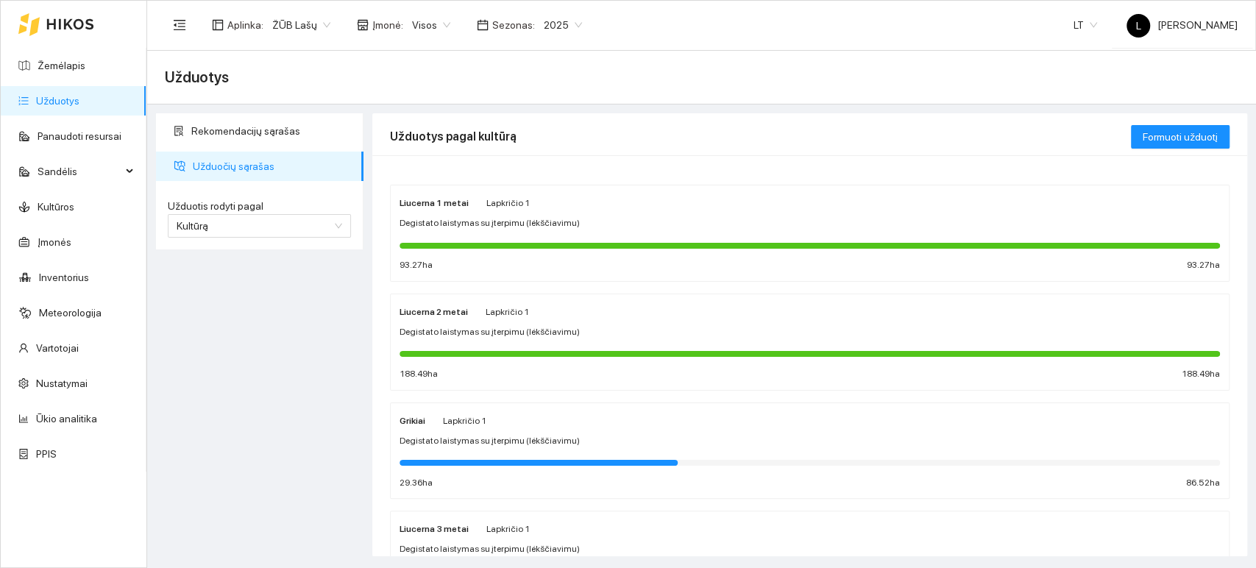
click at [489, 223] on span "Degistato laistymas su įterpimu (lėkščiavimu)" at bounding box center [490, 223] width 180 height 14
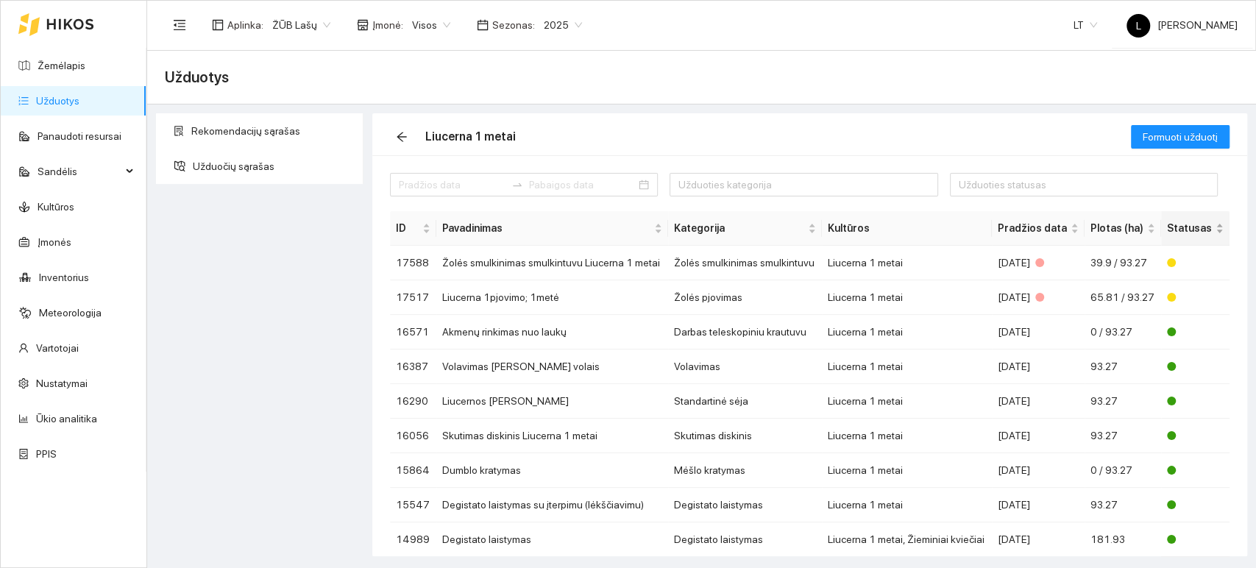
click at [1177, 230] on span "Statusas" at bounding box center [1190, 228] width 46 height 16
click at [704, 302] on td "Žolės pjovimas" at bounding box center [745, 297] width 154 height 35
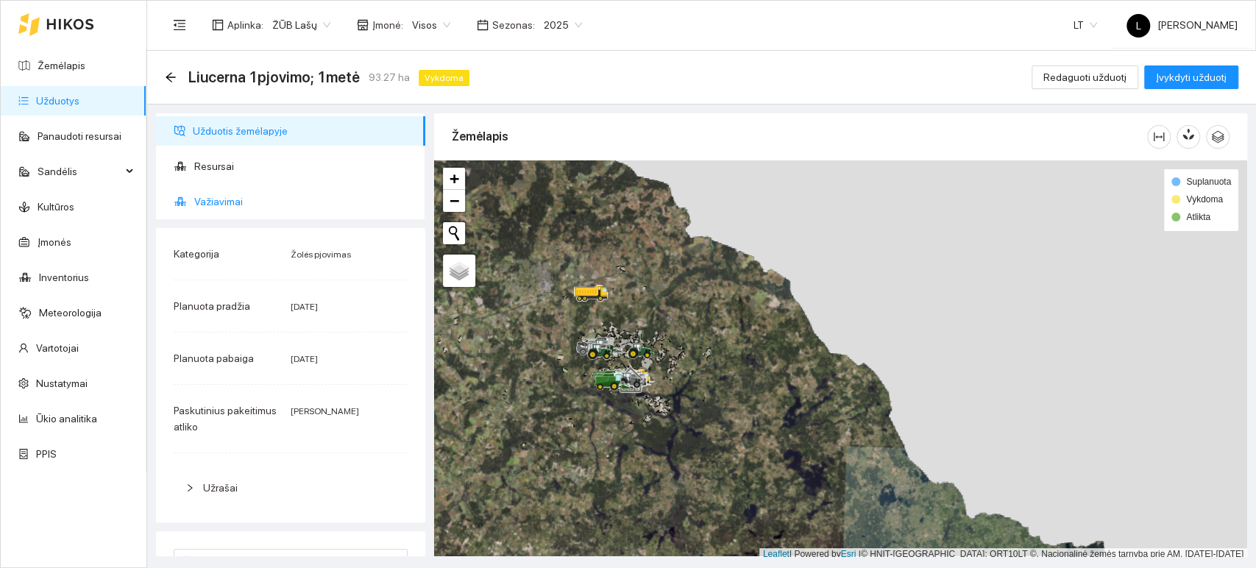
click at [252, 195] on span "Važiavimai" at bounding box center [303, 201] width 219 height 29
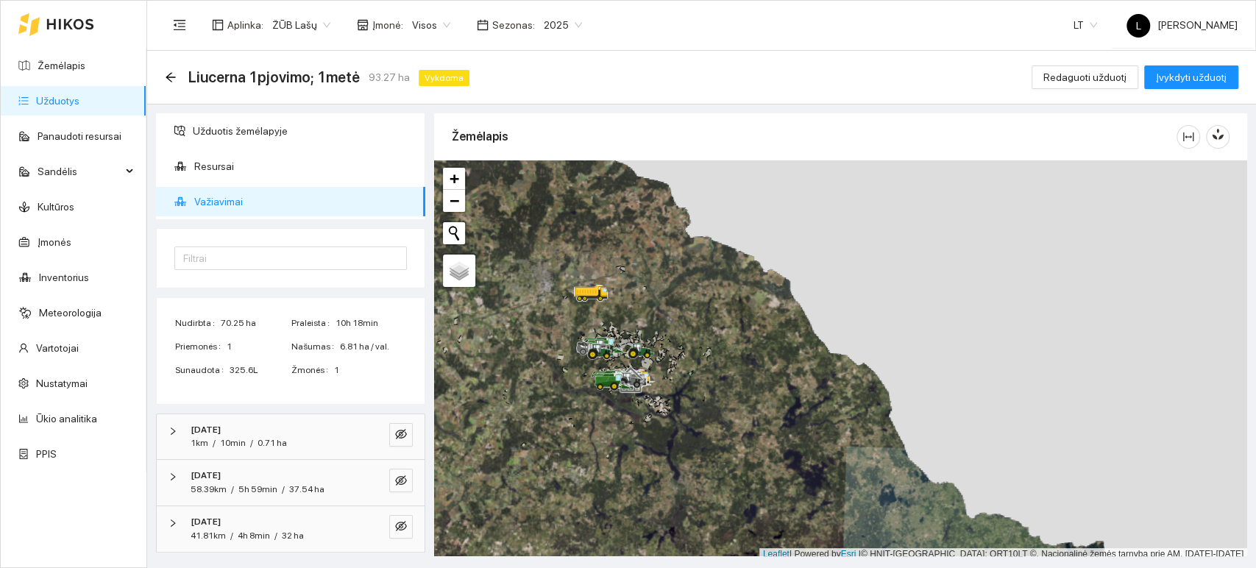
click at [252, 430] on div "[DATE]" at bounding box center [271, 430] width 160 height 14
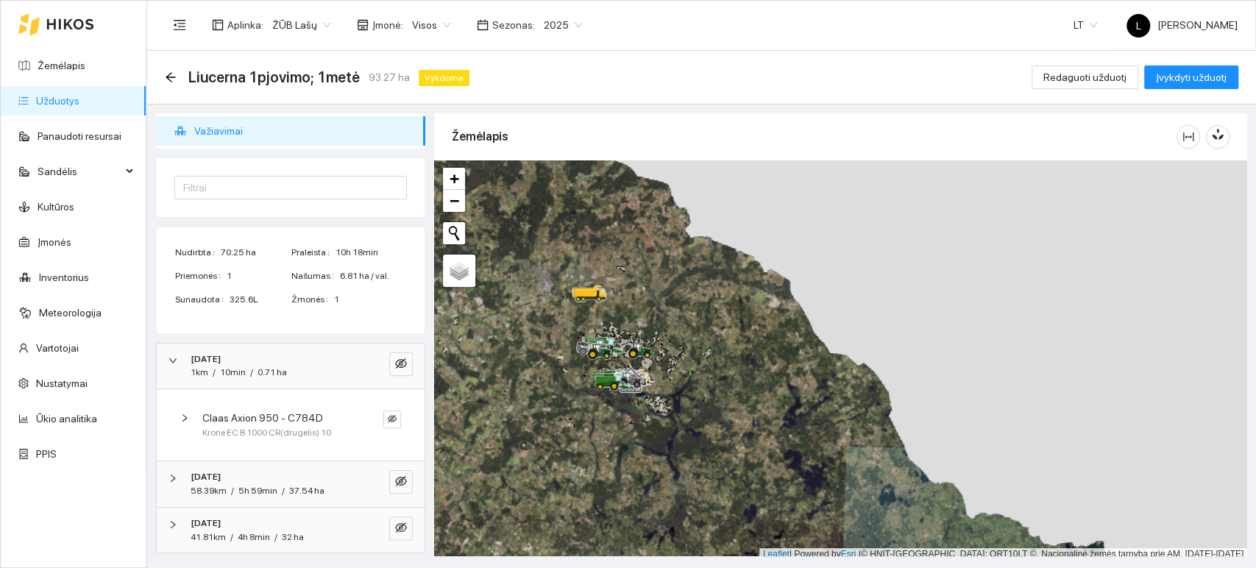
click at [312, 420] on span "Claas Axion 950 - C784D" at bounding box center [262, 418] width 121 height 16
click at [280, 420] on span "Claas Axion 950 - C784D" at bounding box center [262, 418] width 121 height 16
click at [250, 492] on span "5h 59min" at bounding box center [257, 491] width 39 height 10
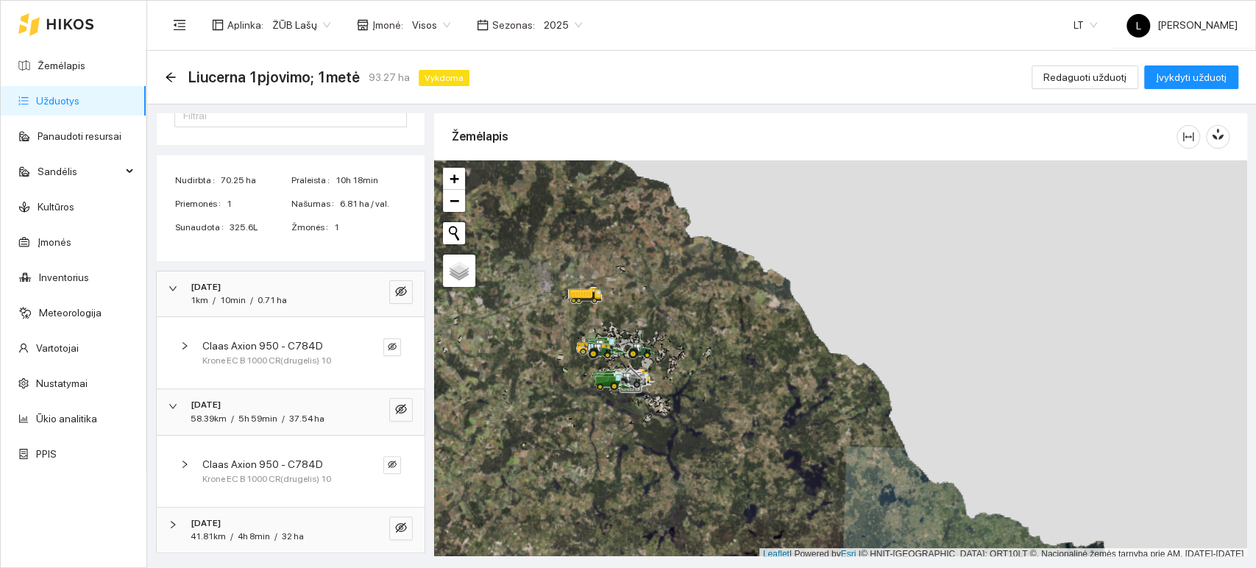
click at [264, 472] on span "Krone EC B 1000 CR(drugelis) 10" at bounding box center [266, 479] width 129 height 14
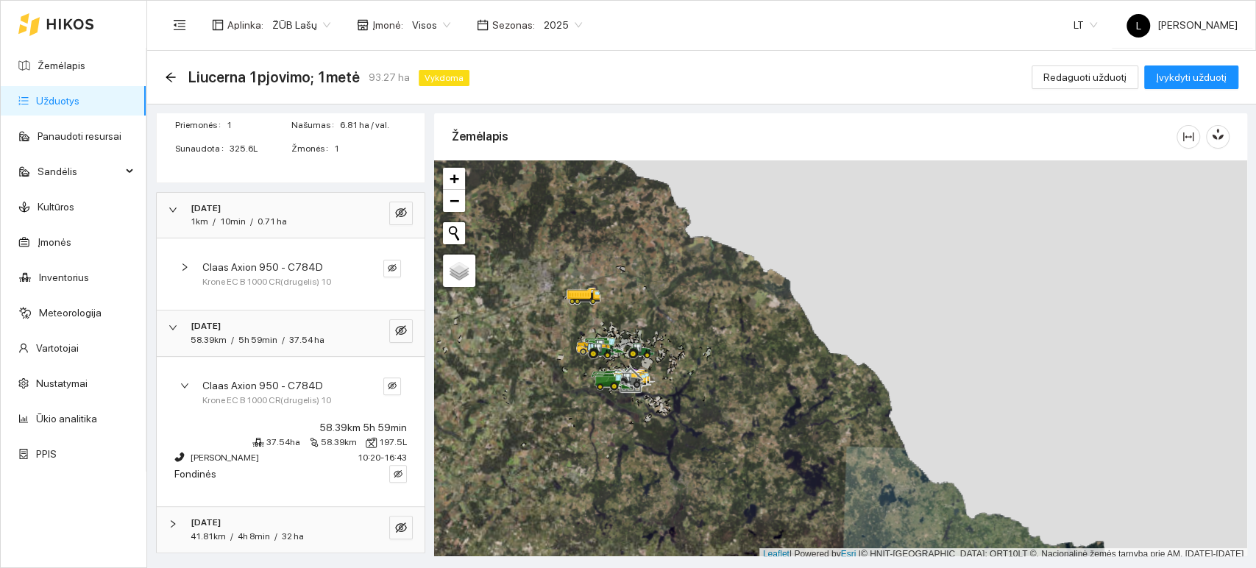
scroll to position [58, 0]
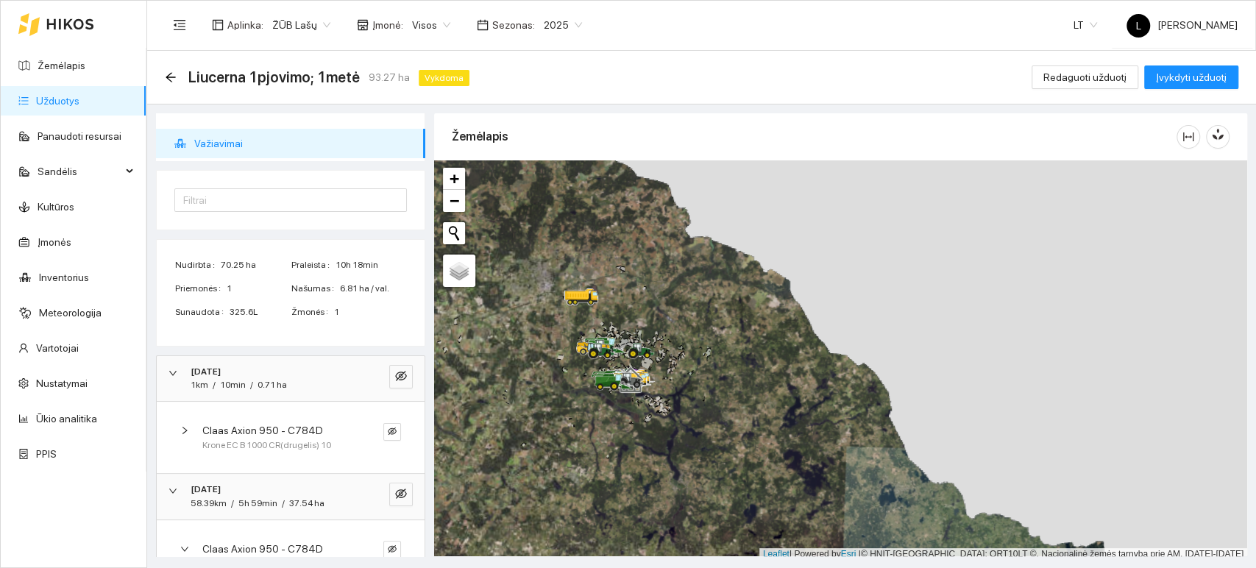
click at [259, 371] on div "[DATE]" at bounding box center [271, 372] width 160 height 14
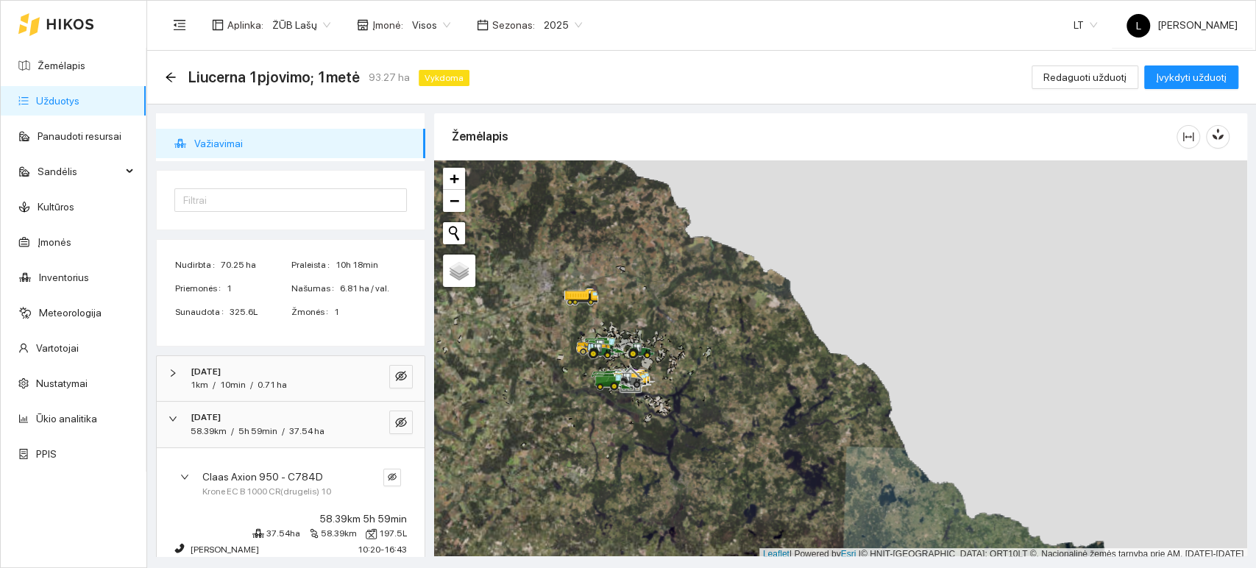
click at [252, 422] on div "[DATE]" at bounding box center [271, 418] width 160 height 14
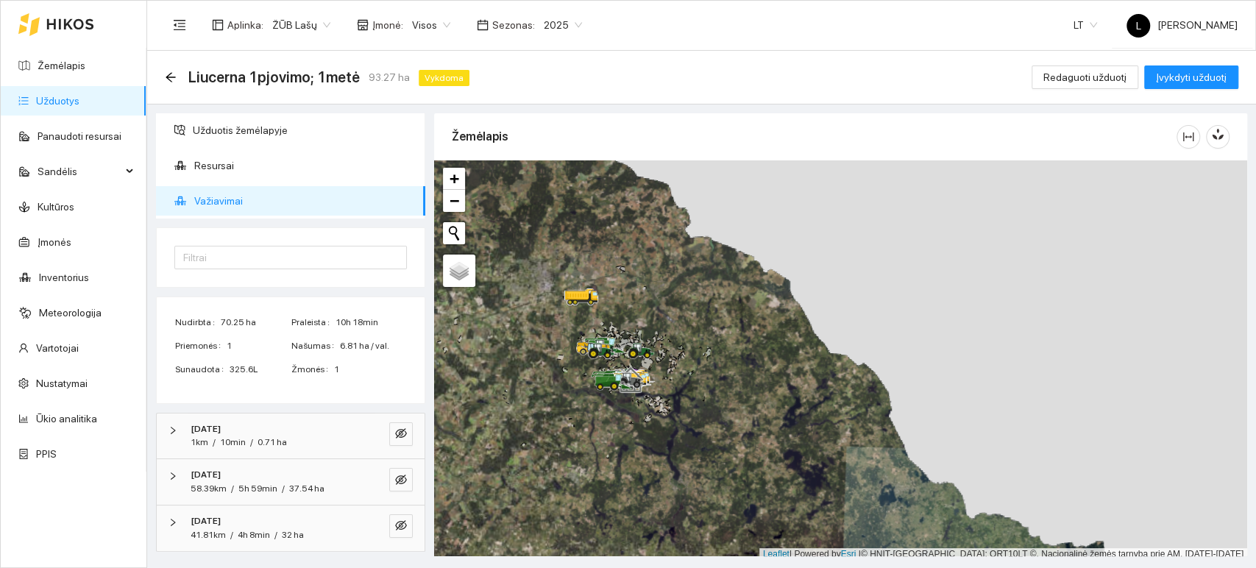
scroll to position [0, 0]
click at [242, 467] on div "[DATE] 58.39km / 5h 59min / 37.54 ha" at bounding box center [291, 483] width 268 height 46
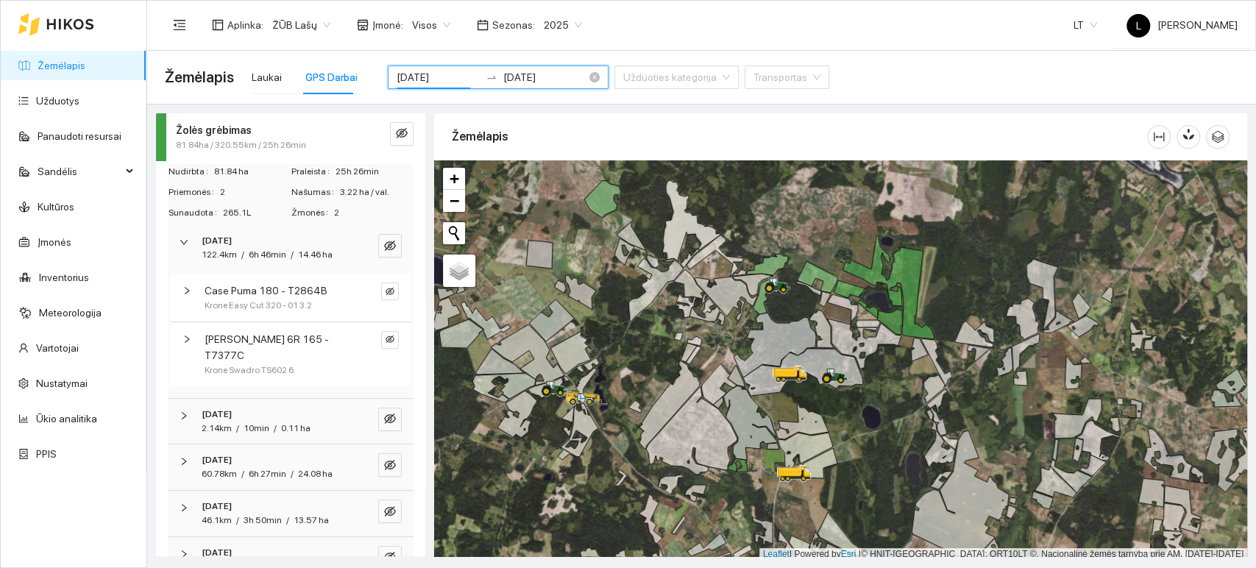
click at [458, 69] on input "[DATE]" at bounding box center [438, 77] width 83 height 16
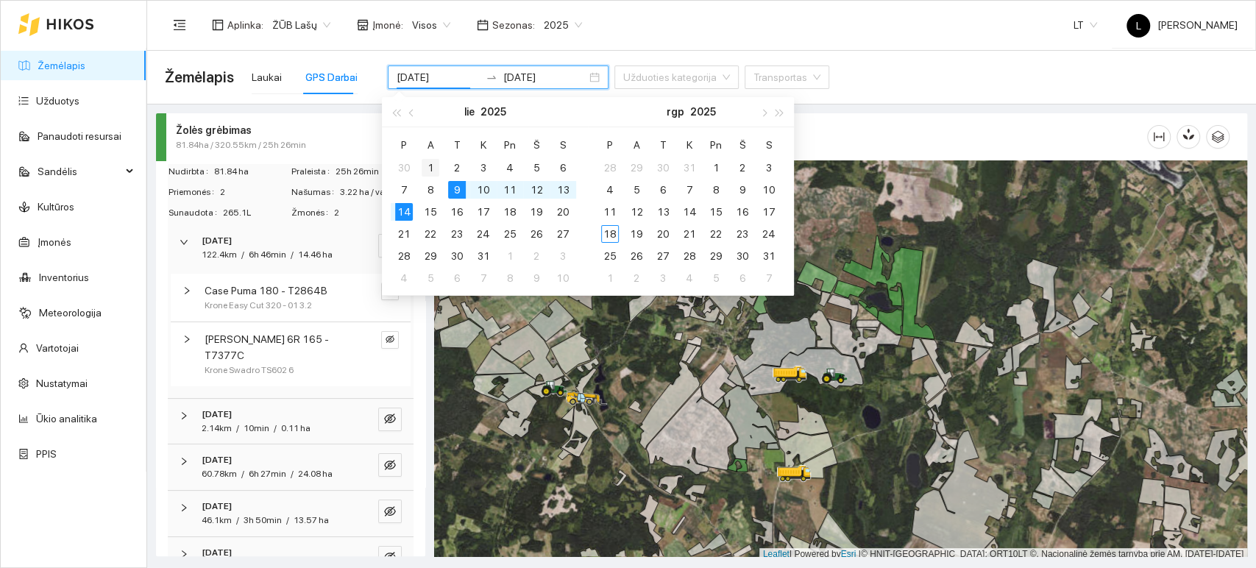
type input "[DATE]"
click at [430, 166] on div "1" at bounding box center [431, 168] width 18 height 18
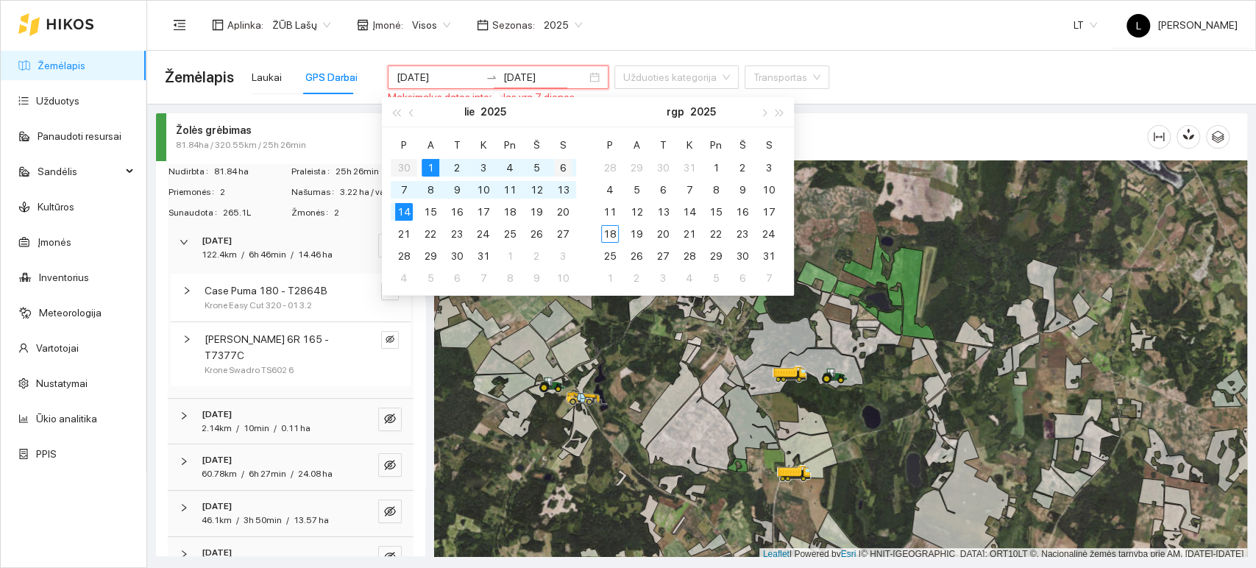
type input "2025-07-06"
click at [565, 169] on div "6" at bounding box center [563, 168] width 18 height 18
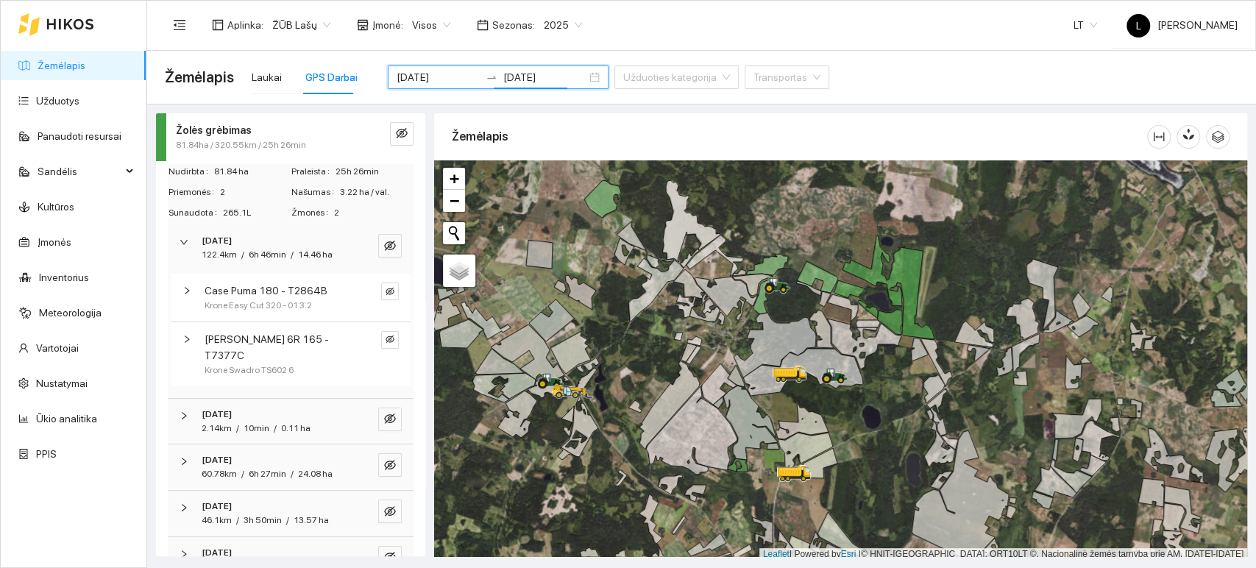
click at [616, 49] on header "Aplinka : ŽŪB Lašų Įmonė : Visos Sezonas : 2025 LT L Lašai Buhalterija" at bounding box center [701, 25] width 1109 height 51
click at [288, 122] on div "Žolės grėbimas" at bounding box center [266, 130] width 180 height 16
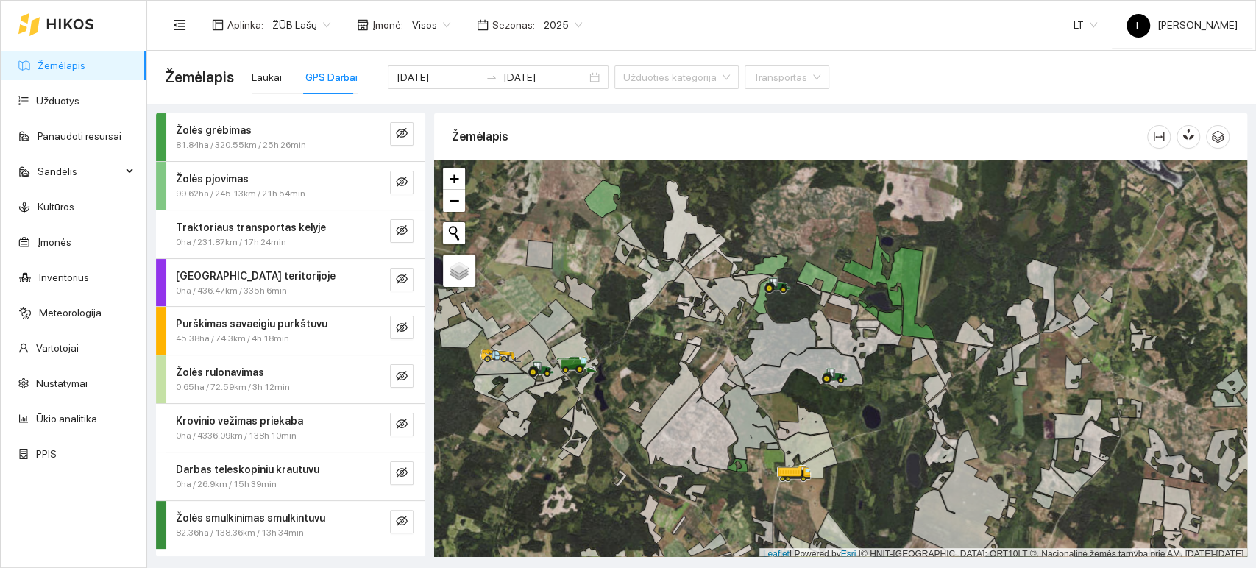
click at [234, 171] on span "Žolės pjovimas" at bounding box center [212, 179] width 73 height 16
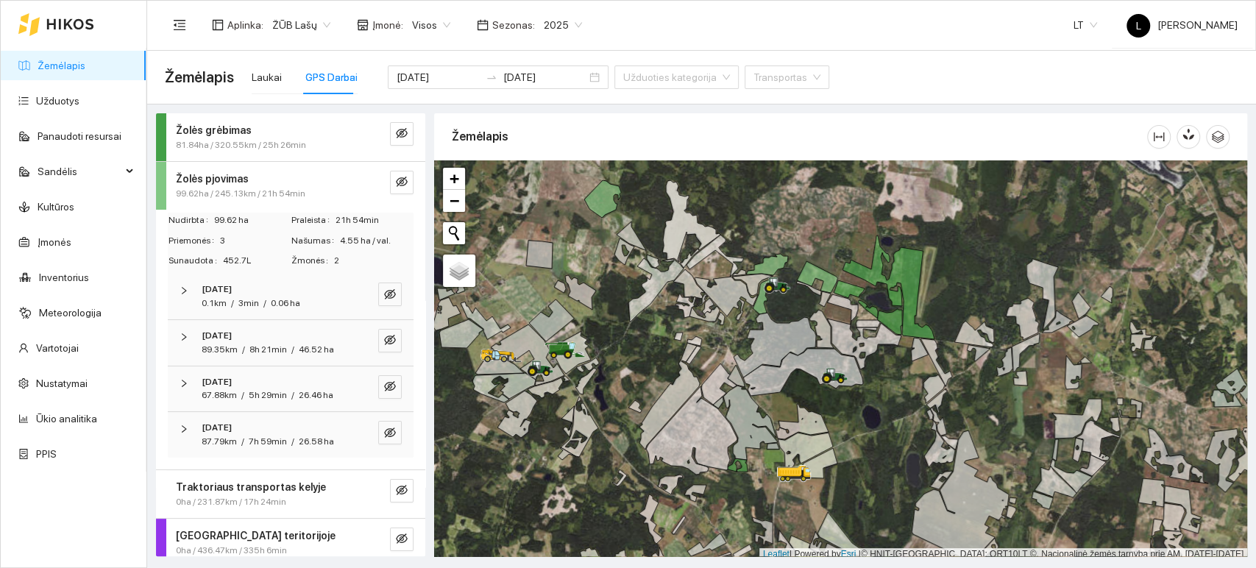
click at [277, 292] on div "[DATE]" at bounding box center [271, 290] width 138 height 14
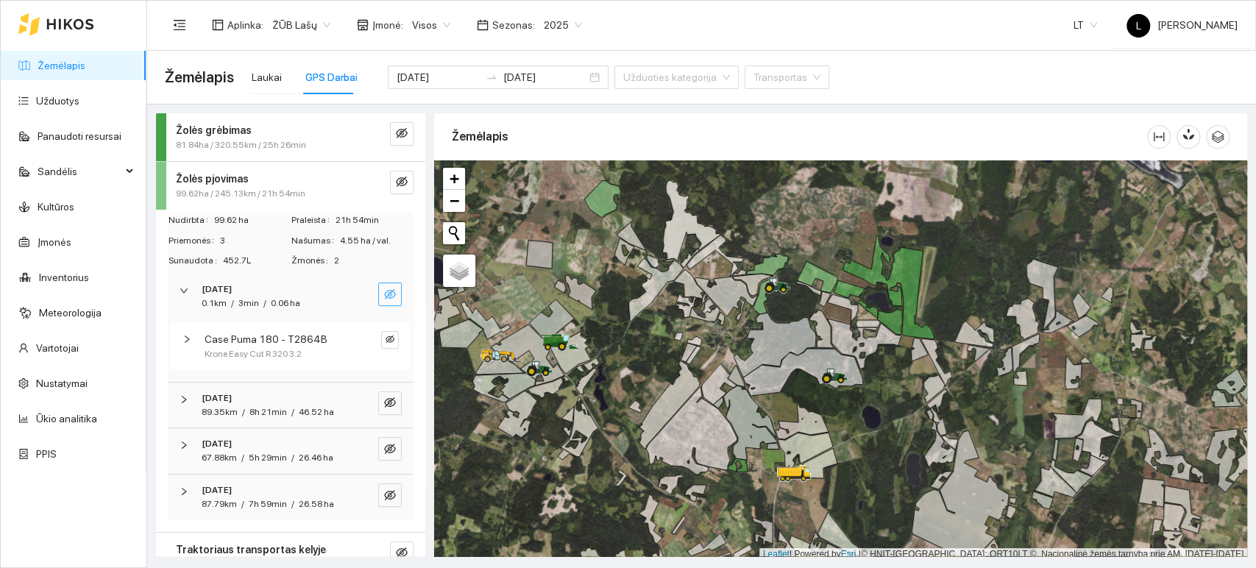
click at [384, 291] on icon "eye-invisible" at bounding box center [390, 294] width 12 height 12
click at [355, 293] on icon "search" at bounding box center [361, 294] width 12 height 12
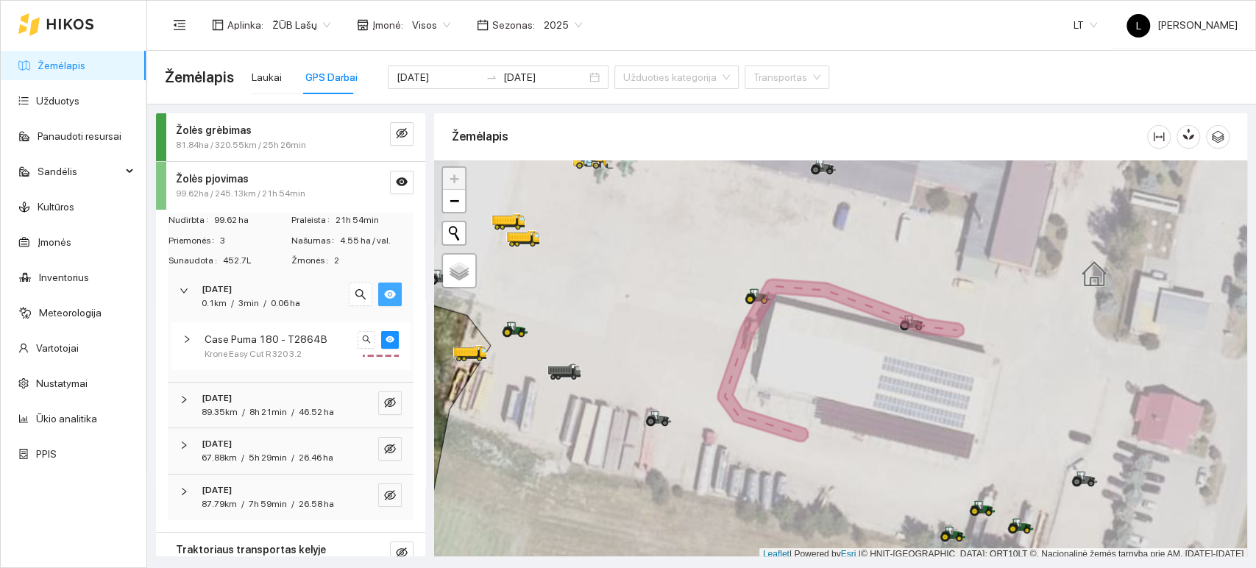
click at [384, 292] on icon "eye" at bounding box center [390, 294] width 12 height 12
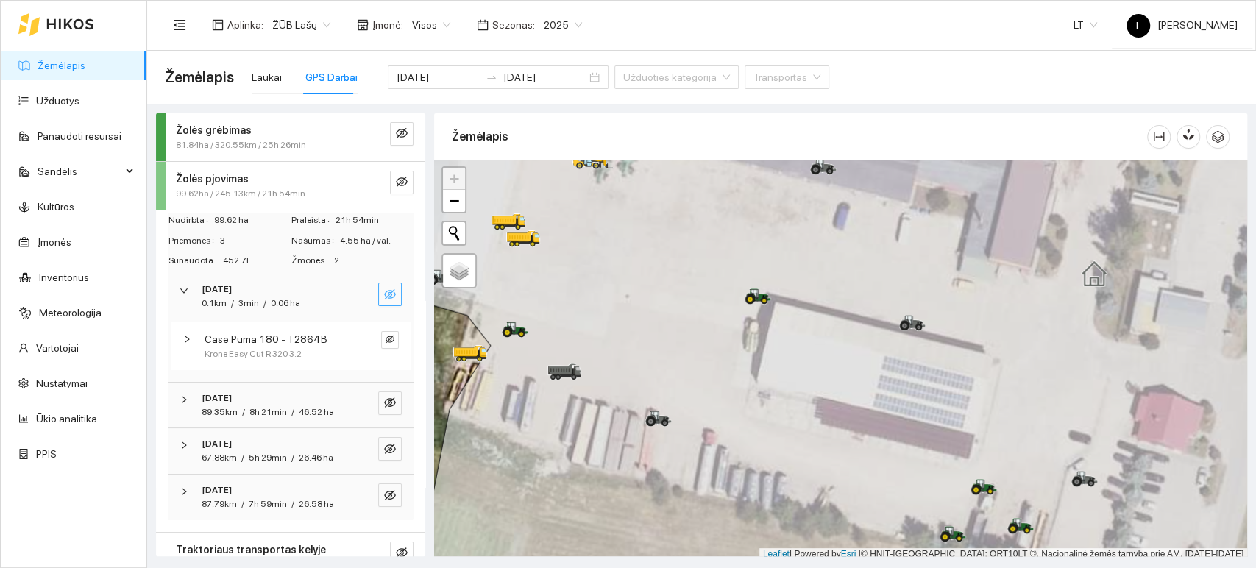
click at [392, 403] on div "2025-07-14 89.35km / 8h 21min / 46.52 ha" at bounding box center [291, 406] width 246 height 46
click at [288, 187] on span "99.62ha / 245.13km / 21h 54min" at bounding box center [241, 194] width 130 height 14
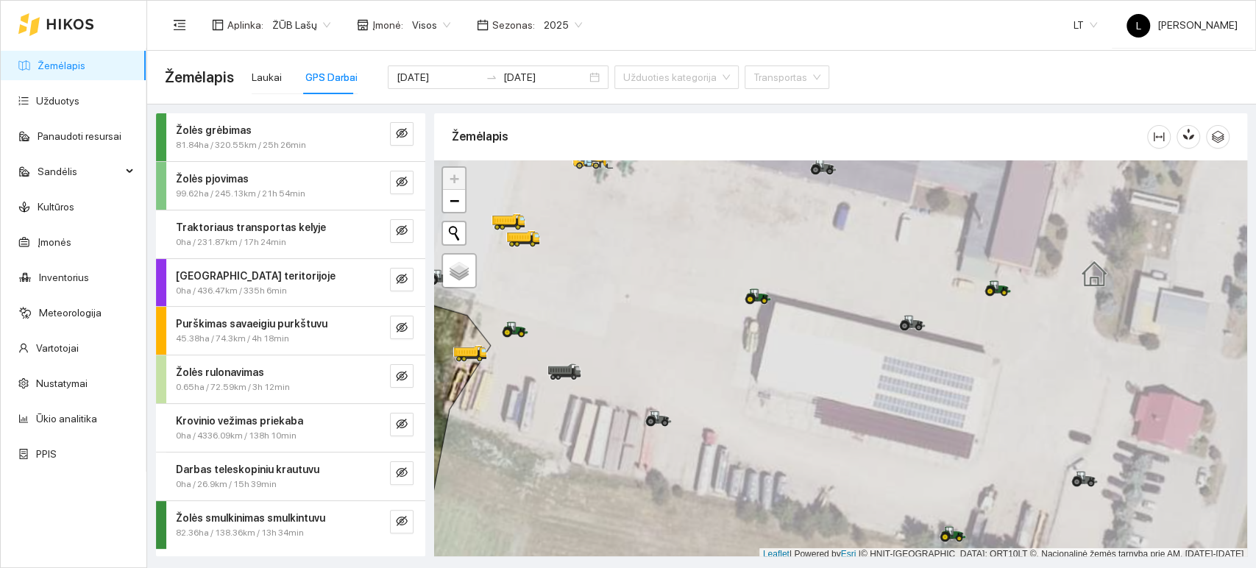
click at [241, 517] on strong "Žolės smulkinimas smulkintuvu" at bounding box center [250, 518] width 149 height 12
click at [484, 99] on div "2025-07-01 2025-07-06" at bounding box center [498, 77] width 221 height 59
click at [210, 177] on strong "Žolės pjovimas" at bounding box center [212, 179] width 73 height 12
click at [204, 177] on strong "Žolės pjovimas" at bounding box center [212, 179] width 73 height 12
click at [227, 176] on strong "Žolės pjovimas" at bounding box center [212, 179] width 73 height 12
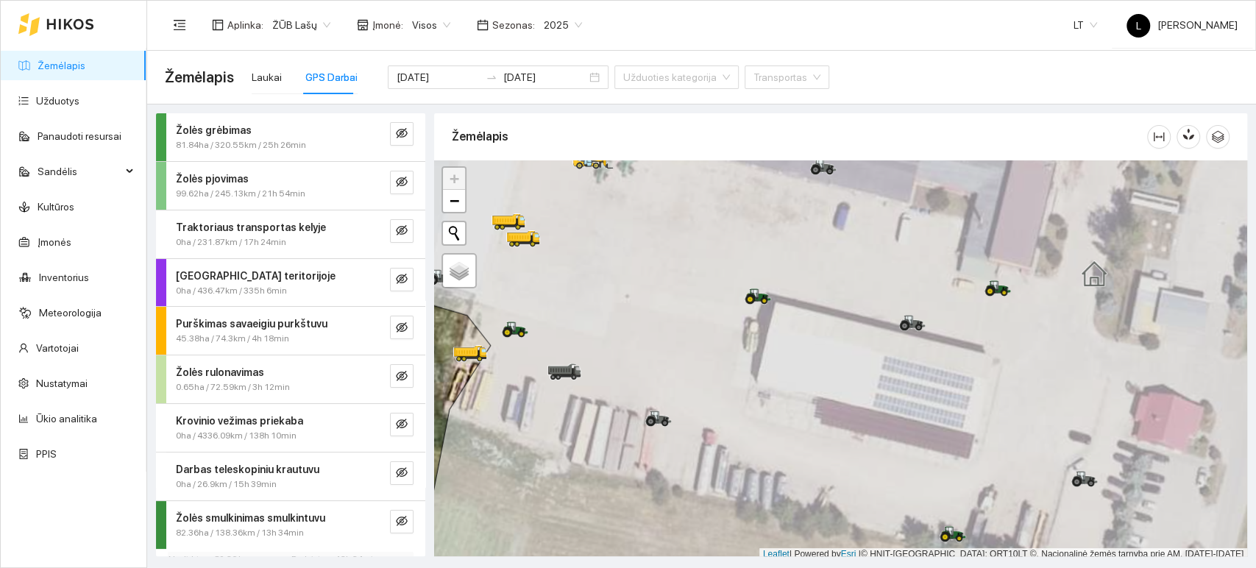
click at [216, 182] on strong "Žolės pjovimas" at bounding box center [212, 179] width 73 height 12
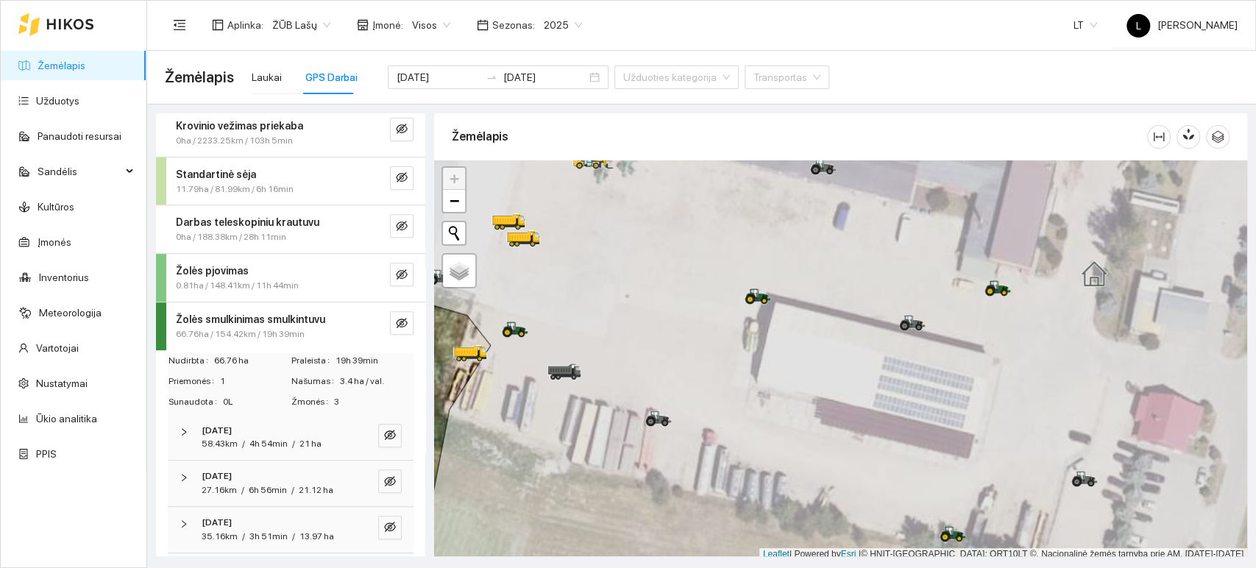
scroll to position [327, 0]
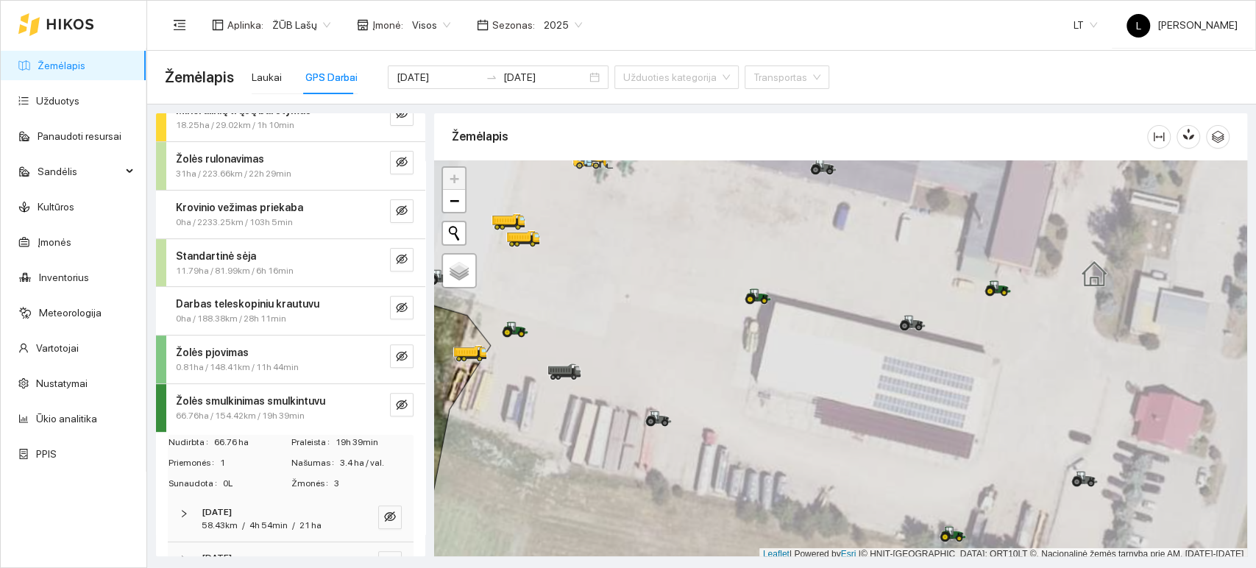
click at [230, 341] on div "Žolės pjovimas 0.81ha / 148.41km / 11h 44min" at bounding box center [290, 360] width 269 height 48
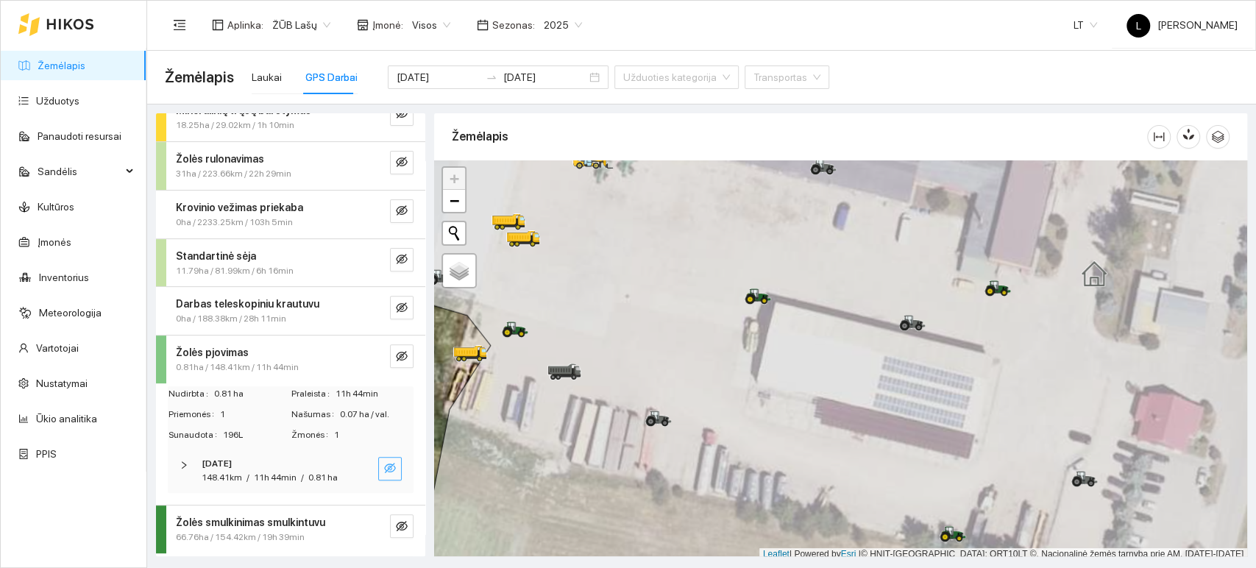
click at [384, 467] on icon "eye-invisible" at bounding box center [390, 468] width 12 height 12
click at [349, 463] on button "button" at bounding box center [361, 469] width 24 height 24
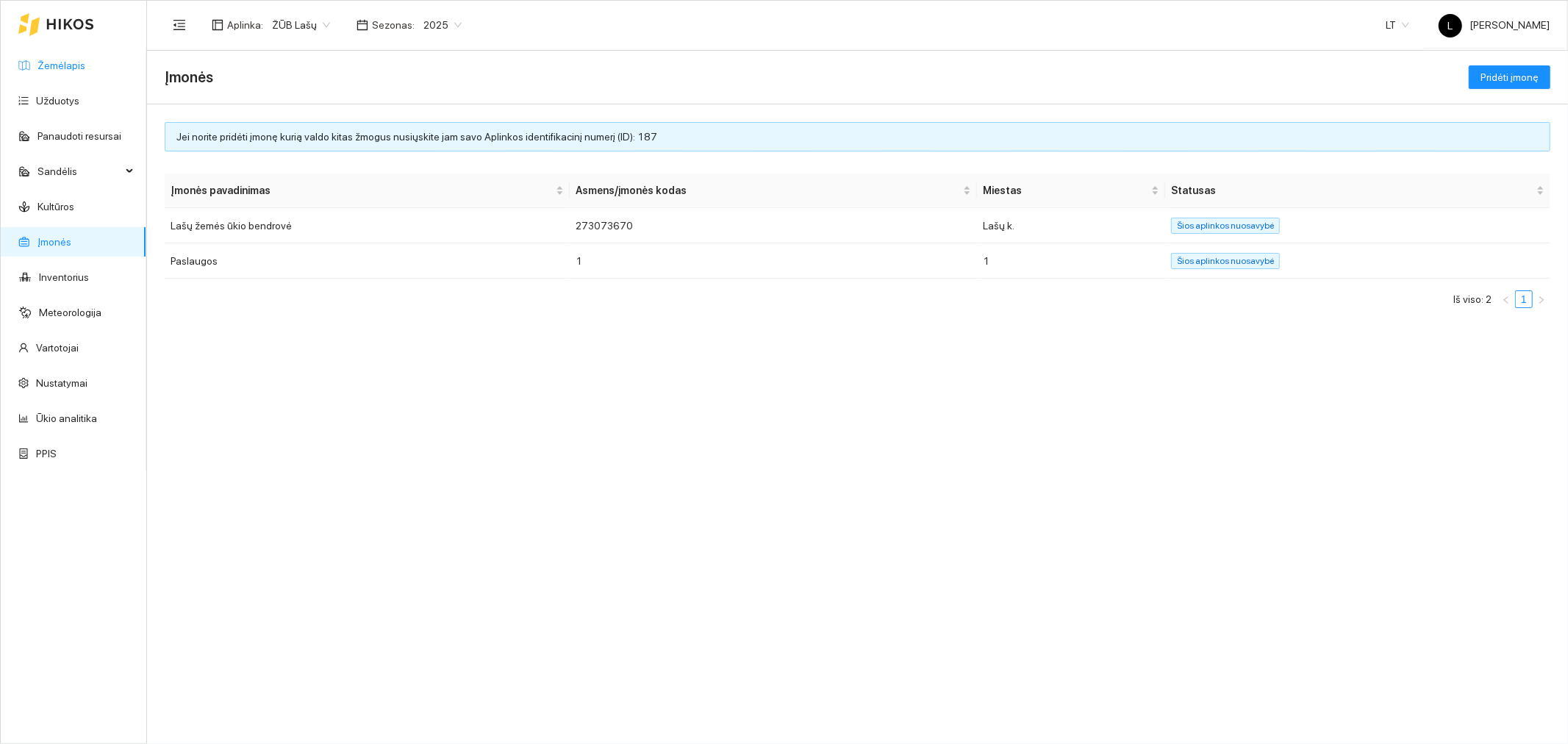
click at [65, 64] on link "Žemėlapis" at bounding box center [62, 66] width 48 height 12
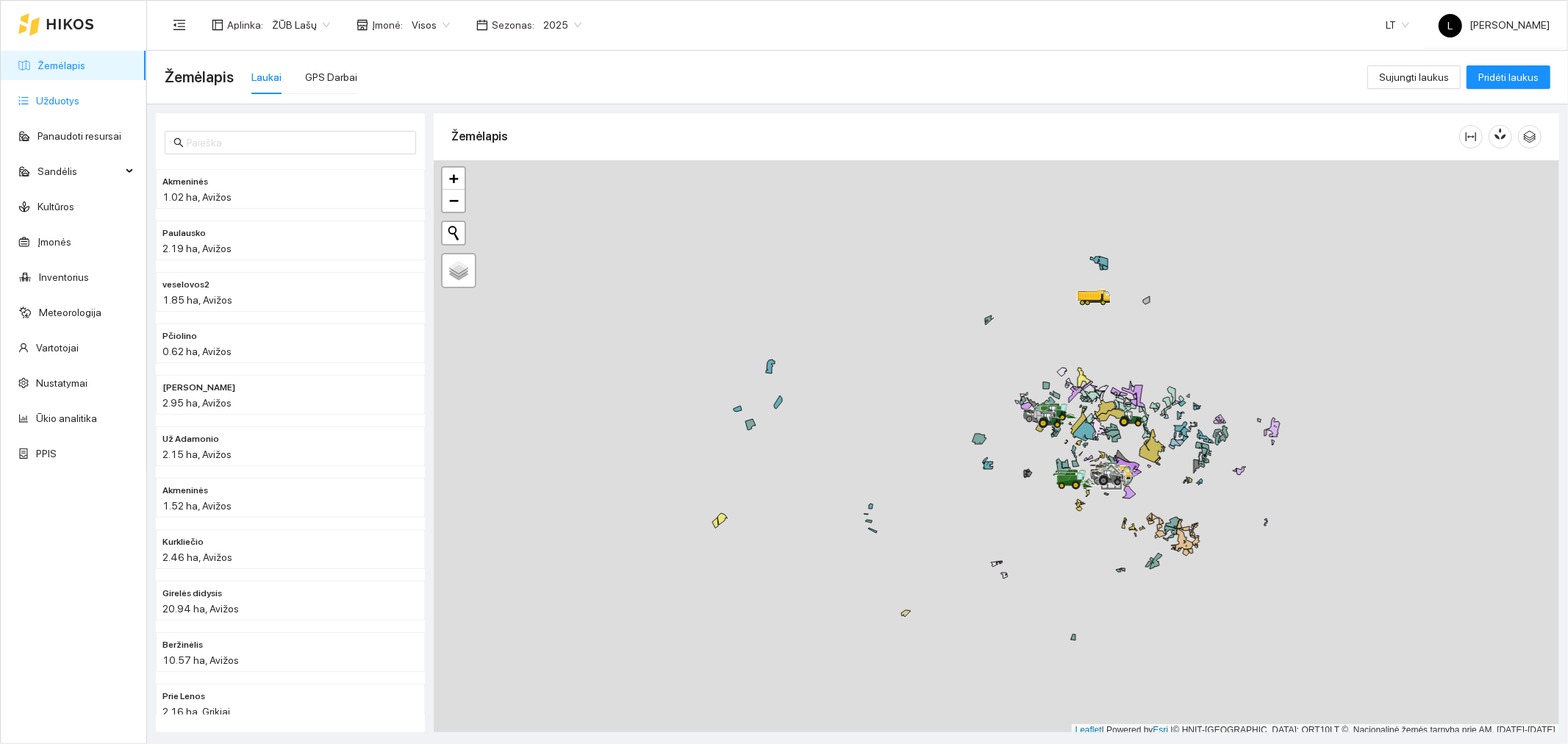
click at [79, 104] on link "Užduotys" at bounding box center [57, 101] width 43 height 12
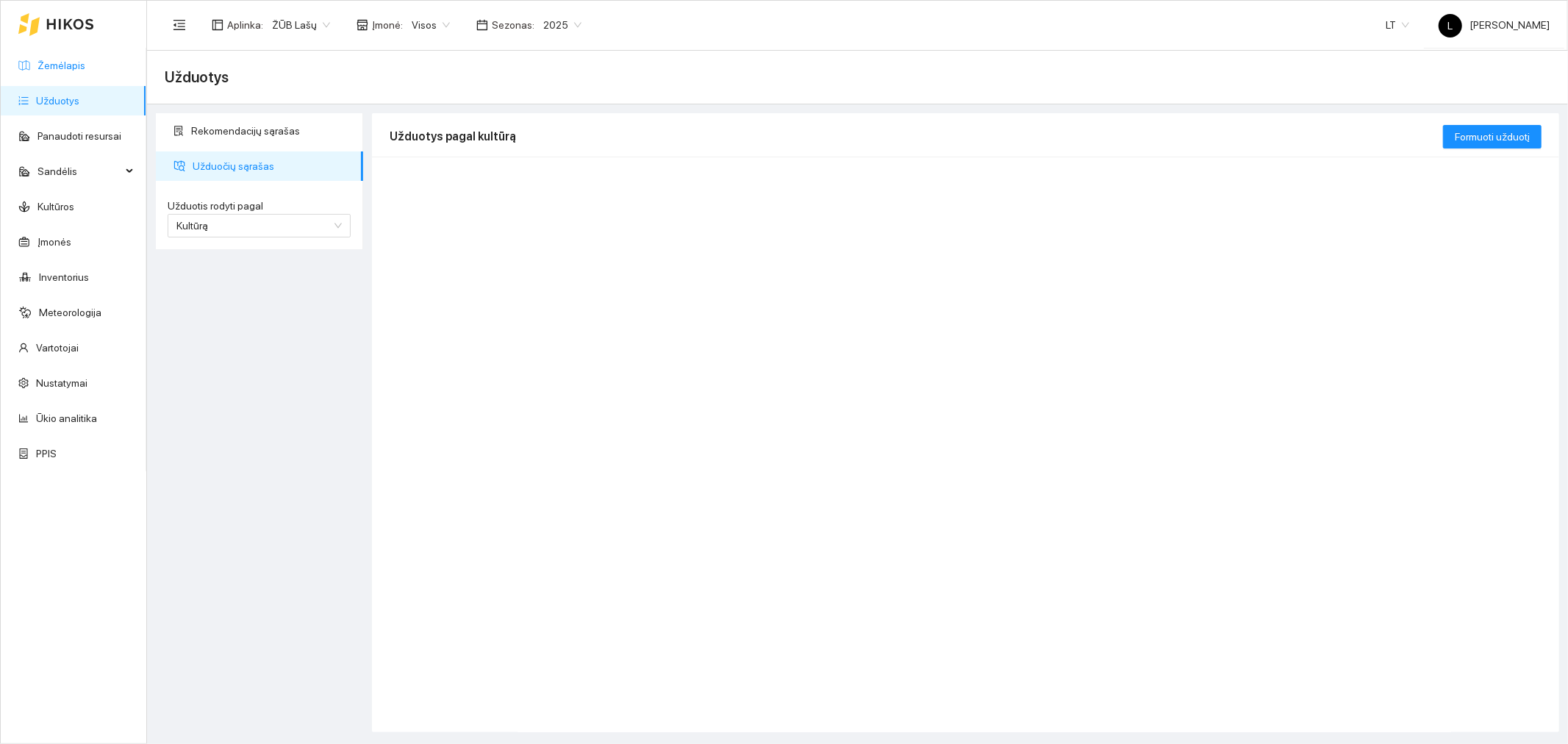
click at [85, 70] on link "Žemėlapis" at bounding box center [62, 66] width 48 height 12
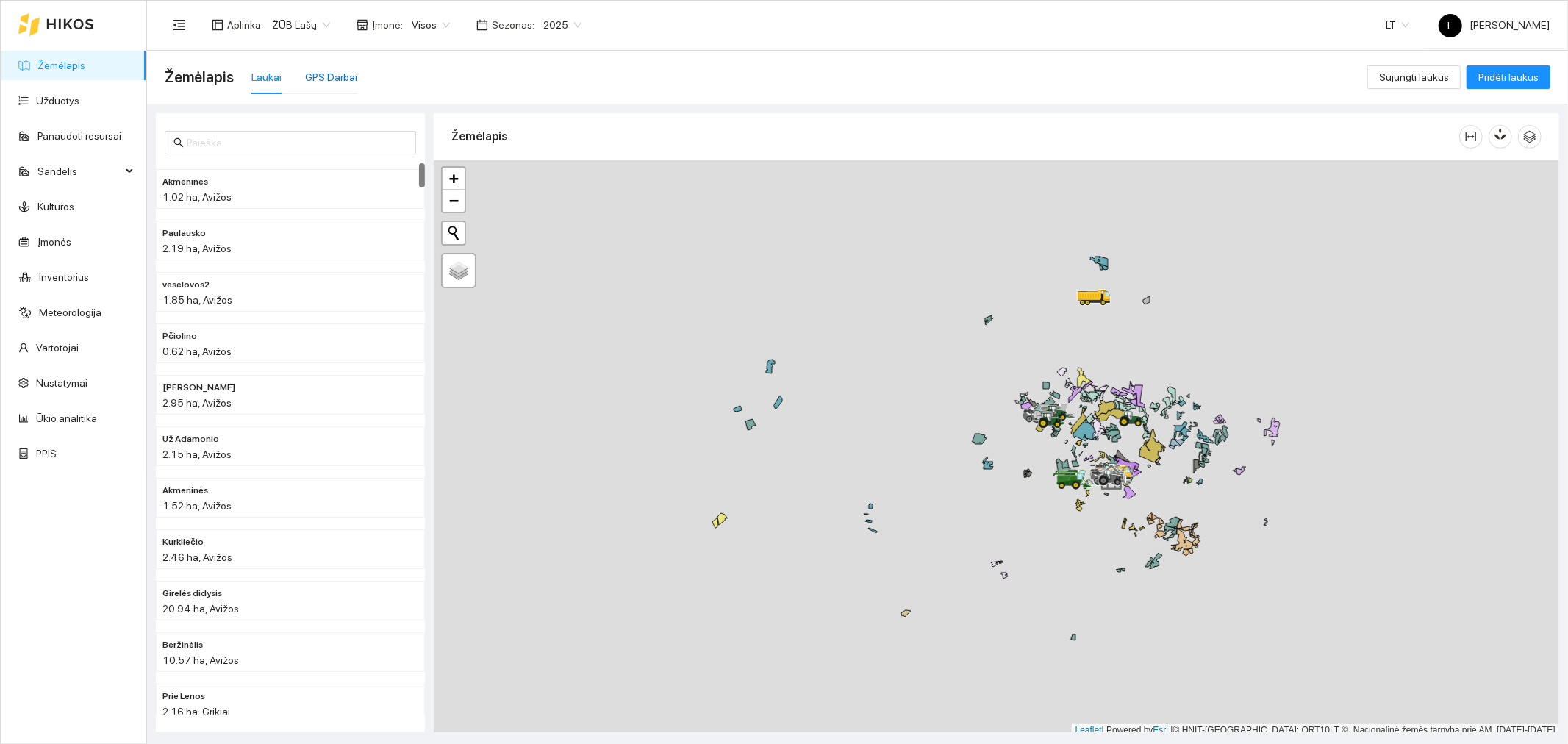
click at [315, 74] on div "GPS Darbai" at bounding box center [331, 77] width 52 height 16
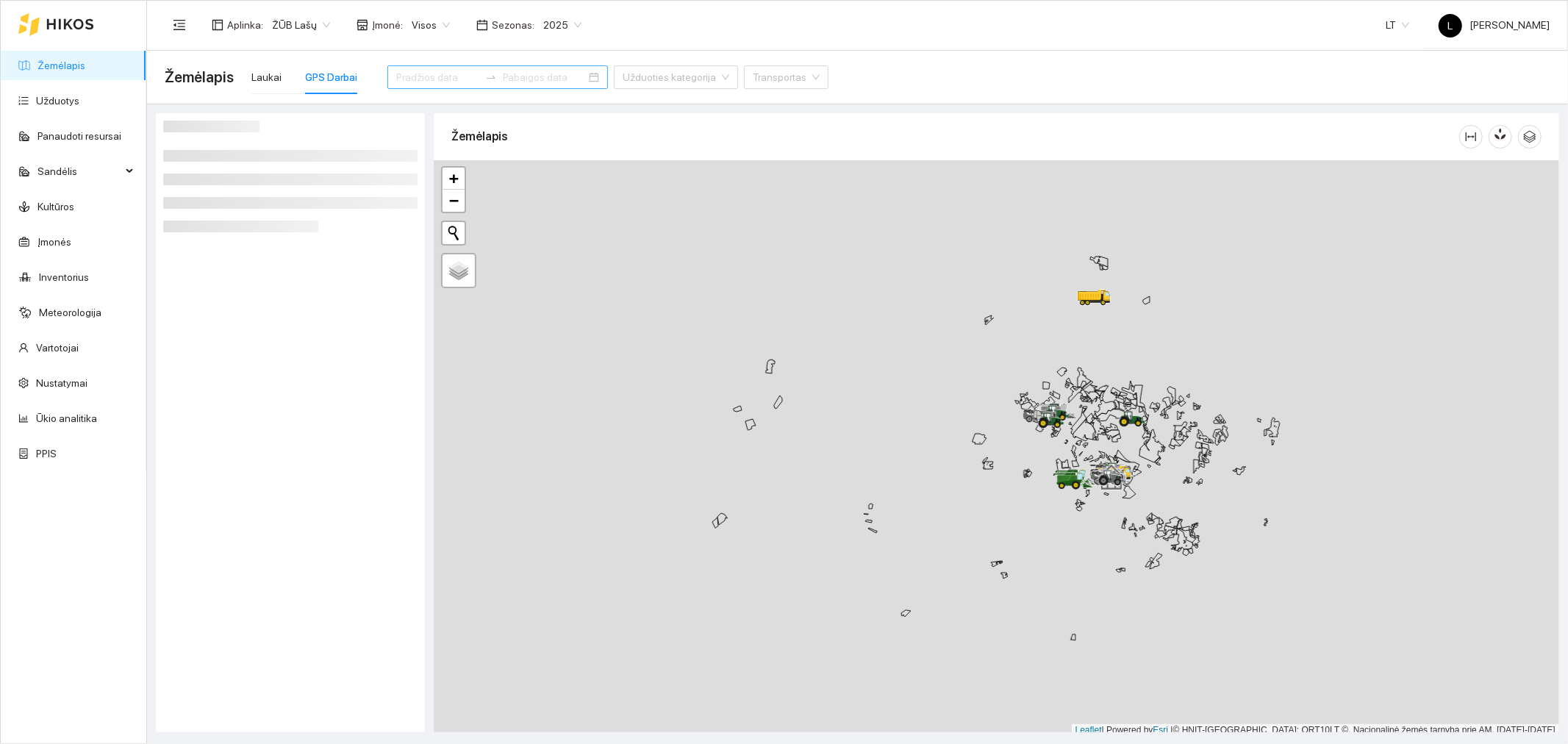
click at [485, 76] on icon "swap-right" at bounding box center [491, 77] width 12 height 12
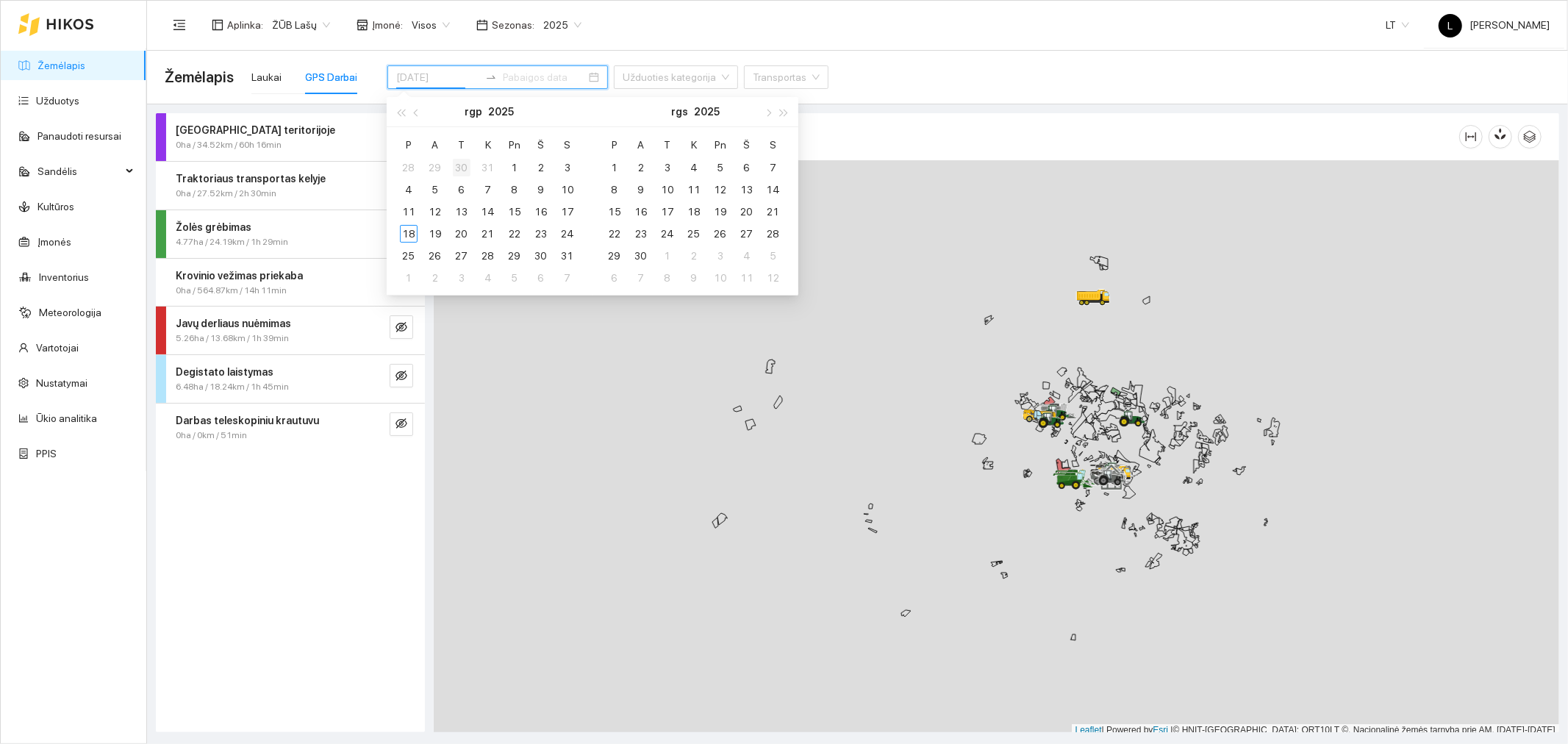
type input "2025-07-30"
click at [413, 113] on button "button" at bounding box center [416, 111] width 16 height 29
type input "[DATE]"
click at [488, 166] on div "3" at bounding box center [488, 168] width 18 height 18
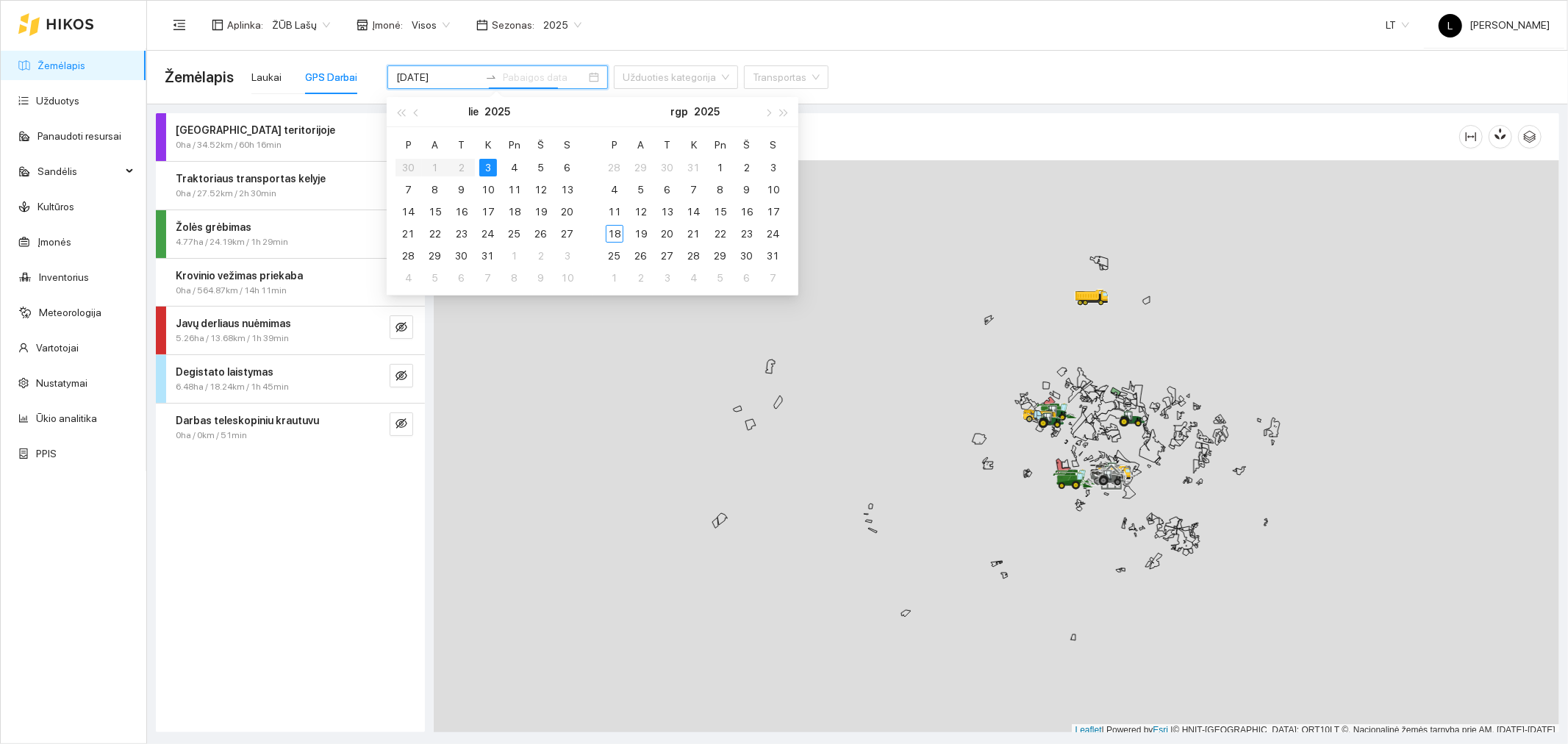
type input "[DATE]"
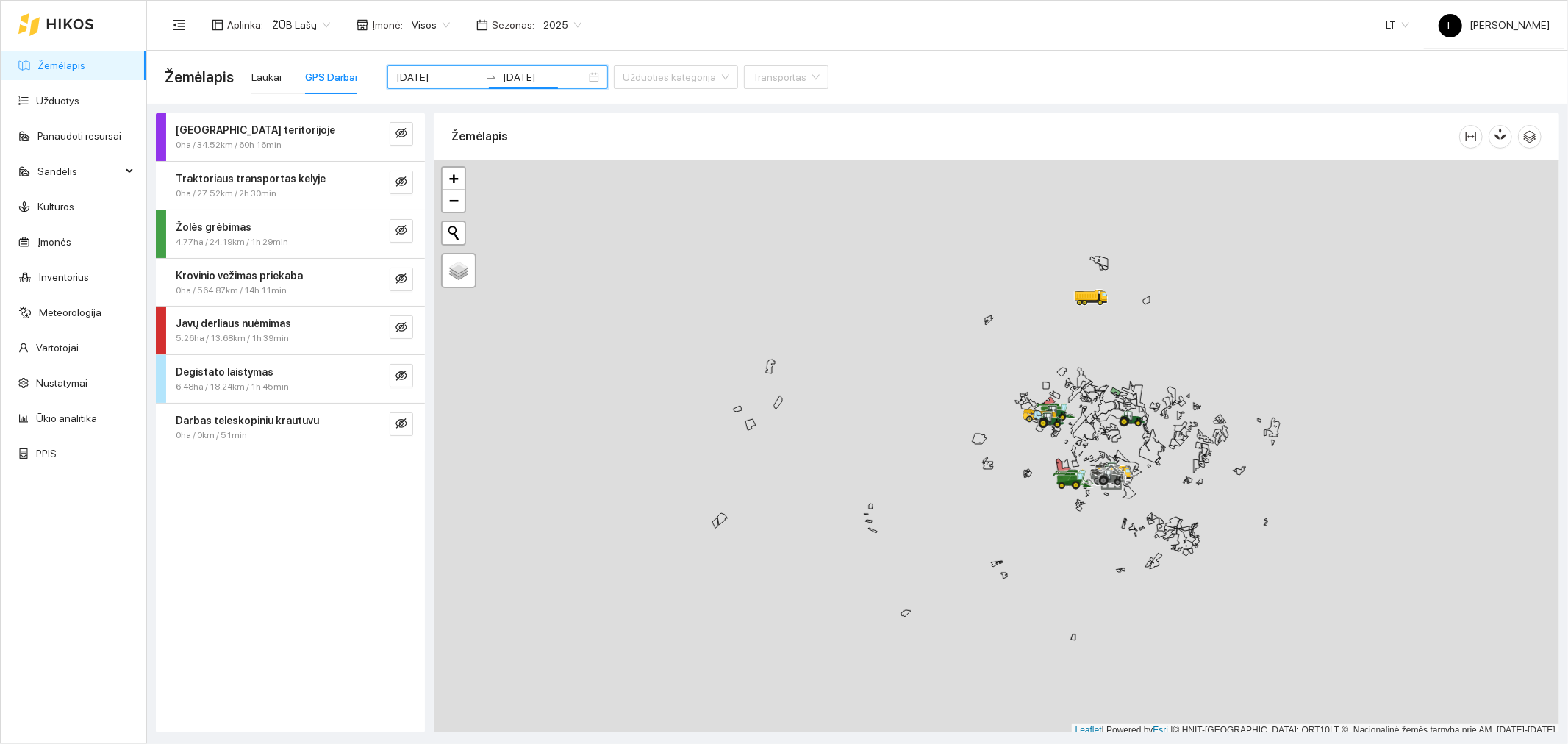
click at [542, 56] on div "2025-07-03 2025-07-03" at bounding box center [497, 68] width 221 height 41
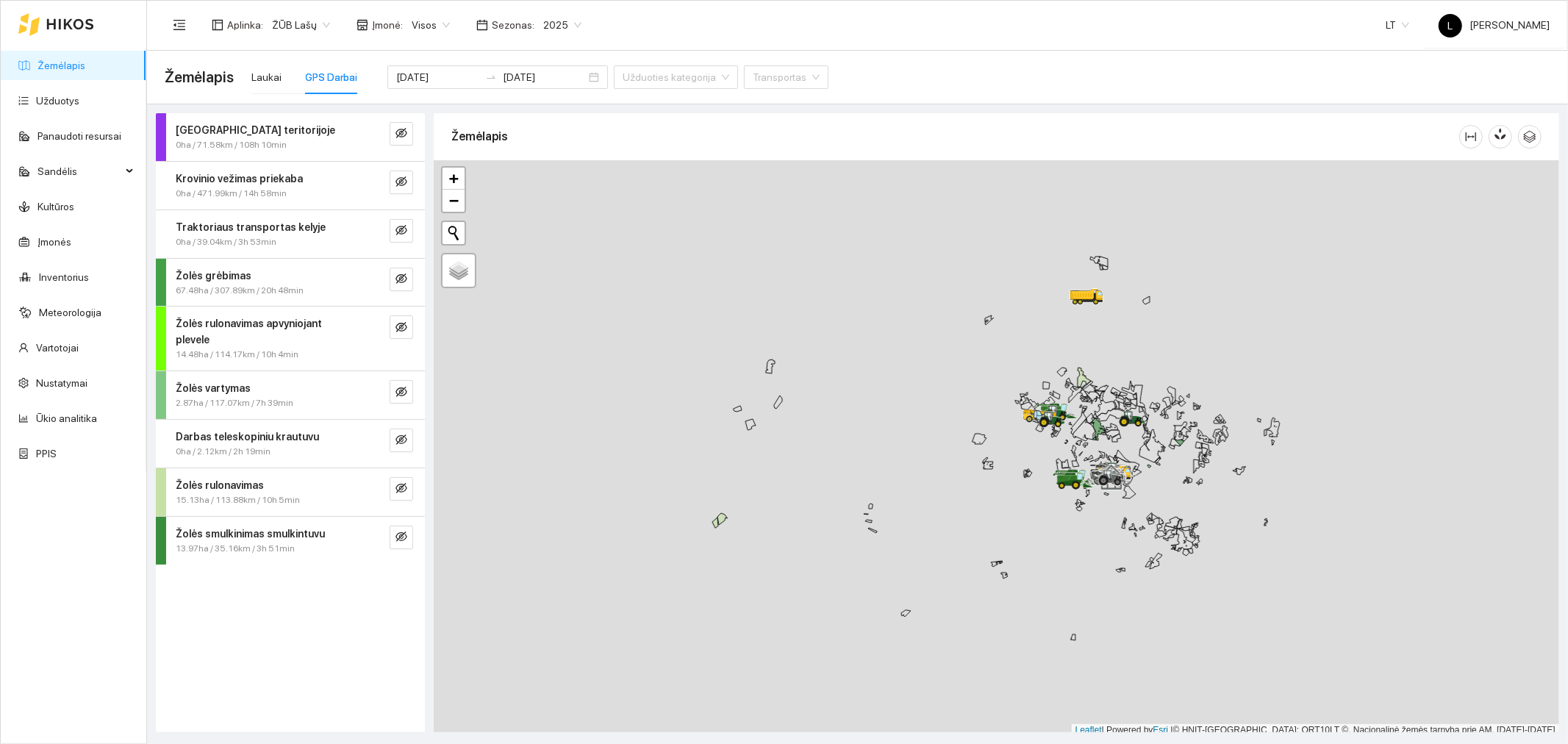
click at [281, 321] on strong "Žolės rulonavimas apvyniojant plevele" at bounding box center [249, 332] width 146 height 28
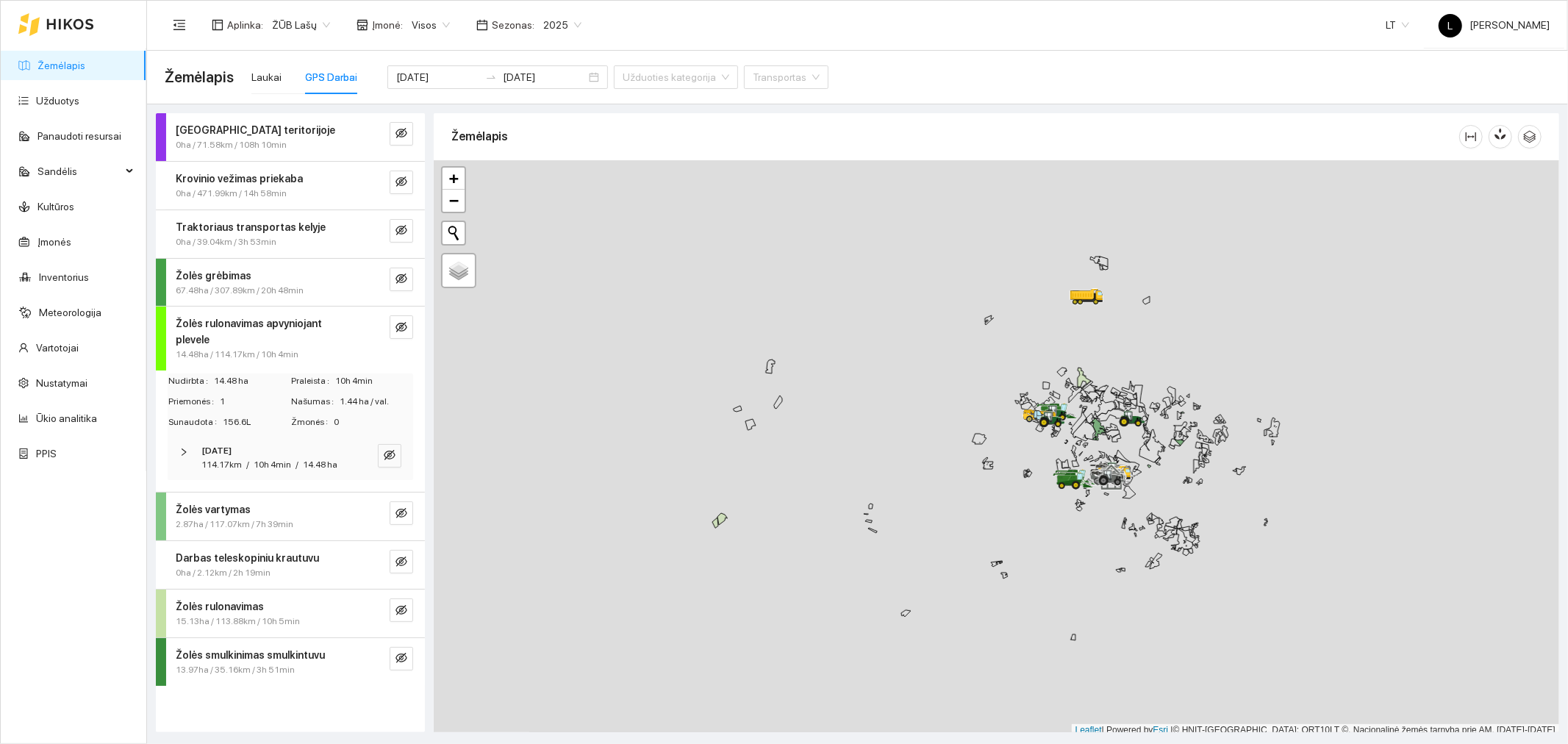
click at [232, 445] on strong "[DATE]" at bounding box center [217, 450] width 30 height 10
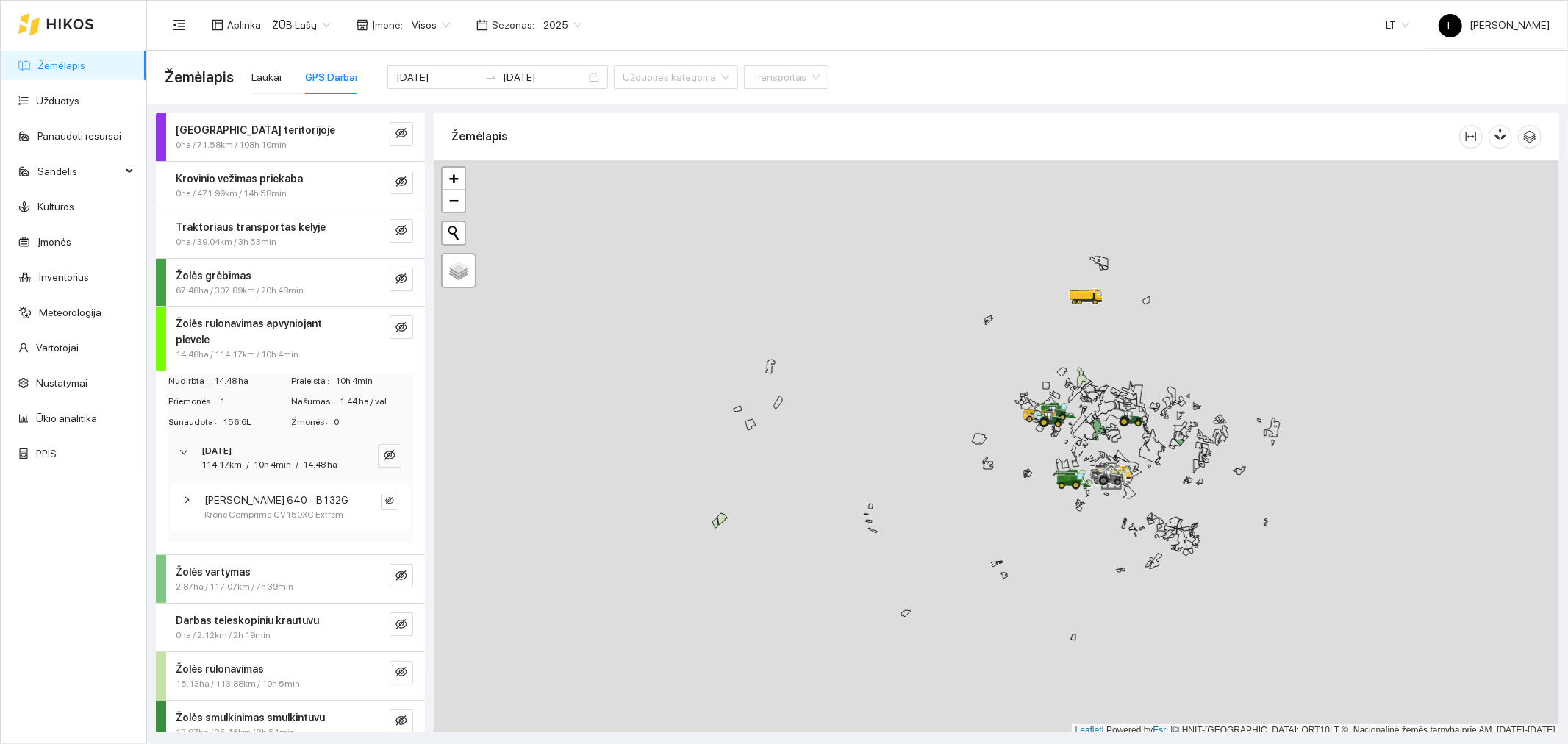
click at [243, 502] on div "Claas Arion 640 - B132G Krone Comprima CV150XC Extrem" at bounding box center [291, 506] width 240 height 48
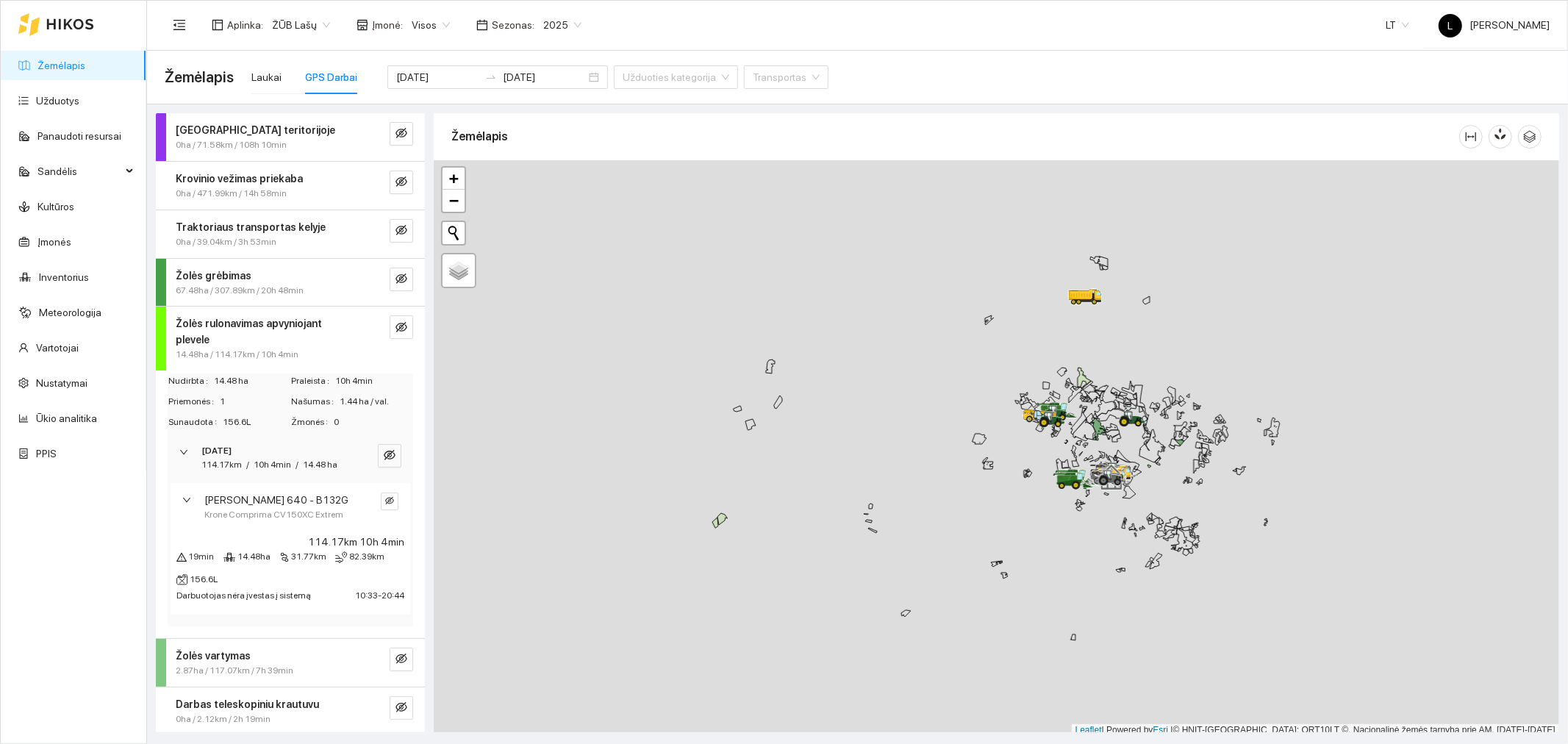
click at [238, 322] on strong "Žolės rulonavimas apvyniojant plevele" at bounding box center [249, 332] width 146 height 28
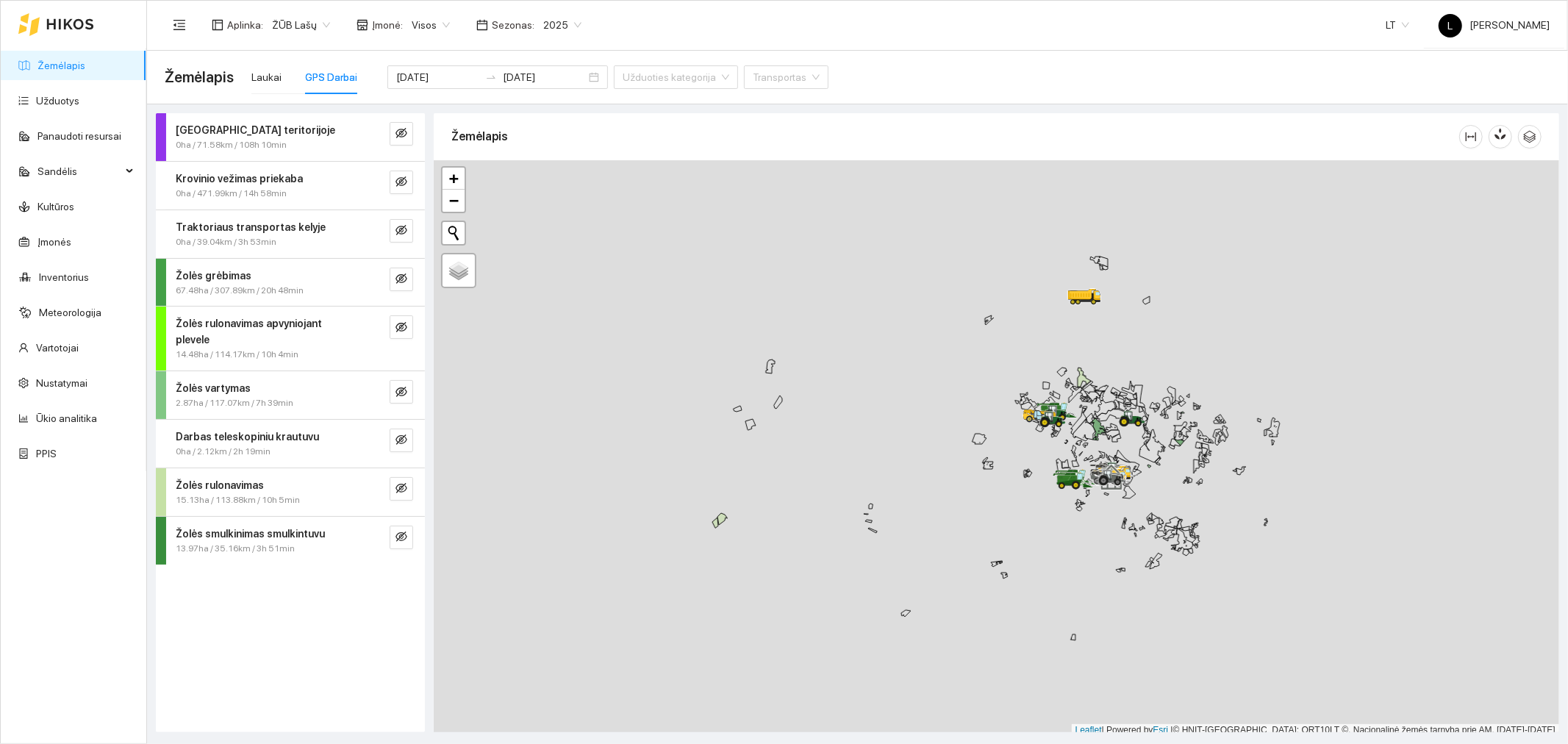
click at [230, 479] on strong "Žolės rulonavimas" at bounding box center [220, 485] width 88 height 12
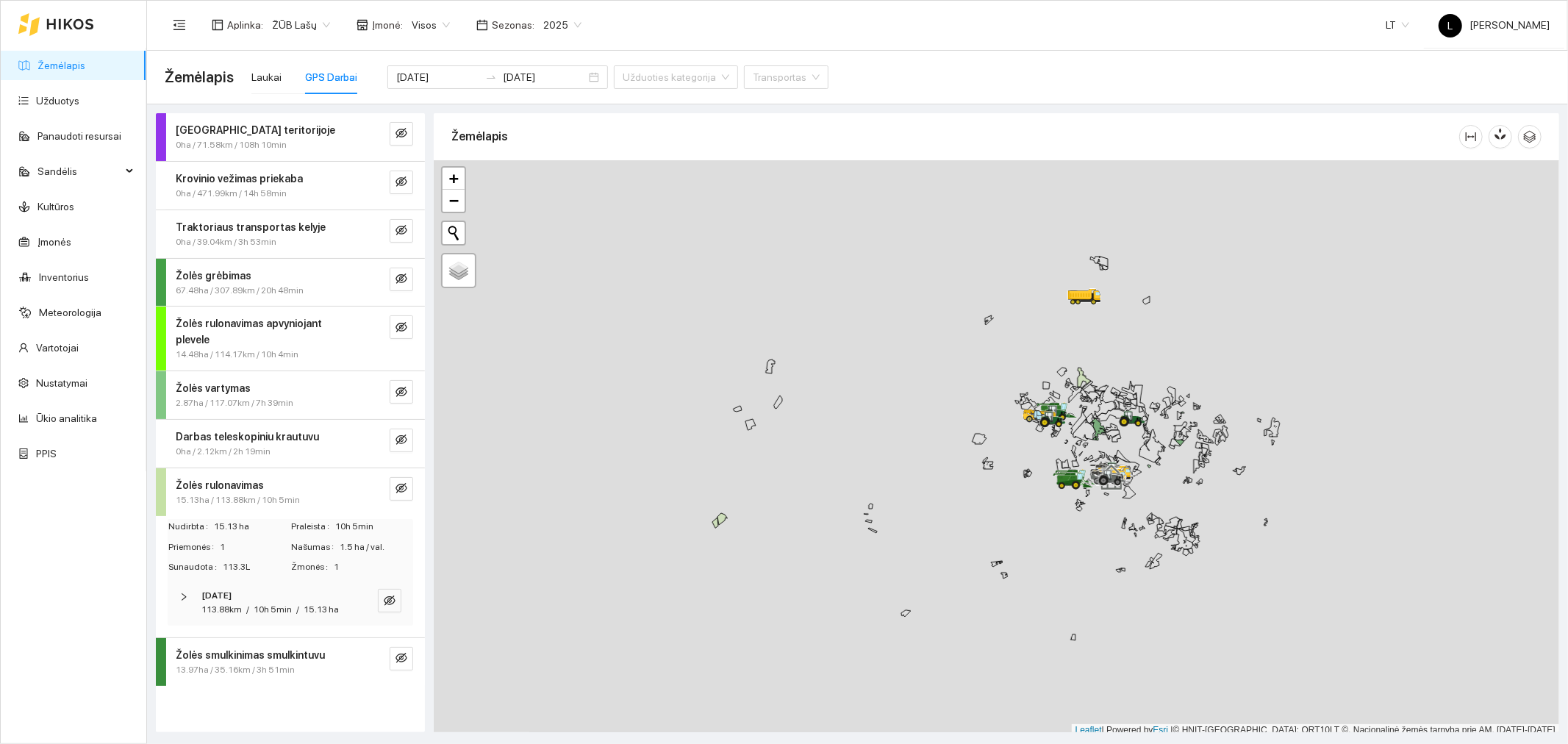
click at [235, 604] on span "113.88km" at bounding box center [222, 609] width 40 height 10
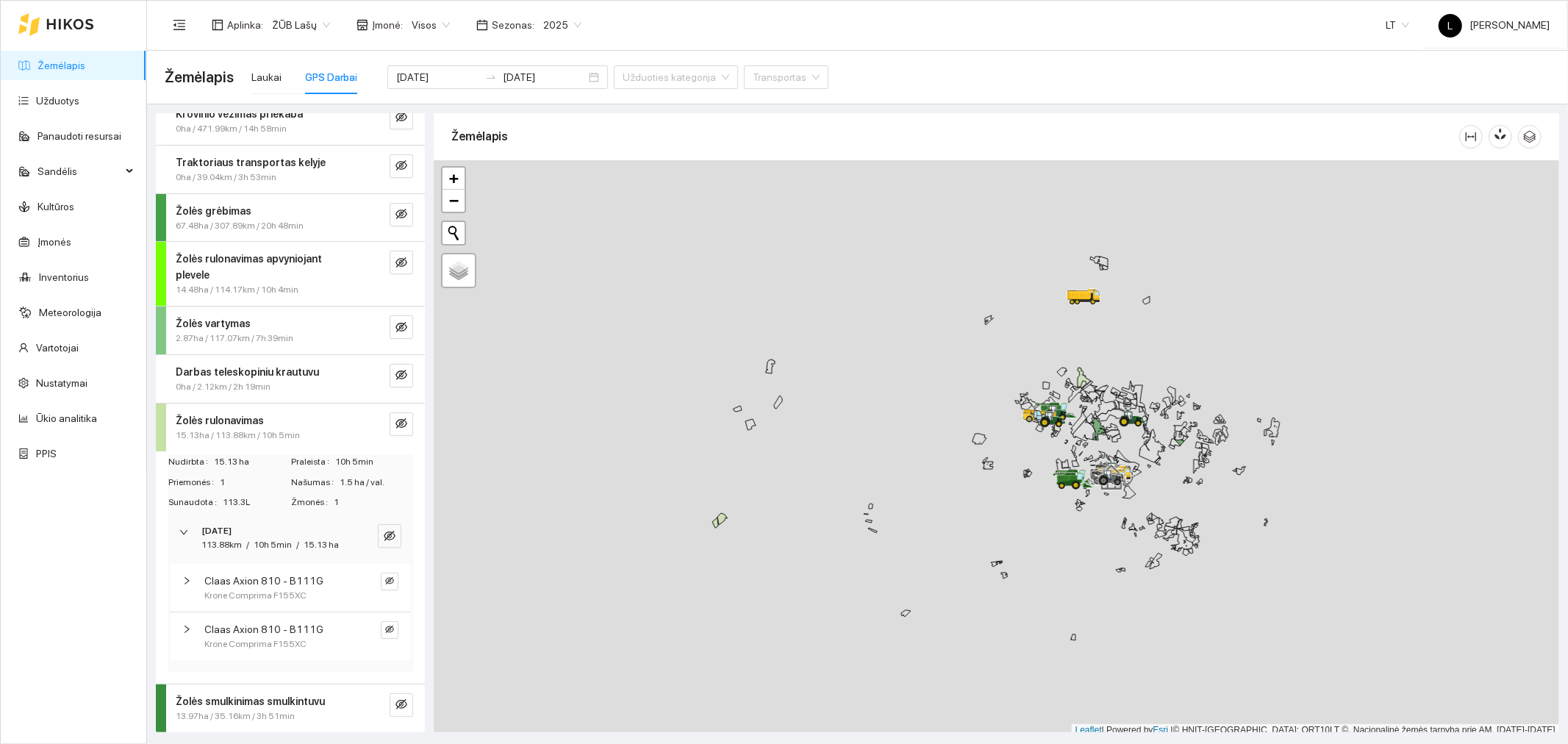
click at [247, 592] on span "Krone Comprima F155XC" at bounding box center [256, 595] width 102 height 14
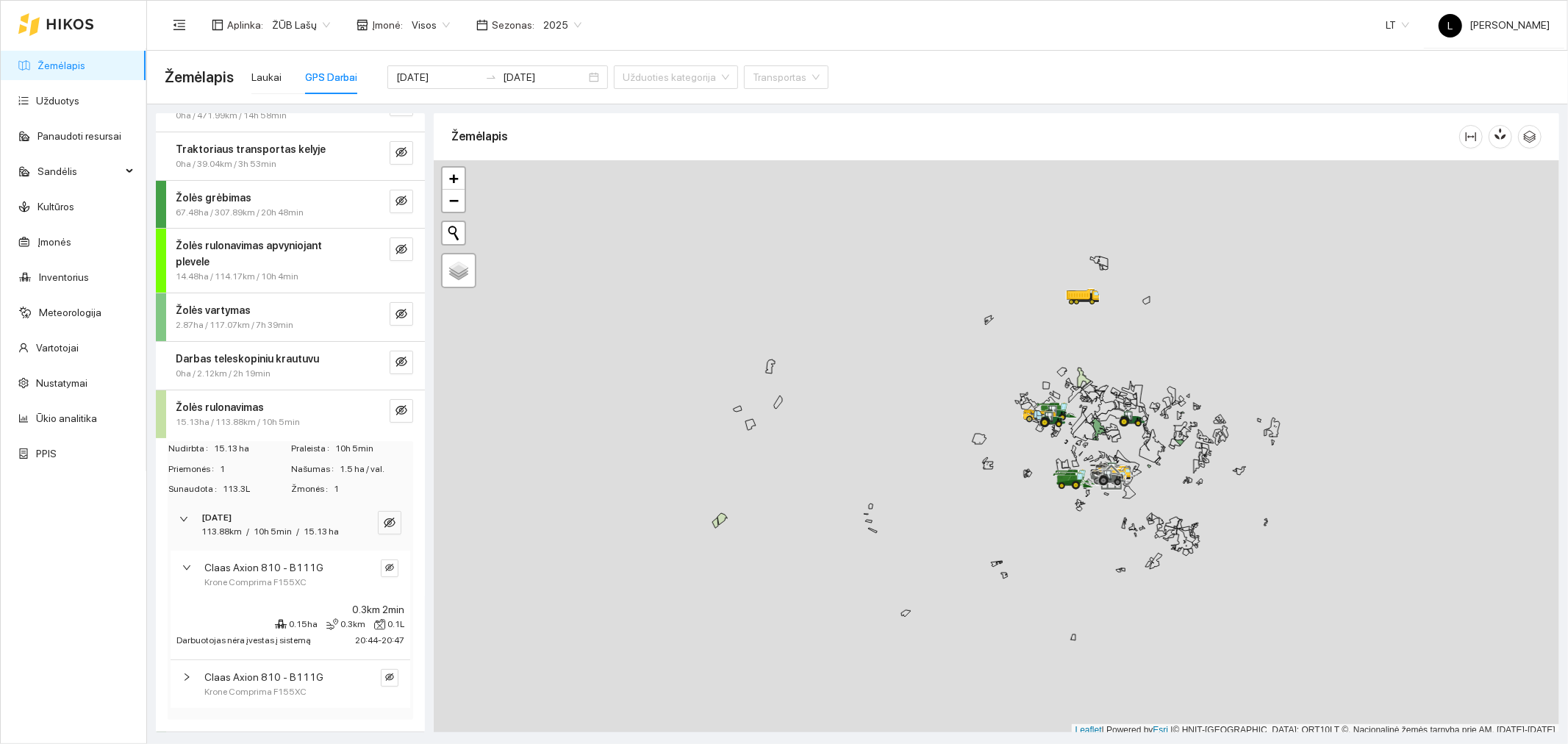
click at [269, 575] on span "Claas Axion 810 - B111G" at bounding box center [264, 567] width 119 height 16
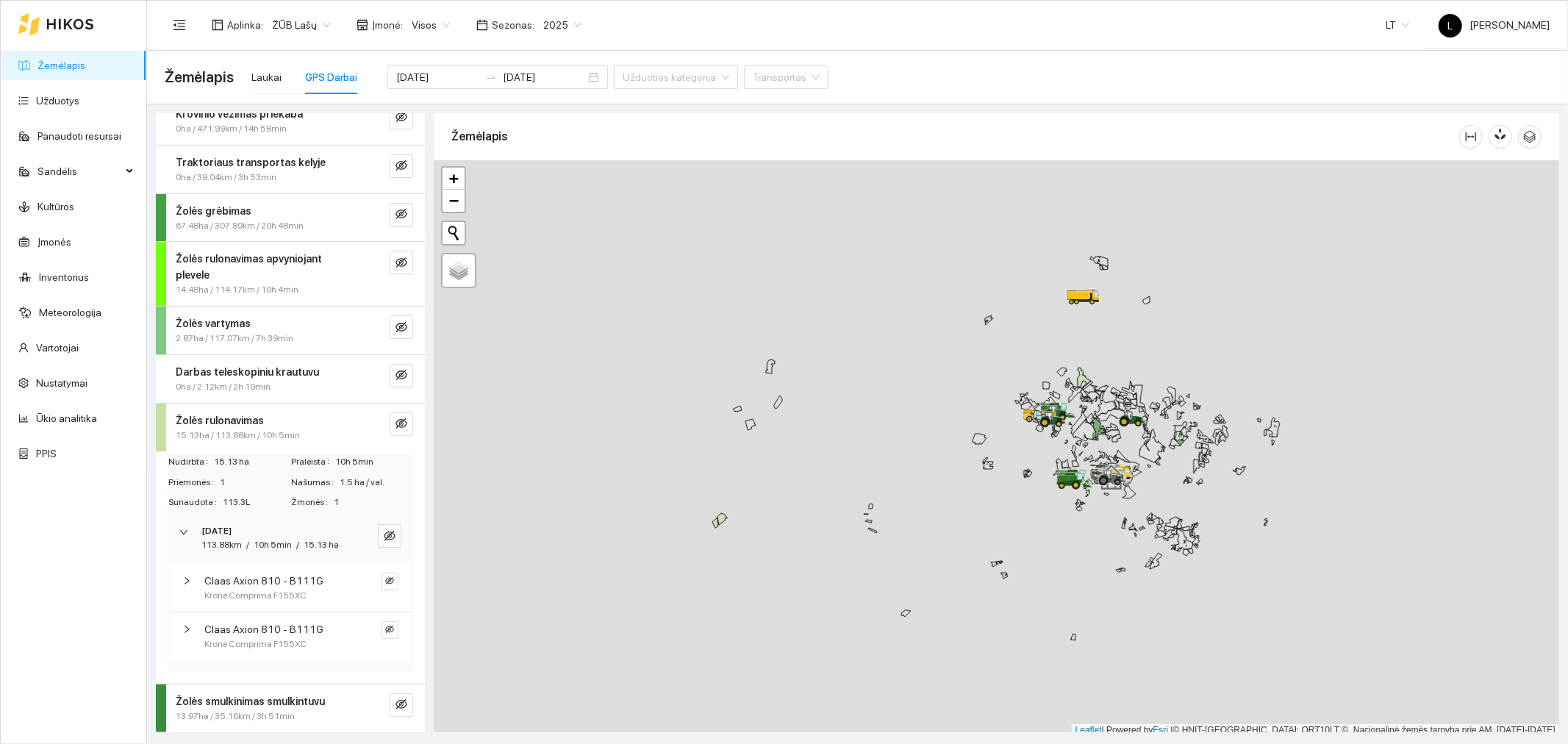
click at [269, 627] on span "Claas Axion 810 - B111G" at bounding box center [264, 629] width 119 height 16
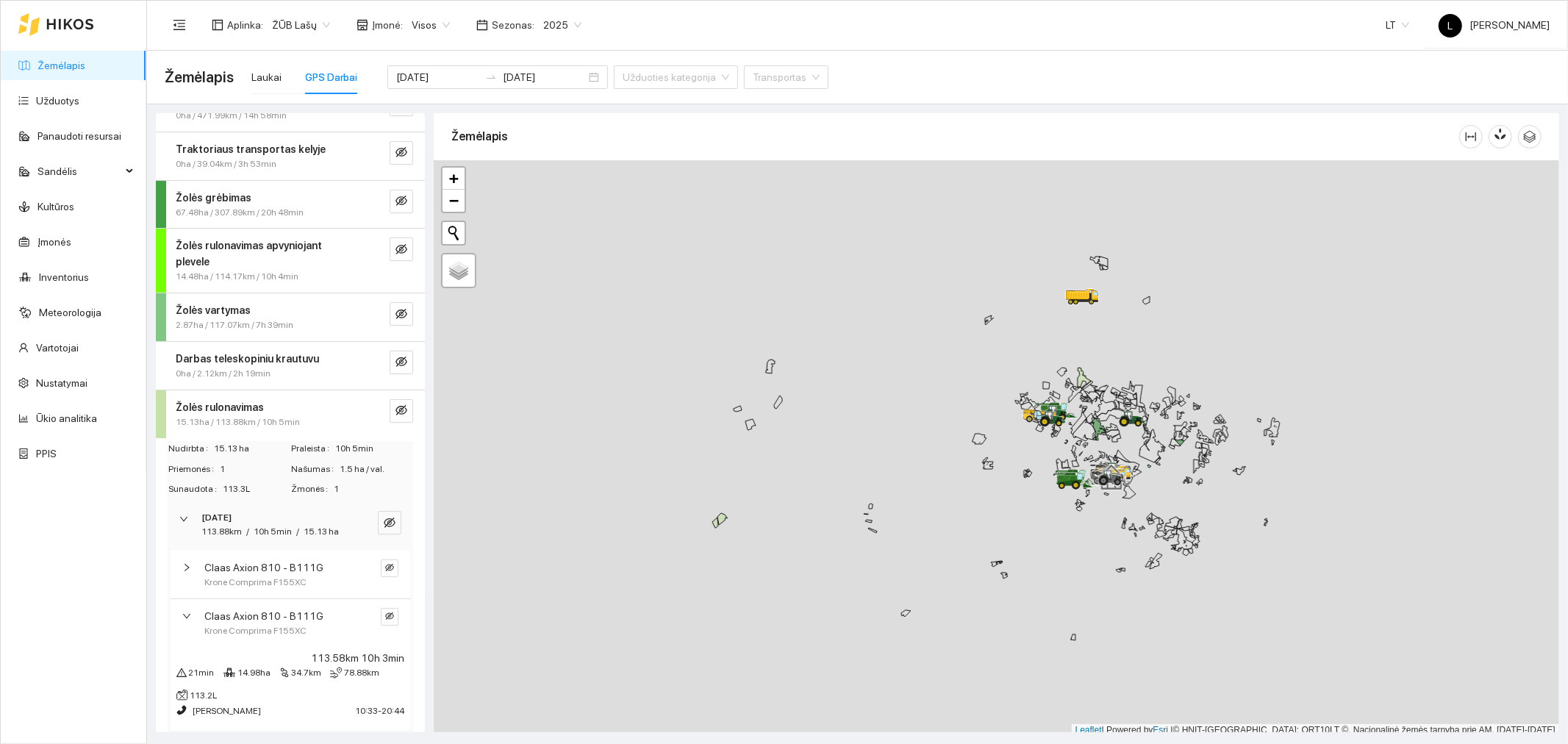
scroll to position [162, 0]
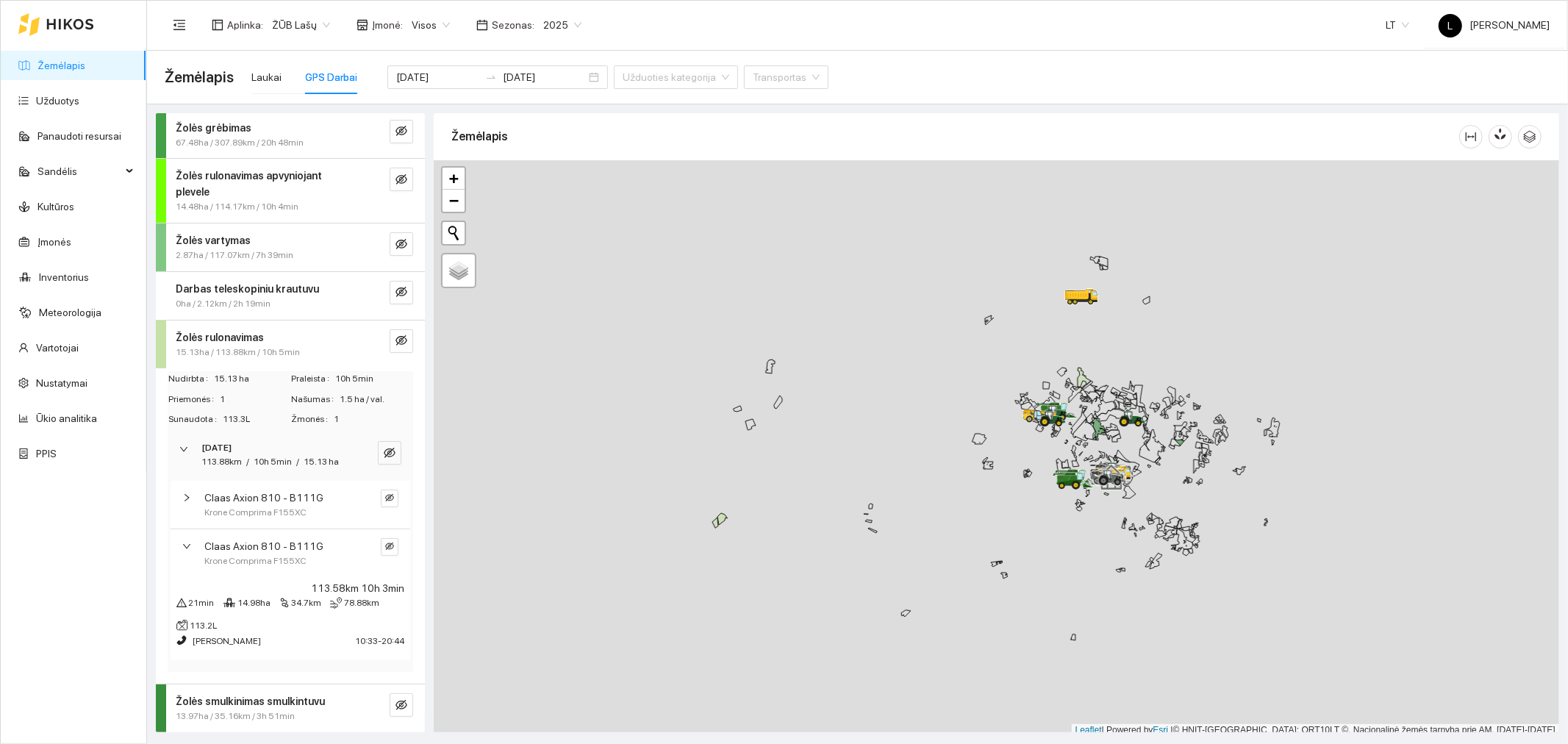
click at [265, 498] on span "Claas Axion 810 - B111G" at bounding box center [264, 497] width 119 height 16
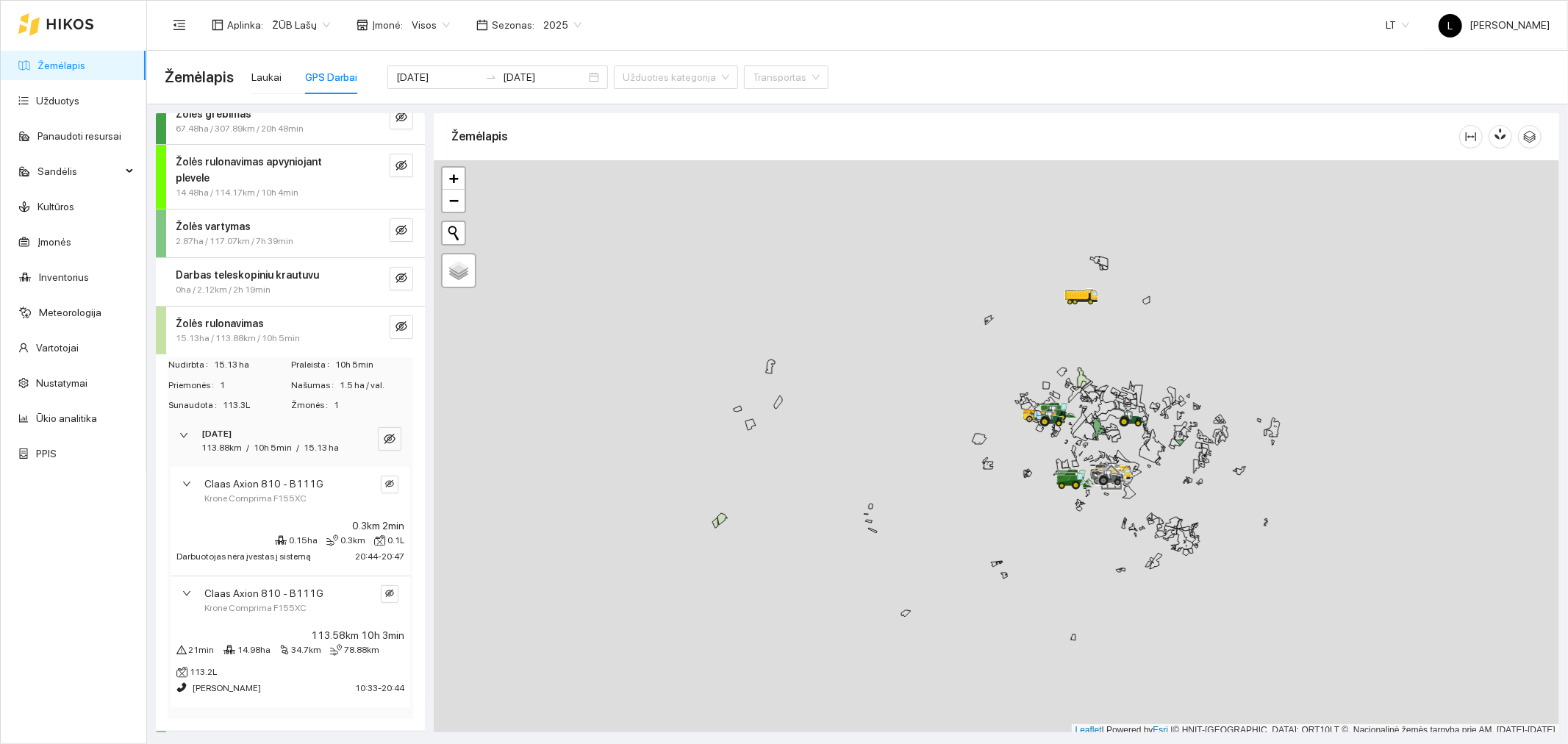
click at [252, 615] on span "Krone Comprima F155XC" at bounding box center [256, 608] width 102 height 14
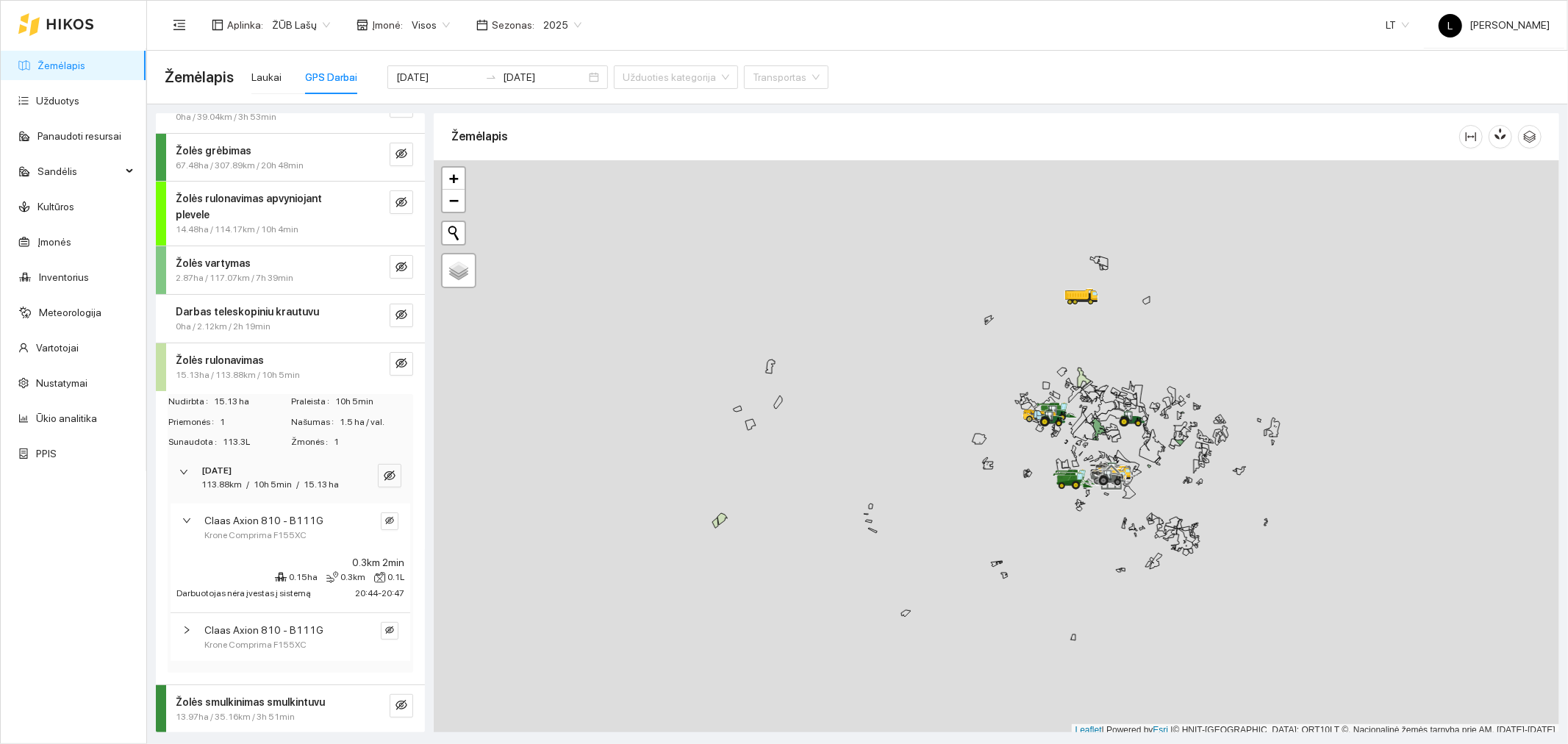
click at [261, 530] on span "Krone Comprima F155XC" at bounding box center [256, 535] width 102 height 14
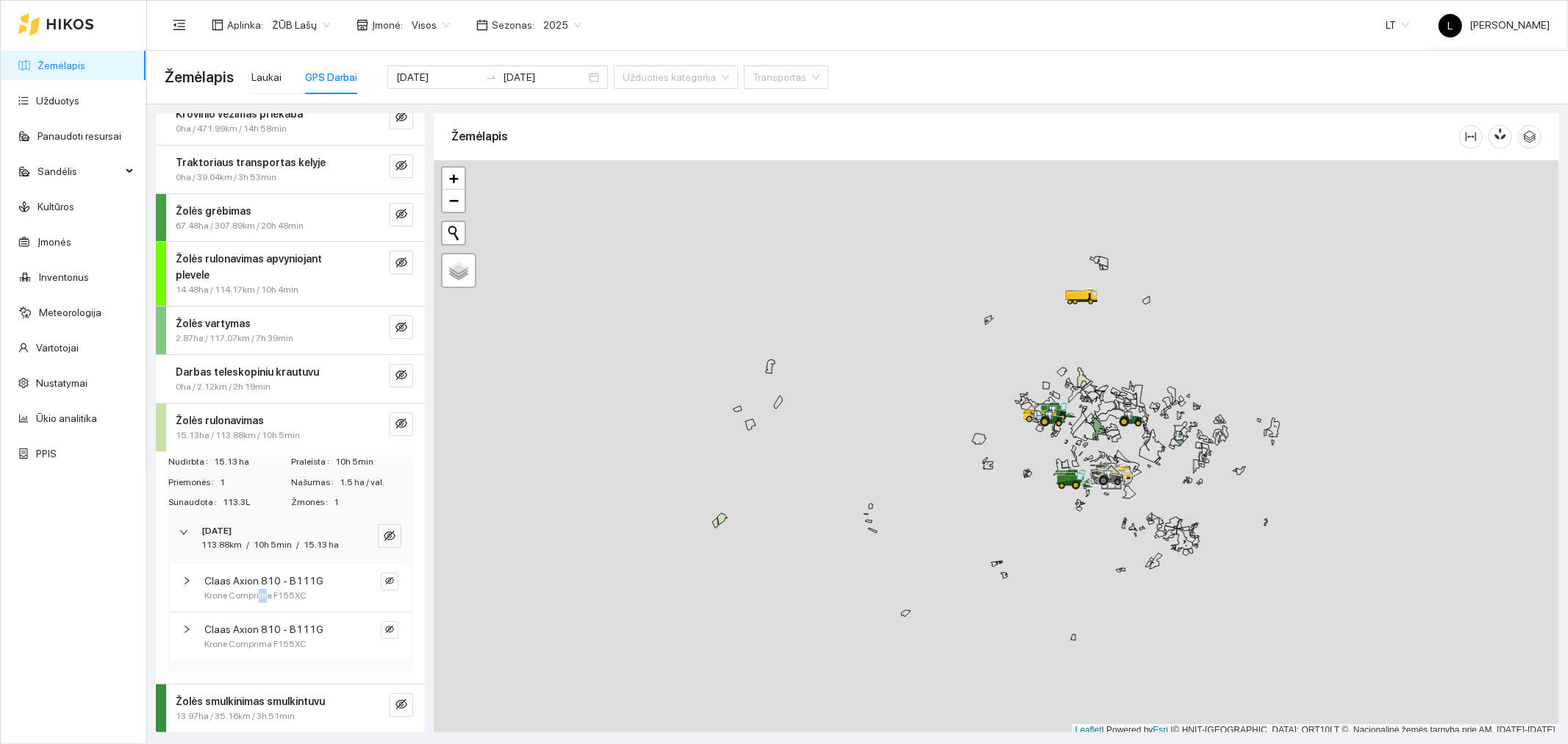
scroll to position [78, 0]
click at [242, 538] on div "113.88km" at bounding box center [222, 545] width 40 height 14
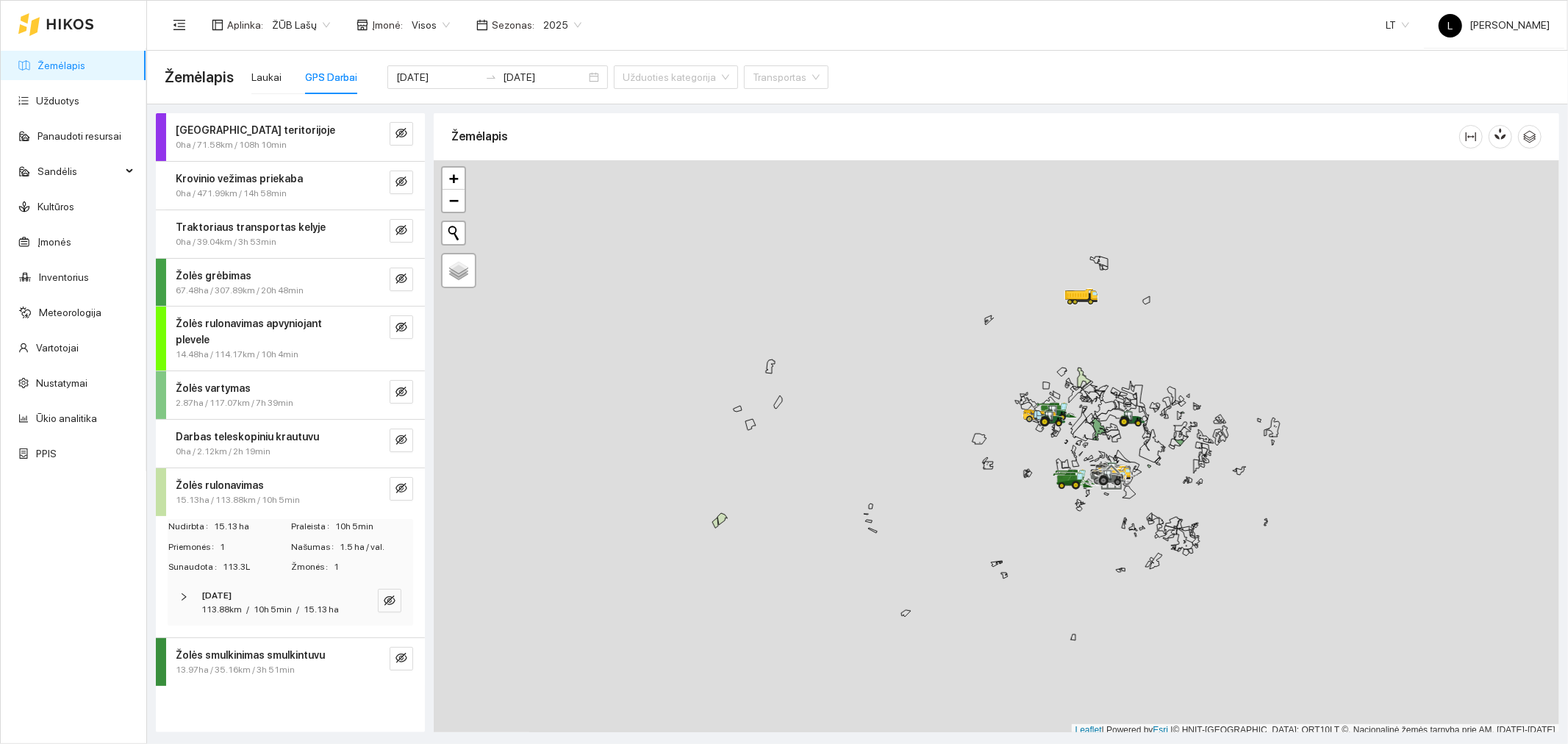
scroll to position [0, 0]
click at [379, 588] on button "button" at bounding box center [390, 600] width 24 height 24
click at [363, 594] on icon "search" at bounding box center [361, 600] width 12 height 12
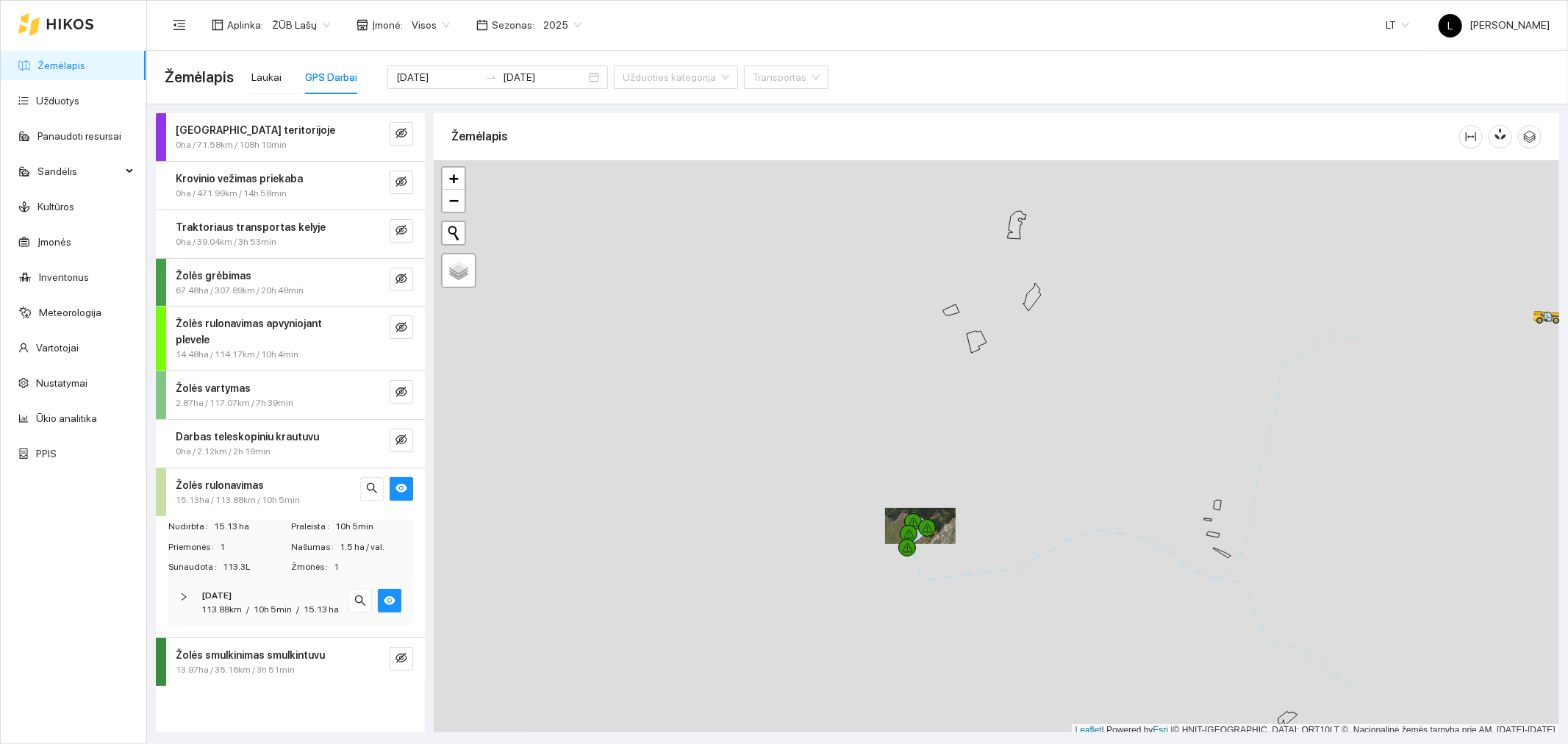
scroll to position [4, 0]
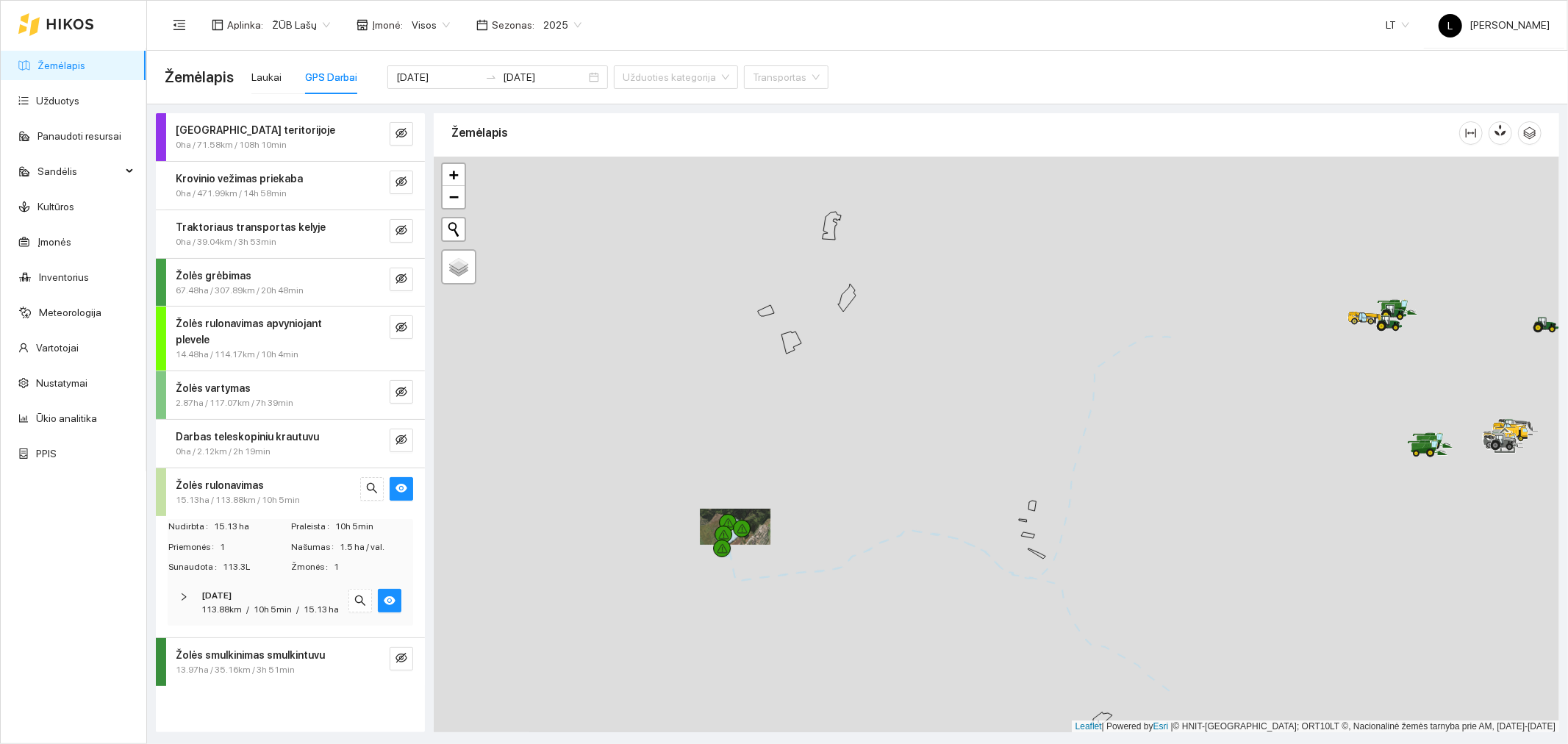
drag, startPoint x: 1303, startPoint y: 449, endPoint x: 812, endPoint y: 544, distance: 500.1
click at [803, 552] on div at bounding box center [996, 444] width 1126 height 576
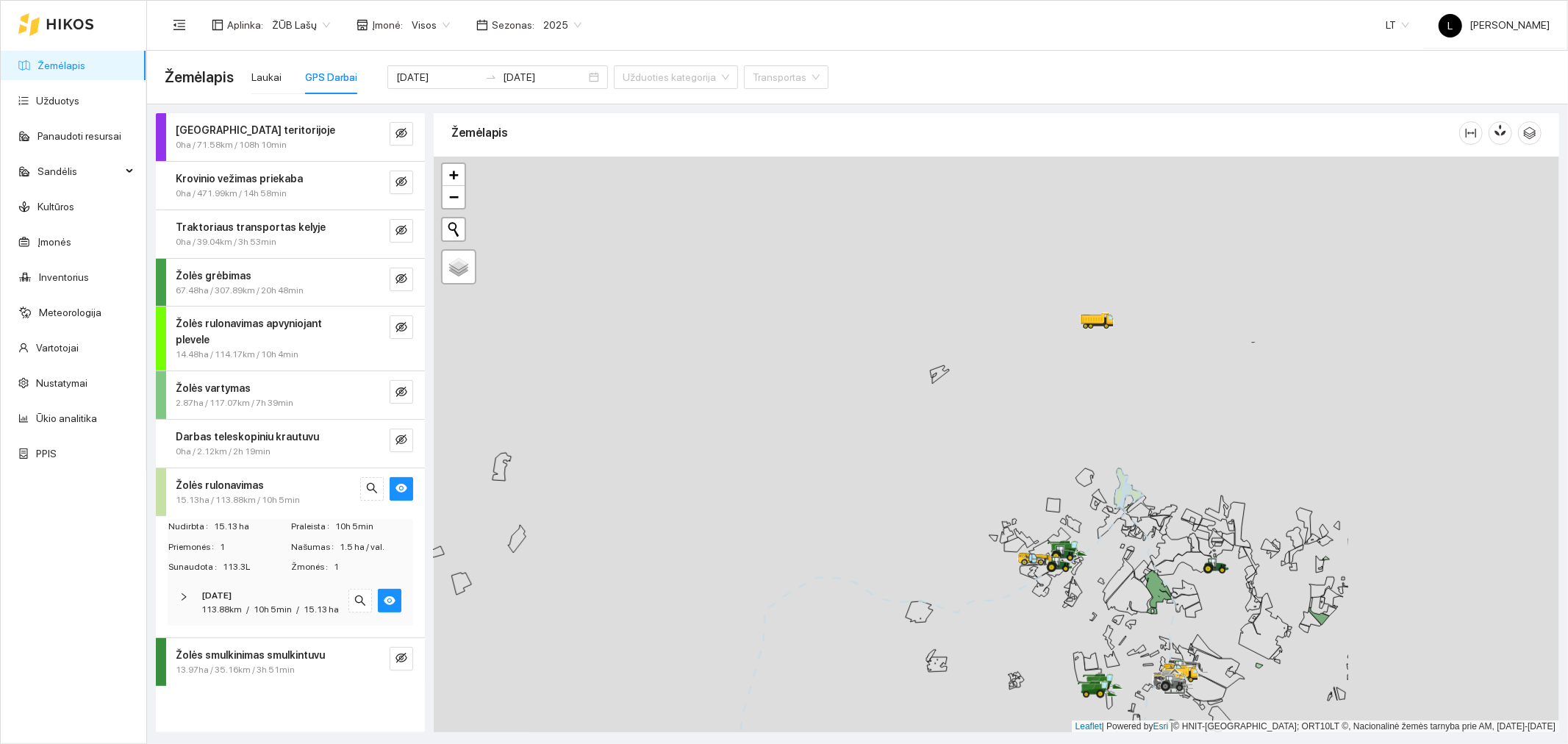
drag, startPoint x: 1446, startPoint y: 350, endPoint x: 1119, endPoint y: 544, distance: 380.2
click at [1123, 592] on icon at bounding box center [1130, 593] width 46 height 44
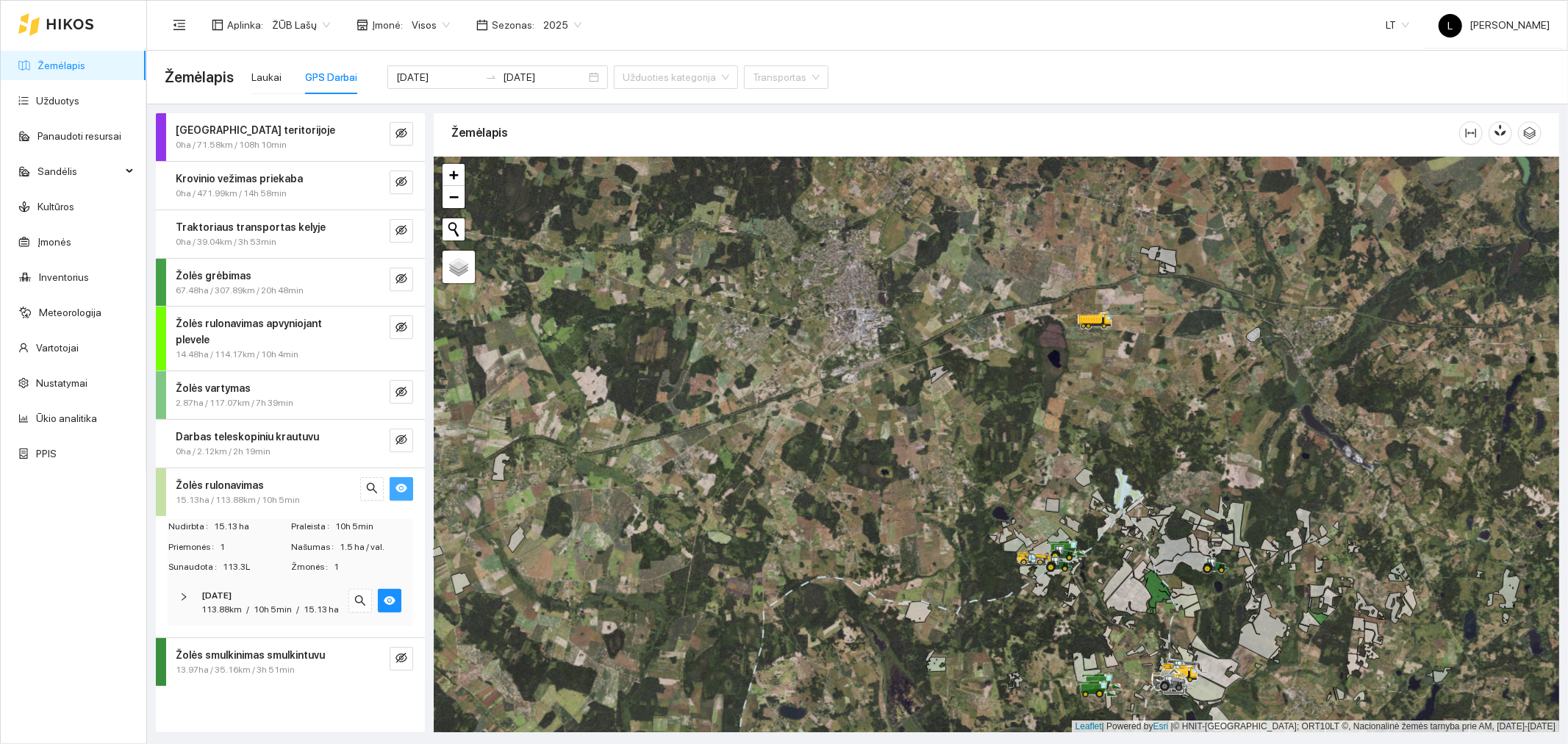
drag, startPoint x: 399, startPoint y: 473, endPoint x: 424, endPoint y: 469, distance: 25.3
click at [399, 482] on icon "eye" at bounding box center [401, 488] width 12 height 12
